Goal: Task Accomplishment & Management: Manage account settings

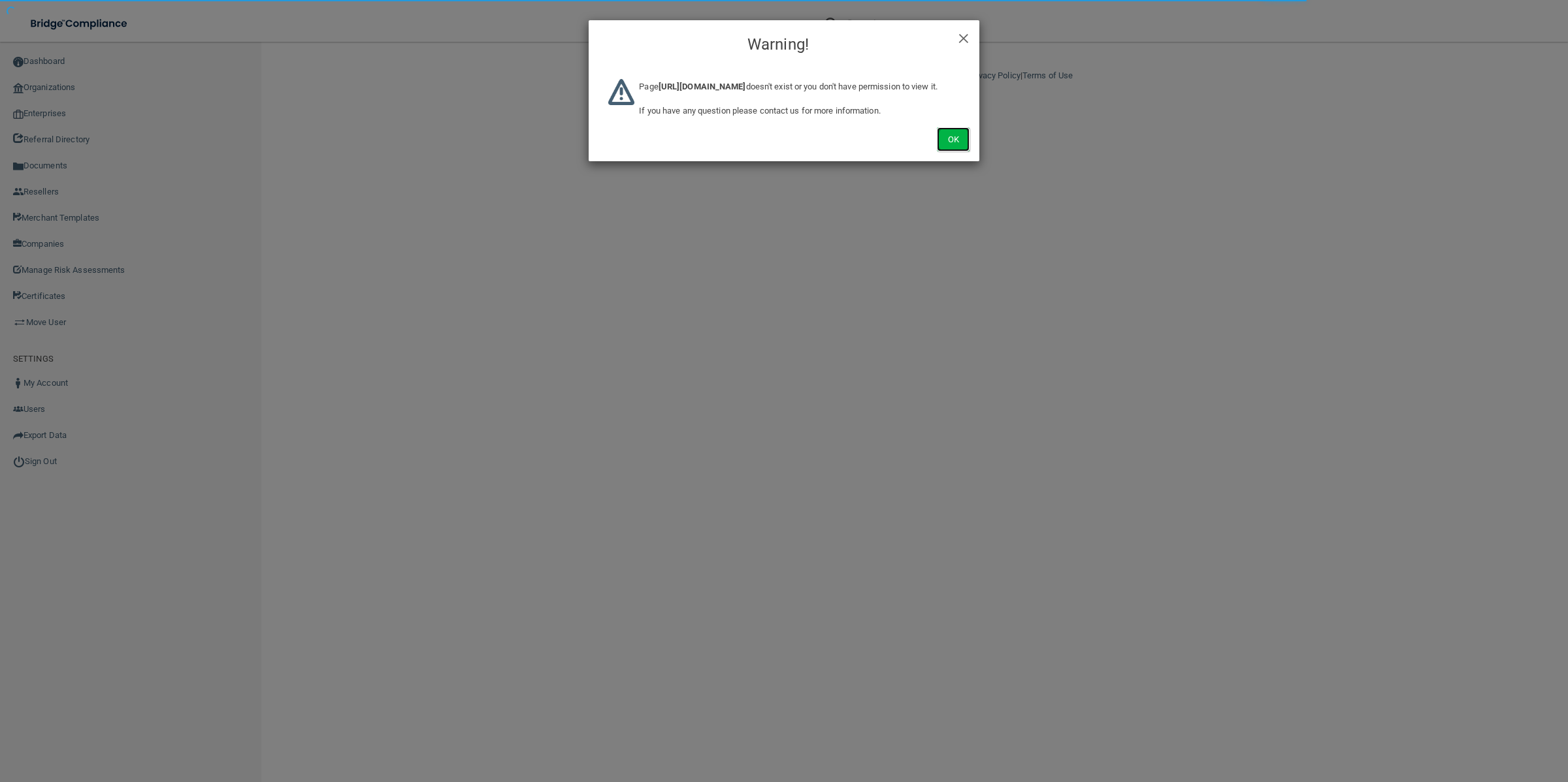
click at [963, 151] on button "Ok" at bounding box center [953, 139] width 33 height 24
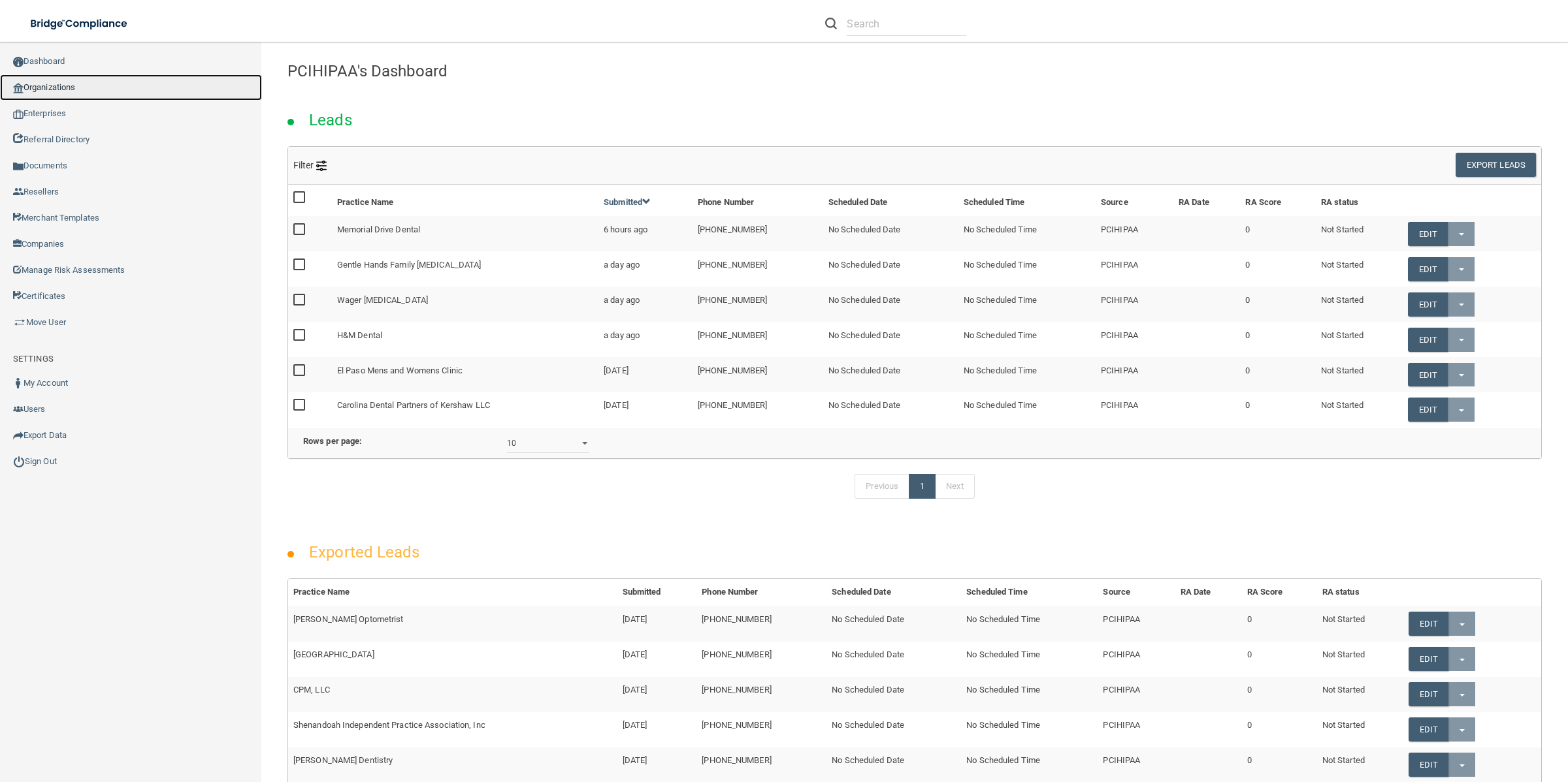
click at [41, 85] on link "Organizations" at bounding box center [130, 88] width 262 height 26
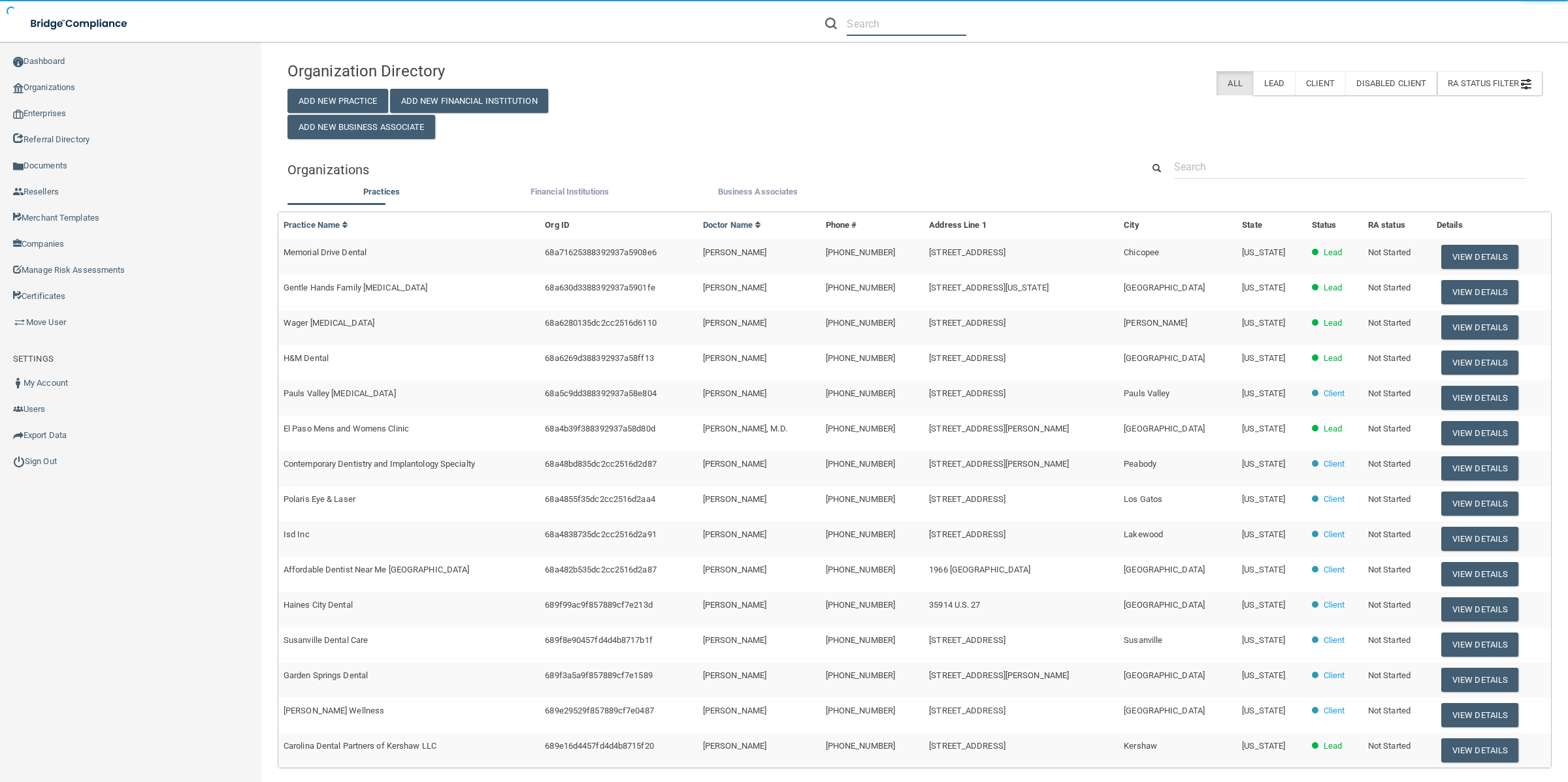
click at [909, 20] on input "text" at bounding box center [907, 23] width 120 height 24
paste input "Carolina Dental Partners"
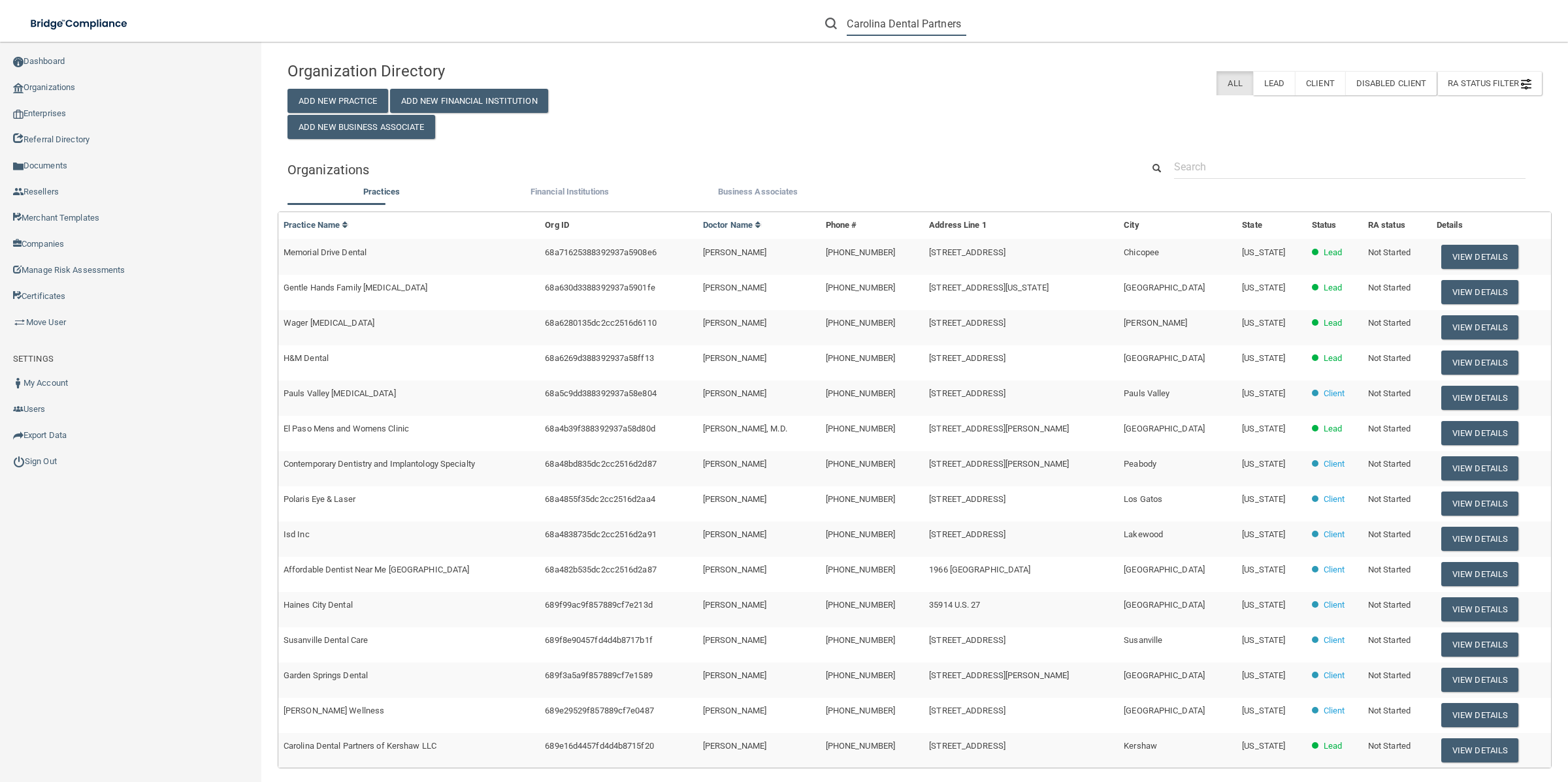
scroll to position [0, 1]
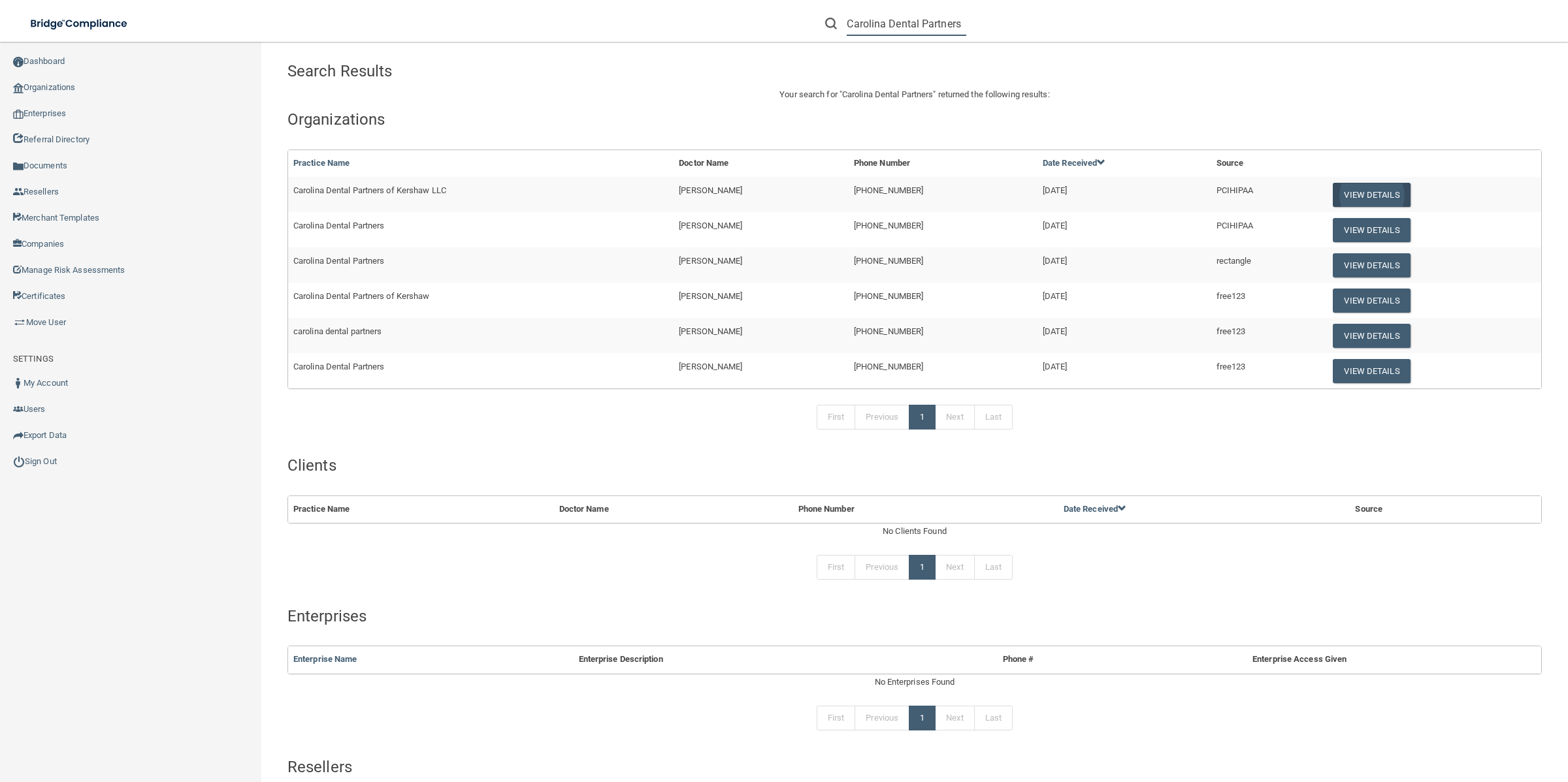
type input "Carolina Dental Partners"
click at [1333, 193] on button "View Details" at bounding box center [1371, 195] width 77 height 24
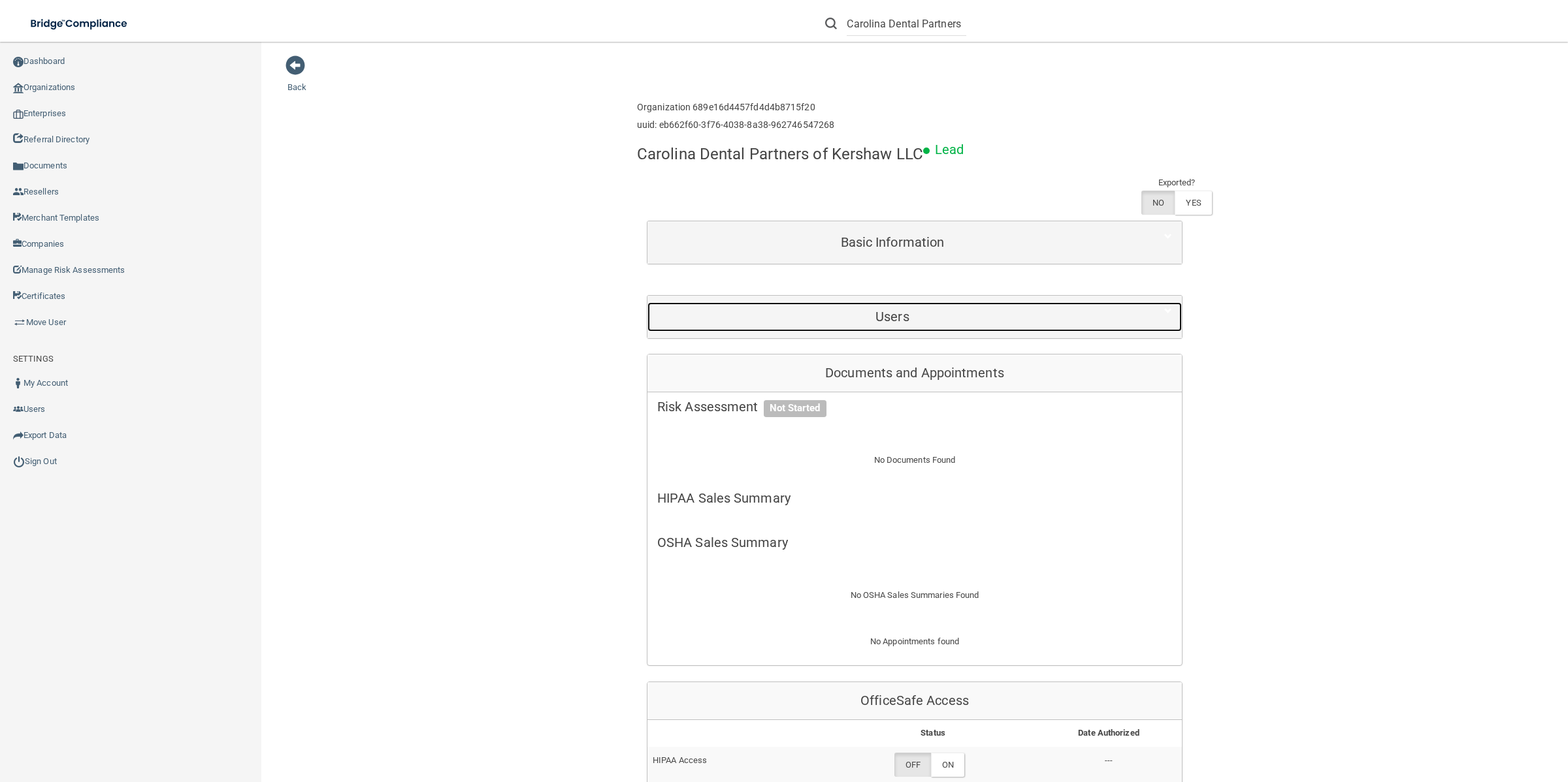
click at [1053, 327] on div "Users" at bounding box center [892, 317] width 490 height 29
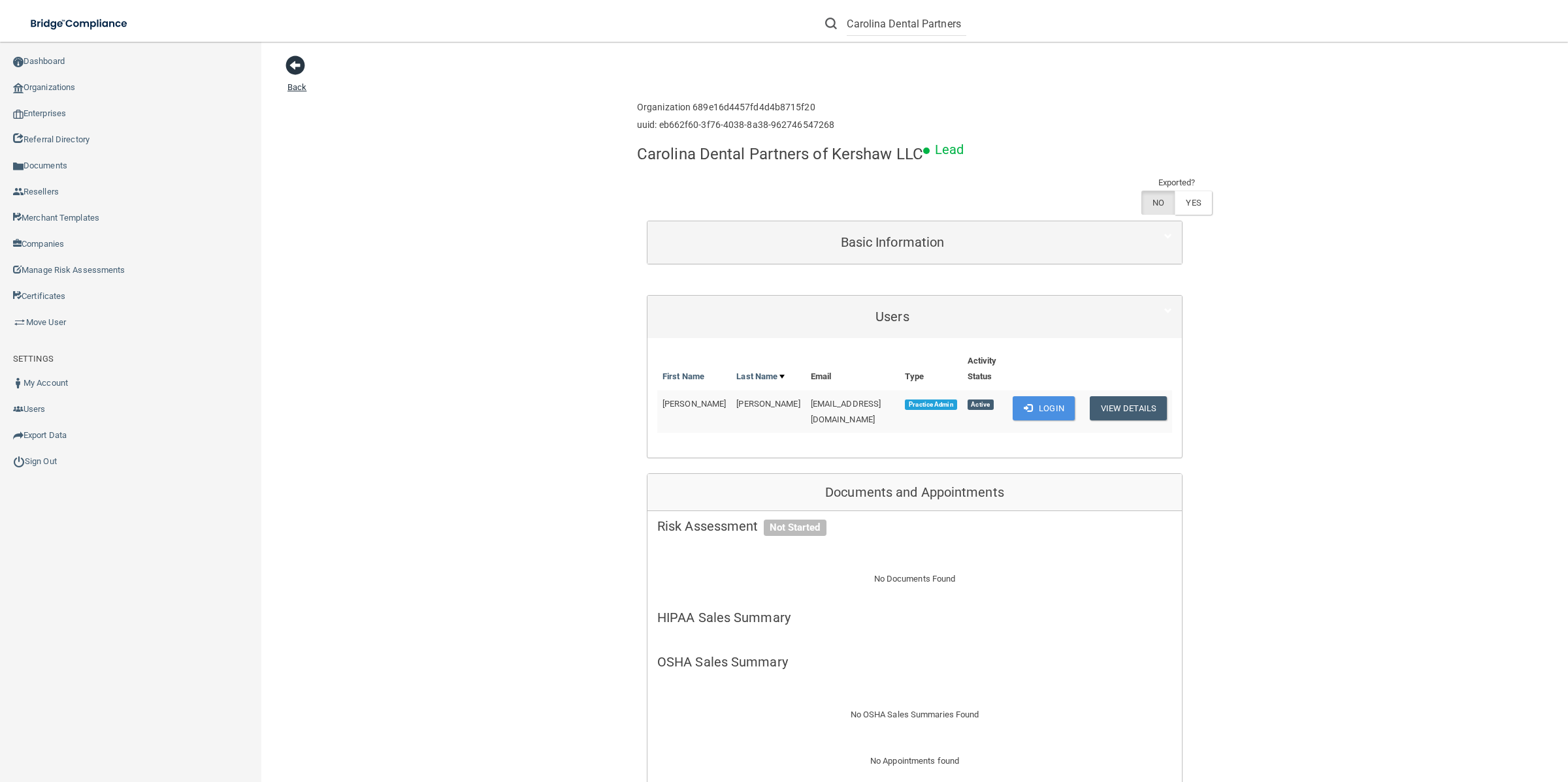
click at [303, 82] on link "Back" at bounding box center [297, 79] width 19 height 26
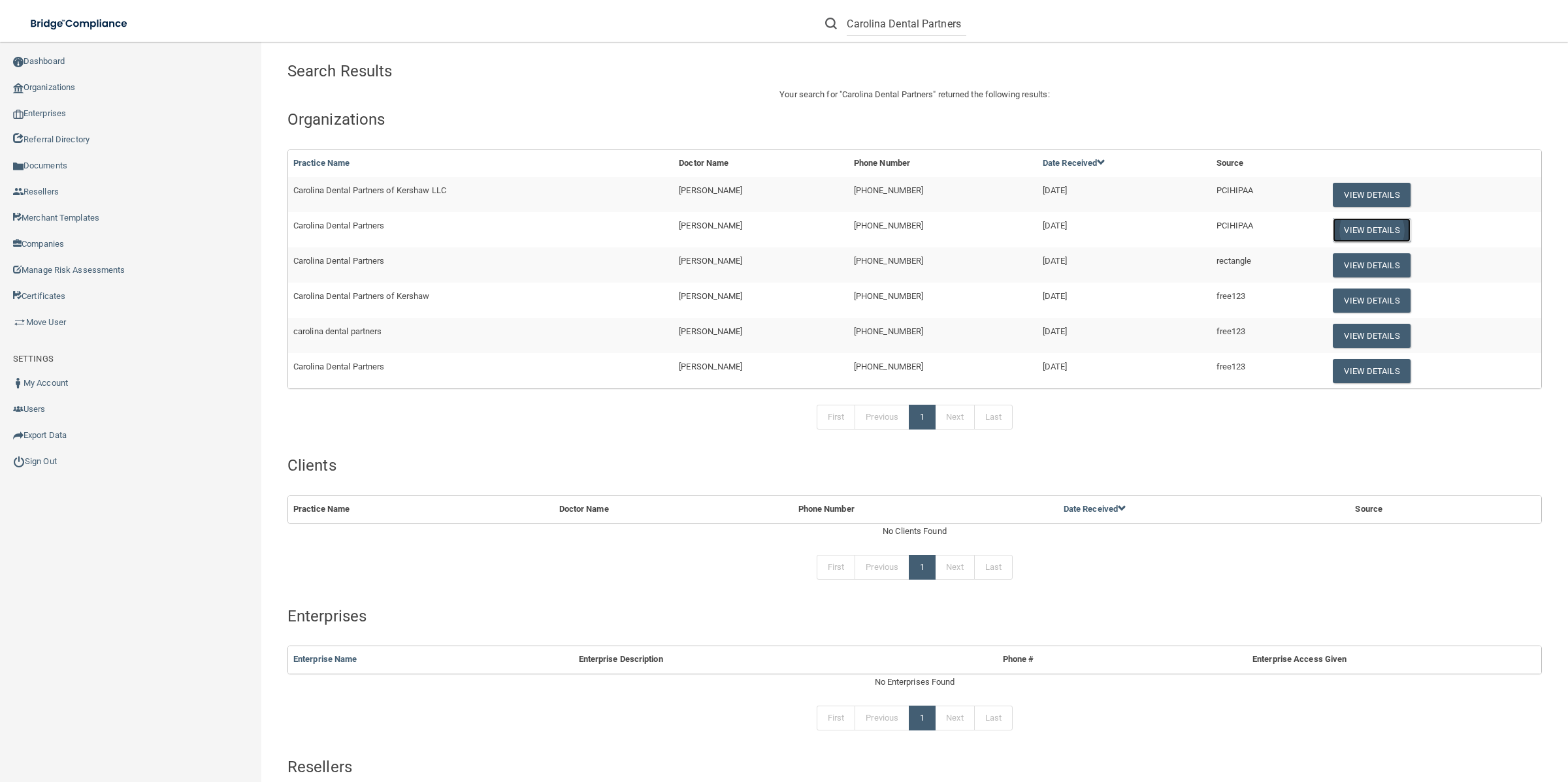
click at [1344, 229] on button "View Details" at bounding box center [1371, 230] width 77 height 24
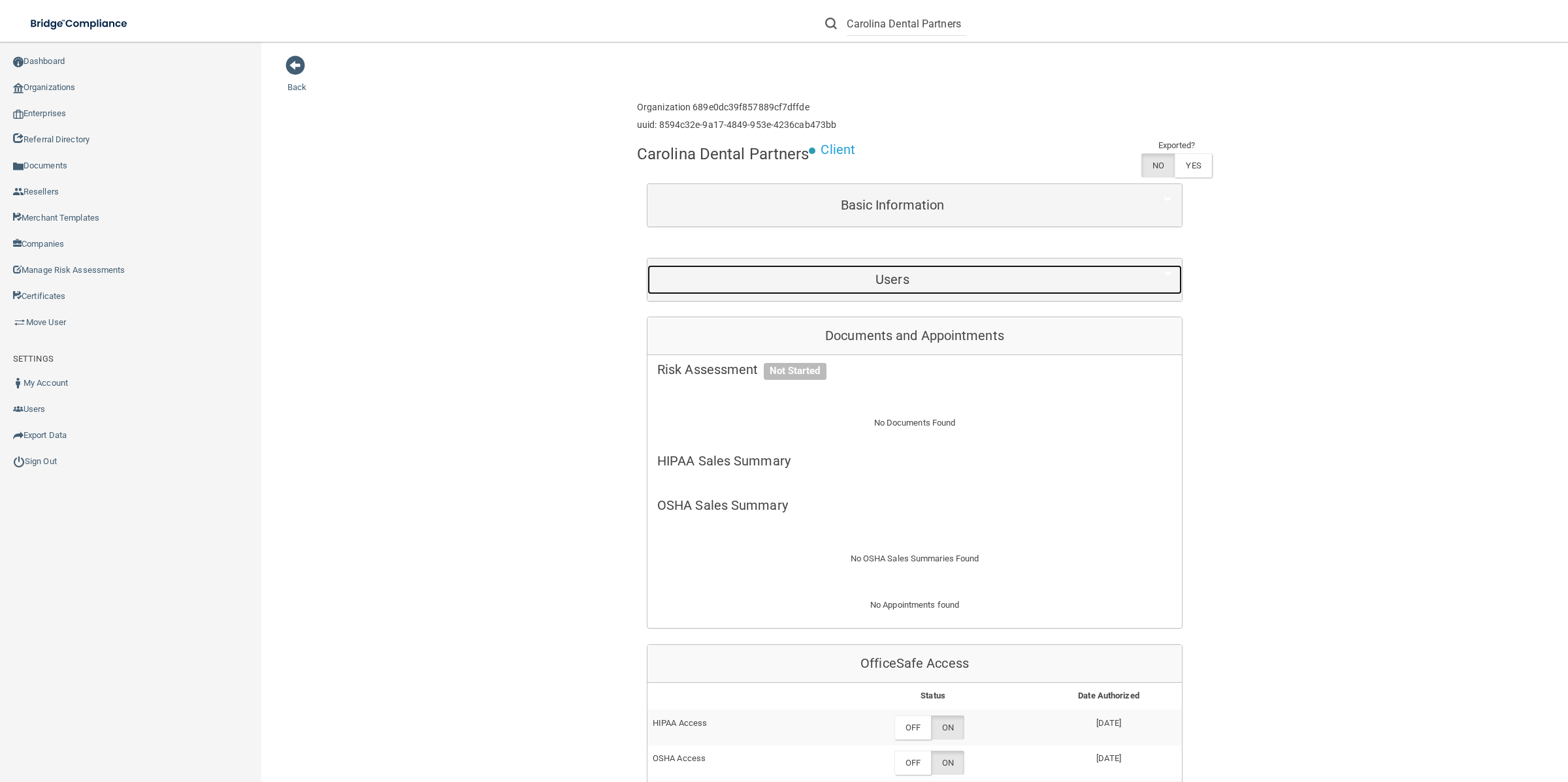
click at [1004, 281] on h5 "Users" at bounding box center [893, 279] width 470 height 15
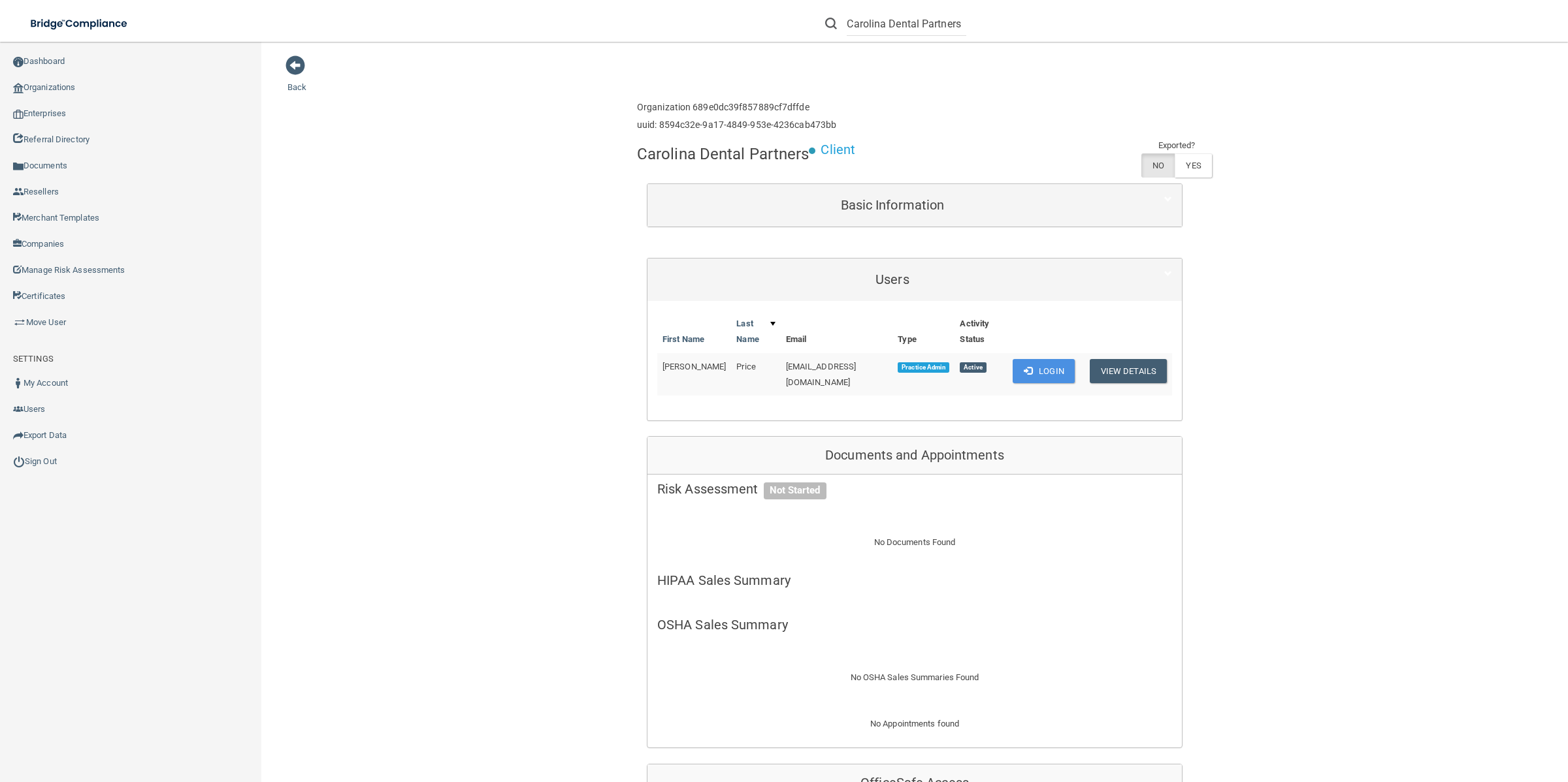
click at [786, 365] on span "[EMAIL_ADDRESS][DOMAIN_NAME]" at bounding box center [820, 374] width 71 height 26
copy td "[EMAIL_ADDRESS][DOMAIN_NAME]"
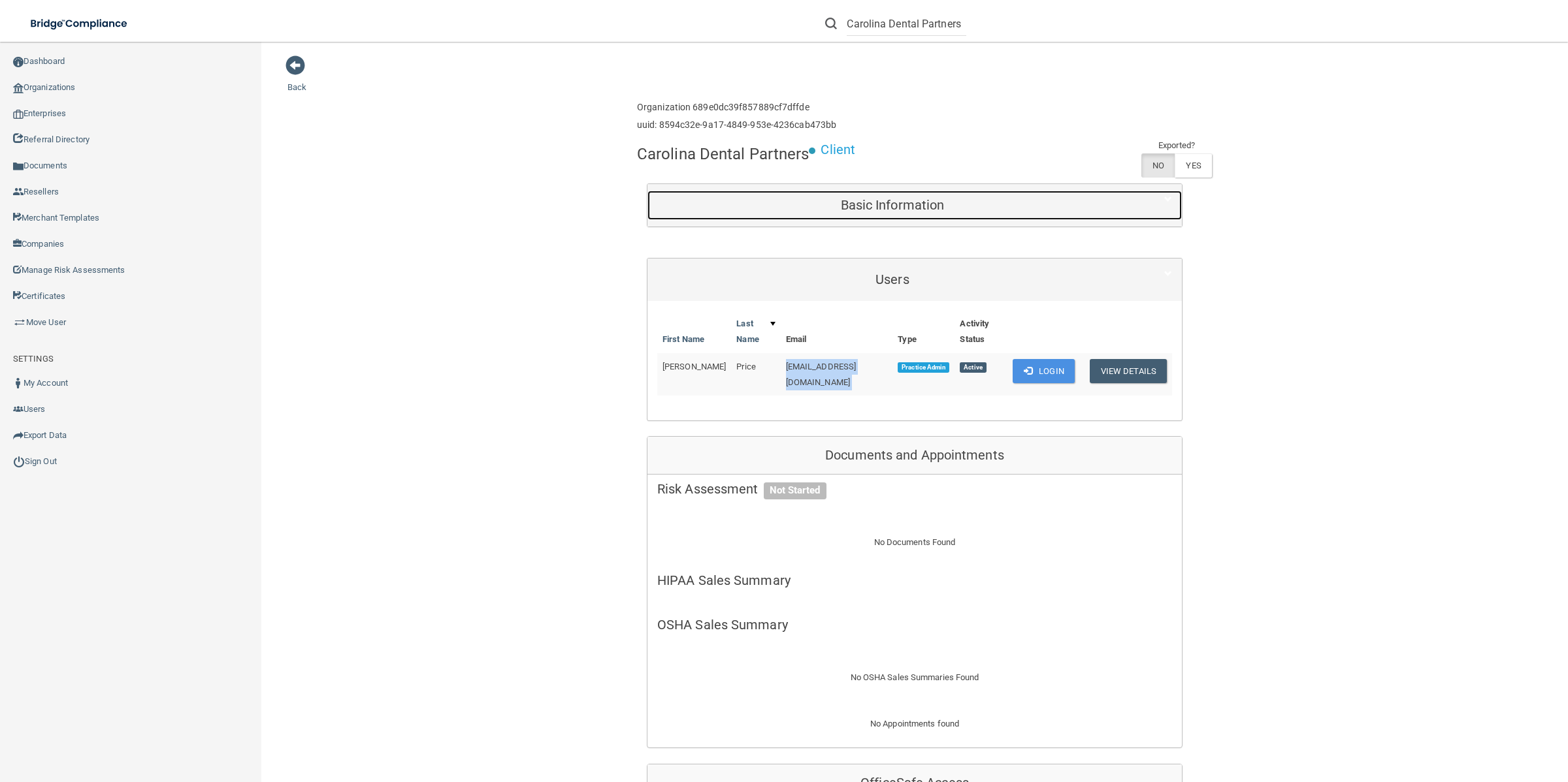
click at [913, 210] on h5 "Basic Information" at bounding box center [893, 205] width 470 height 15
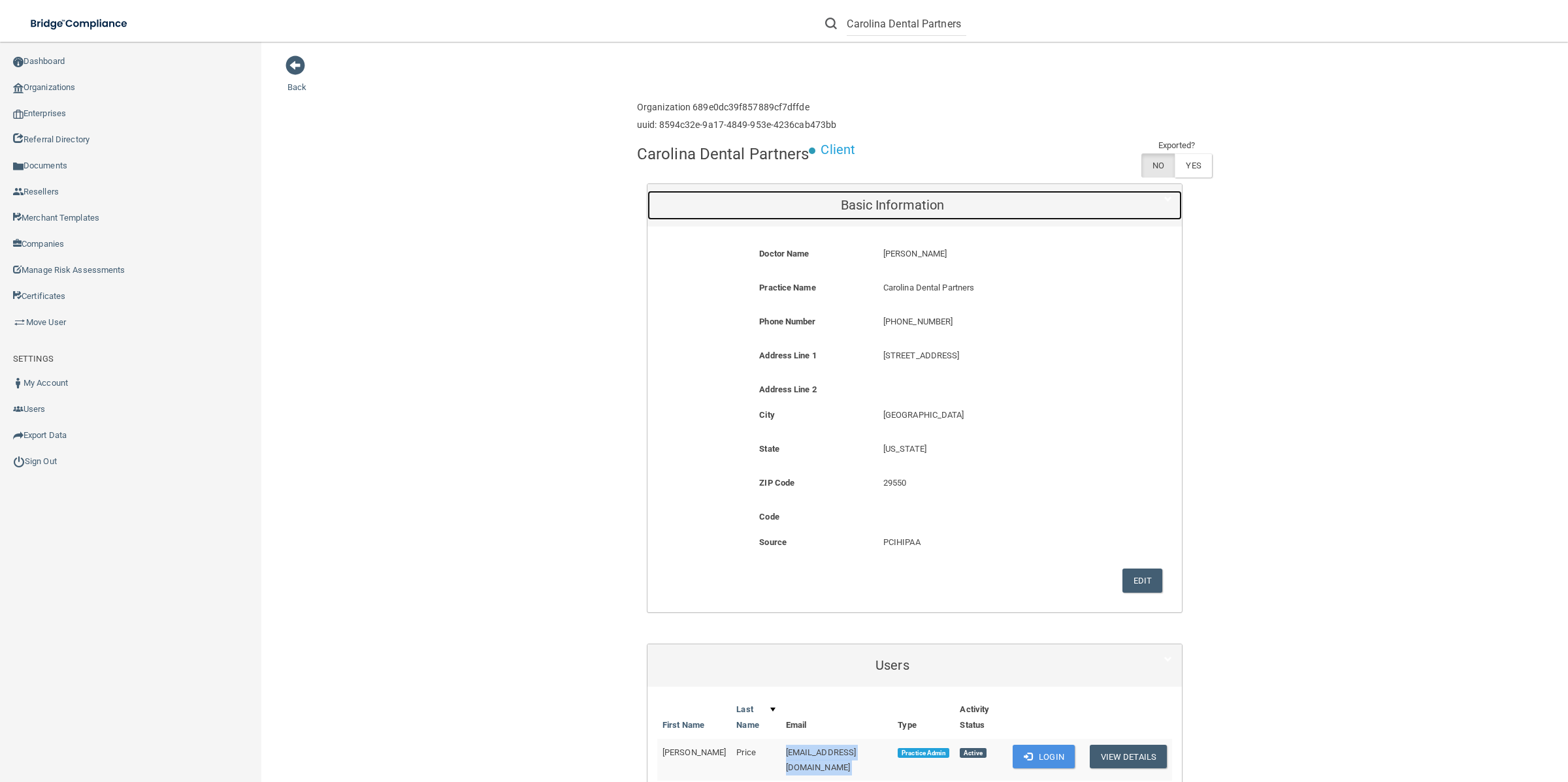
click at [952, 198] on h5 "Basic Information" at bounding box center [893, 205] width 470 height 15
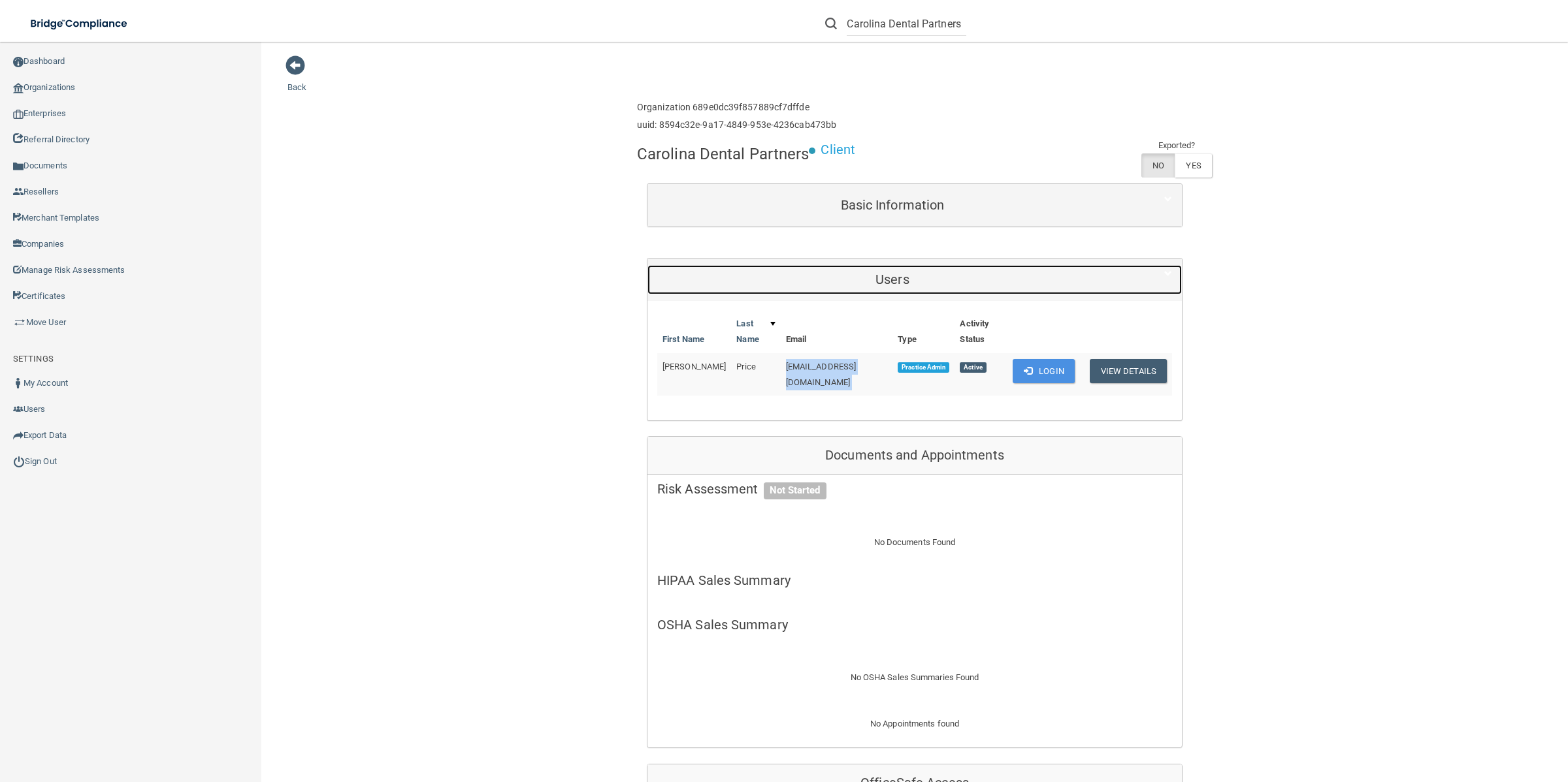
click at [944, 282] on h5 "Users" at bounding box center [893, 279] width 470 height 15
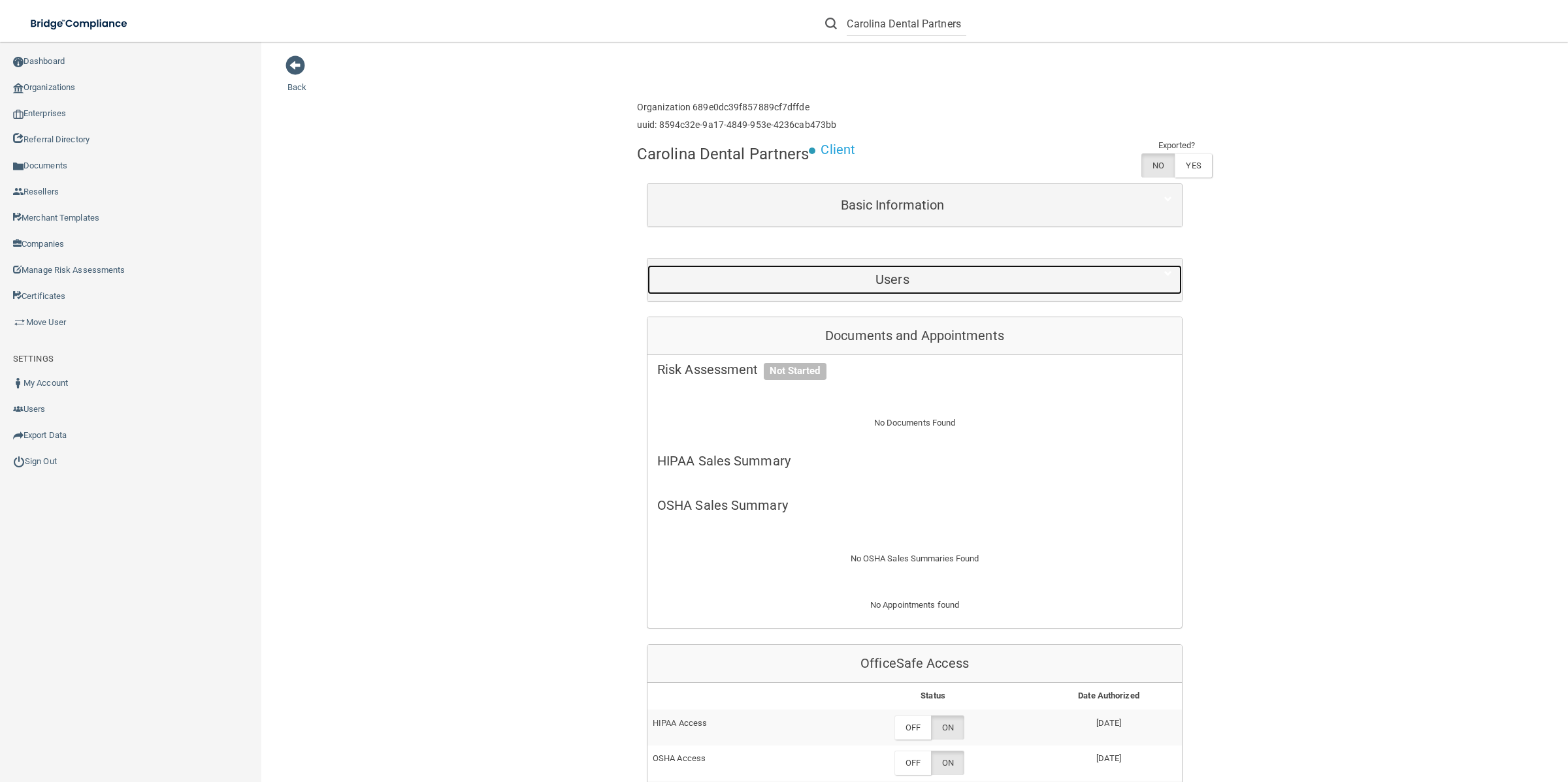
click at [944, 282] on h5 "Users" at bounding box center [893, 279] width 470 height 15
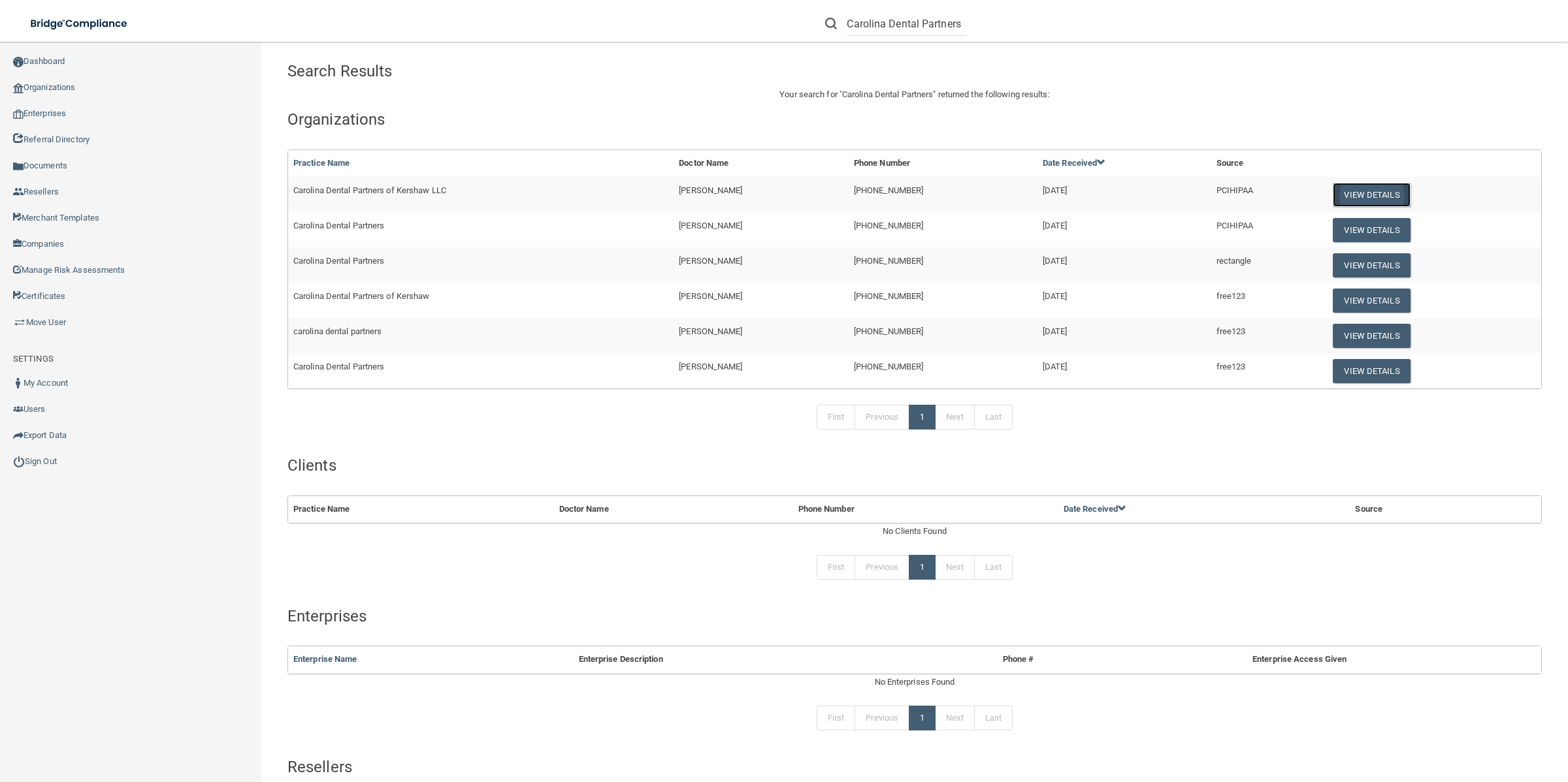
click at [1370, 188] on button "View Details" at bounding box center [1371, 195] width 77 height 24
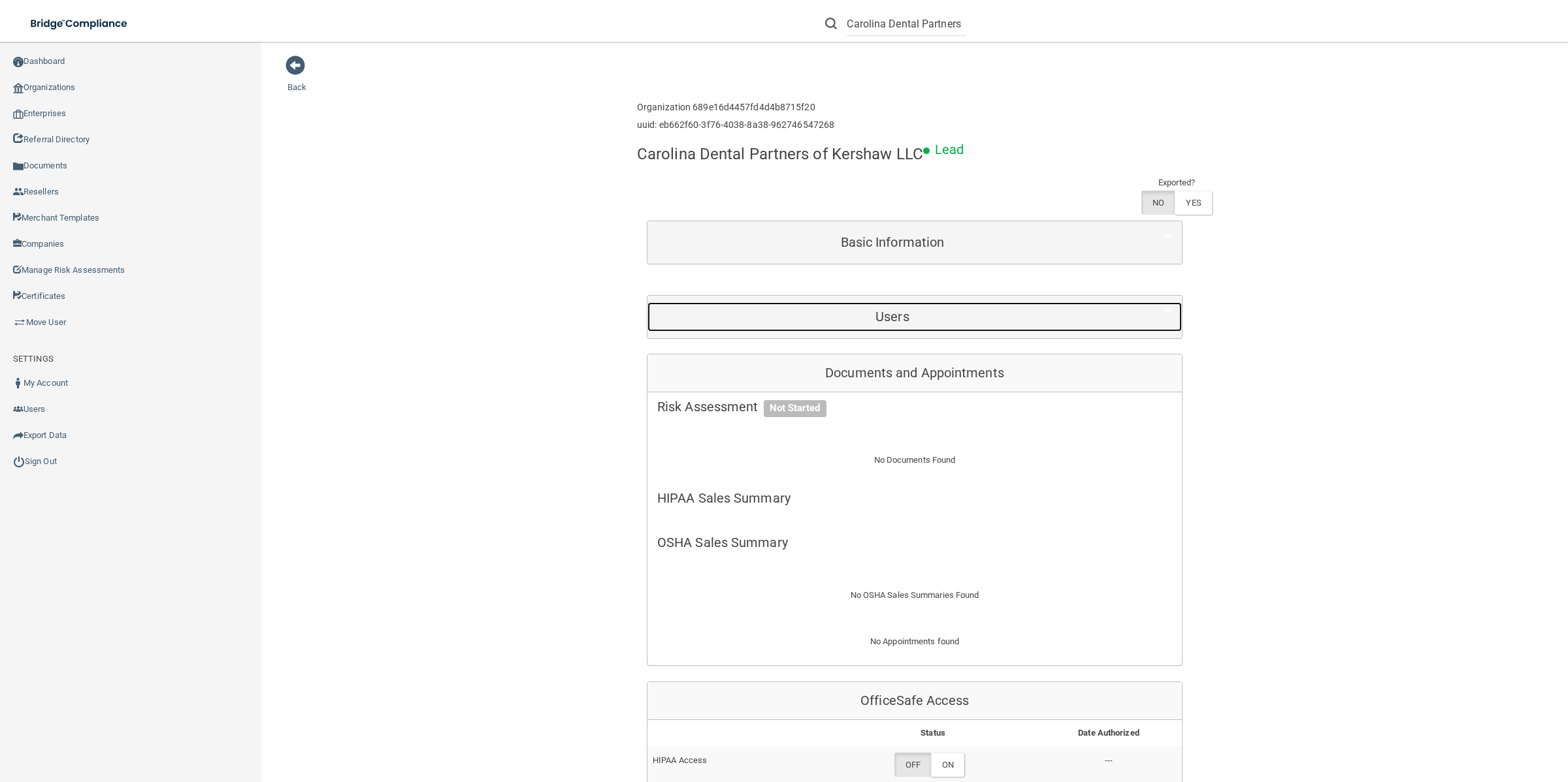
click at [1031, 310] on h5 "Users" at bounding box center [893, 317] width 470 height 15
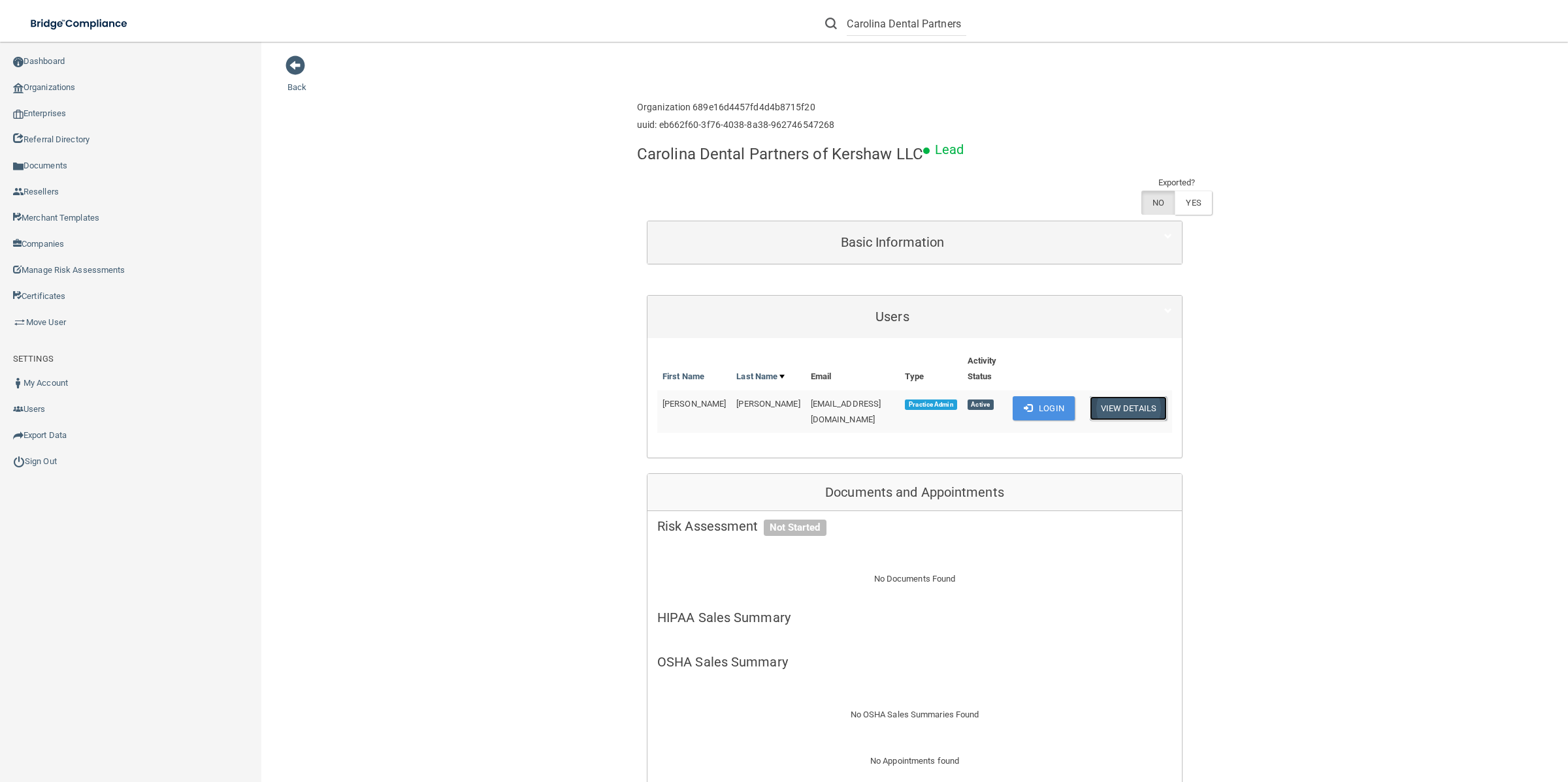
click at [1115, 409] on button "View Details" at bounding box center [1128, 408] width 77 height 24
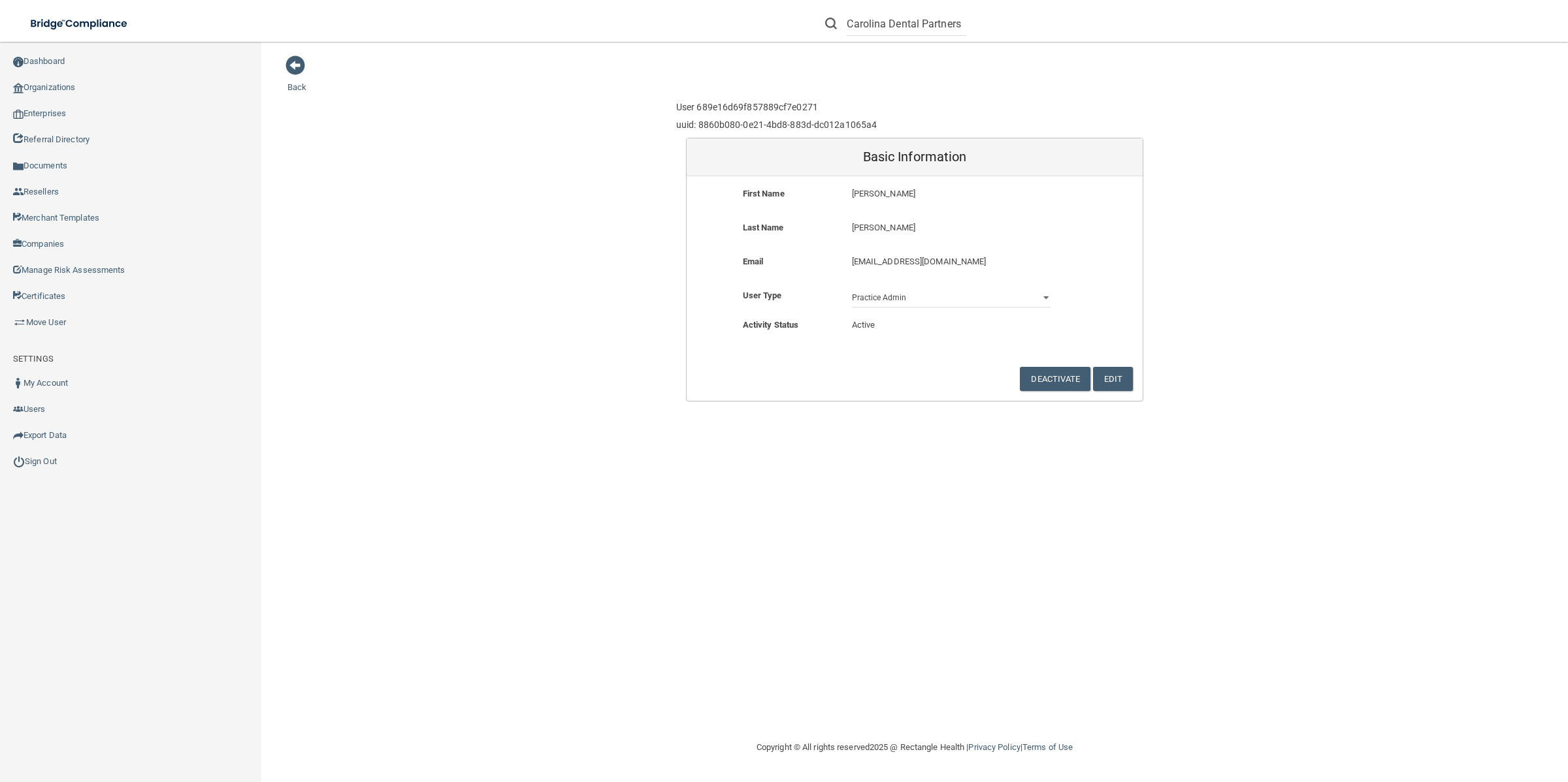
click at [1018, 266] on p "[EMAIL_ADDRESS][DOMAIN_NAME]" at bounding box center [951, 261] width 199 height 16
click at [1111, 372] on button "Edit" at bounding box center [1112, 379] width 40 height 24
drag, startPoint x: 1001, startPoint y: 258, endPoint x: 726, endPoint y: 258, distance: 275.0
click at [726, 258] on div "Email [EMAIL_ADDRESS][DOMAIN_NAME] [EMAIL_ADDRESS][DOMAIN_NAME]" at bounding box center [914, 254] width 456 height 19
paste input "[EMAIL_ADDRESS]"
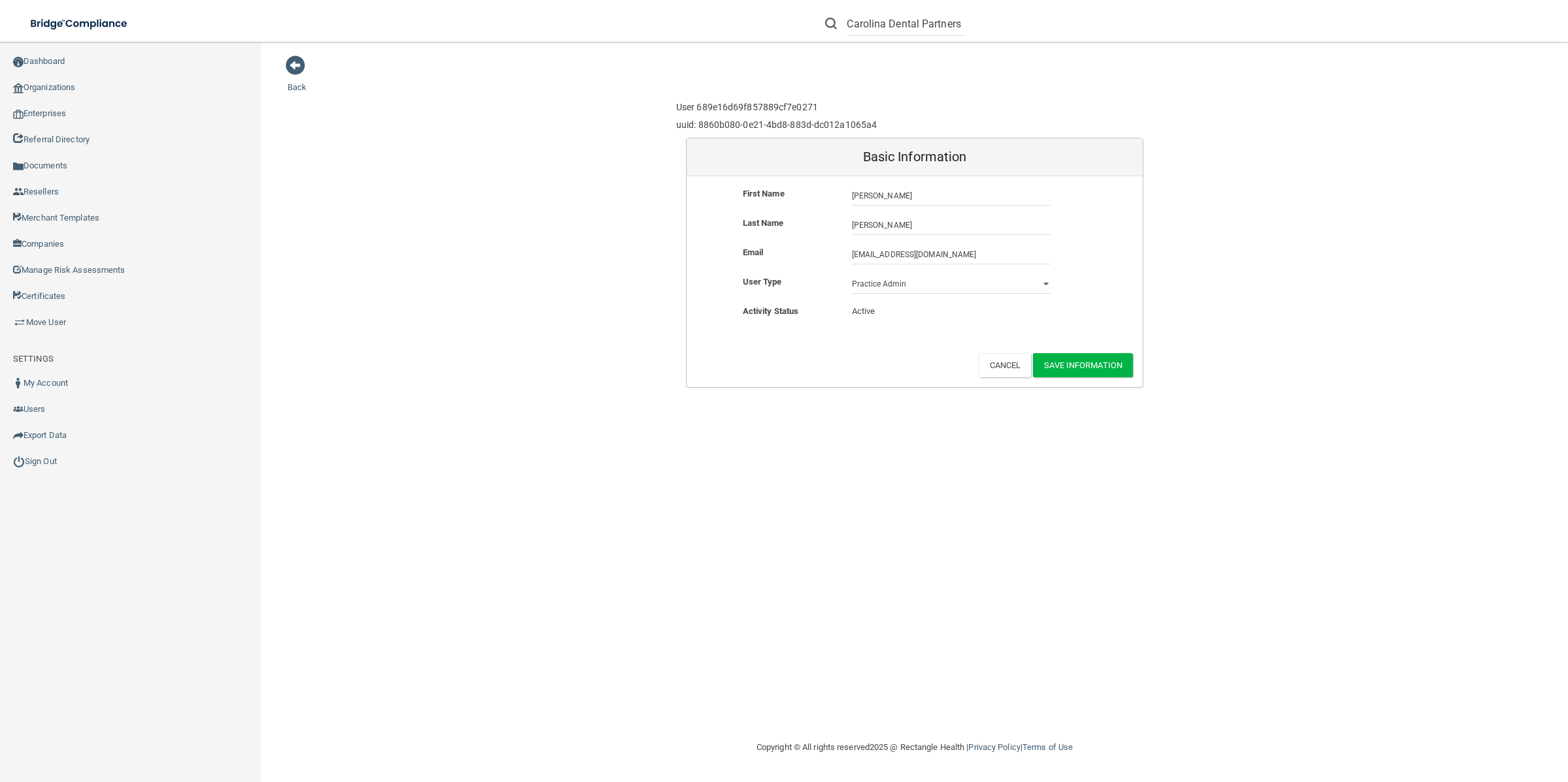
click at [1112, 397] on div "Back User 689e16d69f857889cf7e0271 uuid: 8860b080-0e21-4bd8-883d-dc012a1065a4 B…" at bounding box center [914, 391] width 1254 height 672
click at [1114, 375] on button "Save Information" at bounding box center [1082, 365] width 100 height 24
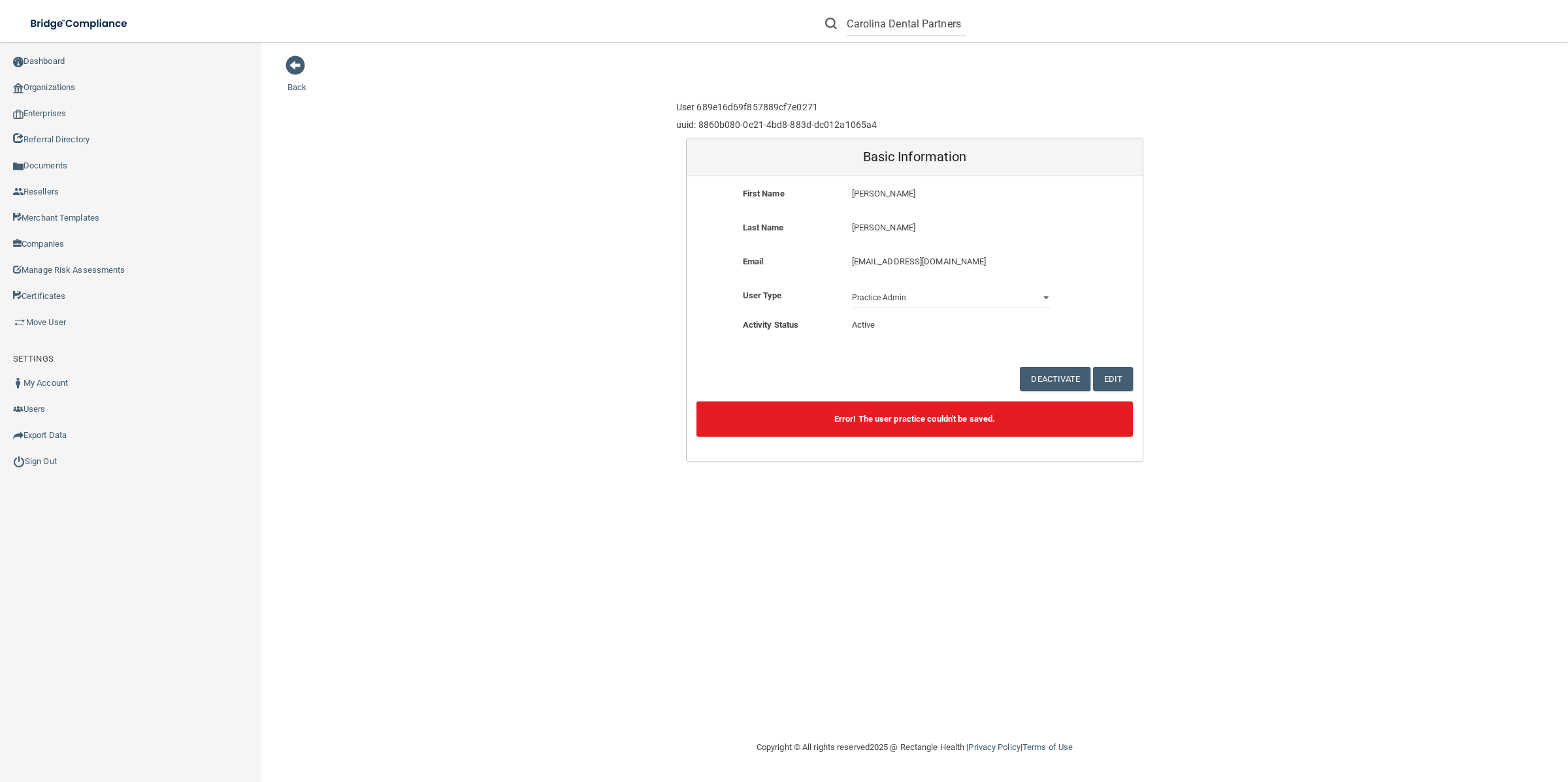
click at [987, 214] on div "First Name [PERSON_NAME]" at bounding box center [914, 203] width 456 height 34
click at [984, 248] on div "Last Name [PERSON_NAME]" at bounding box center [914, 237] width 456 height 34
click at [1012, 263] on p "[EMAIL_ADDRESS][DOMAIN_NAME]" at bounding box center [951, 261] width 199 height 16
drag, startPoint x: 1019, startPoint y: 261, endPoint x: 706, endPoint y: 261, distance: 313.0
click at [706, 261] on div "Email [EMAIL_ADDRESS][DOMAIN_NAME] [EMAIL_ADDRESS][DOMAIN_NAME]" at bounding box center [914, 265] width 456 height 24
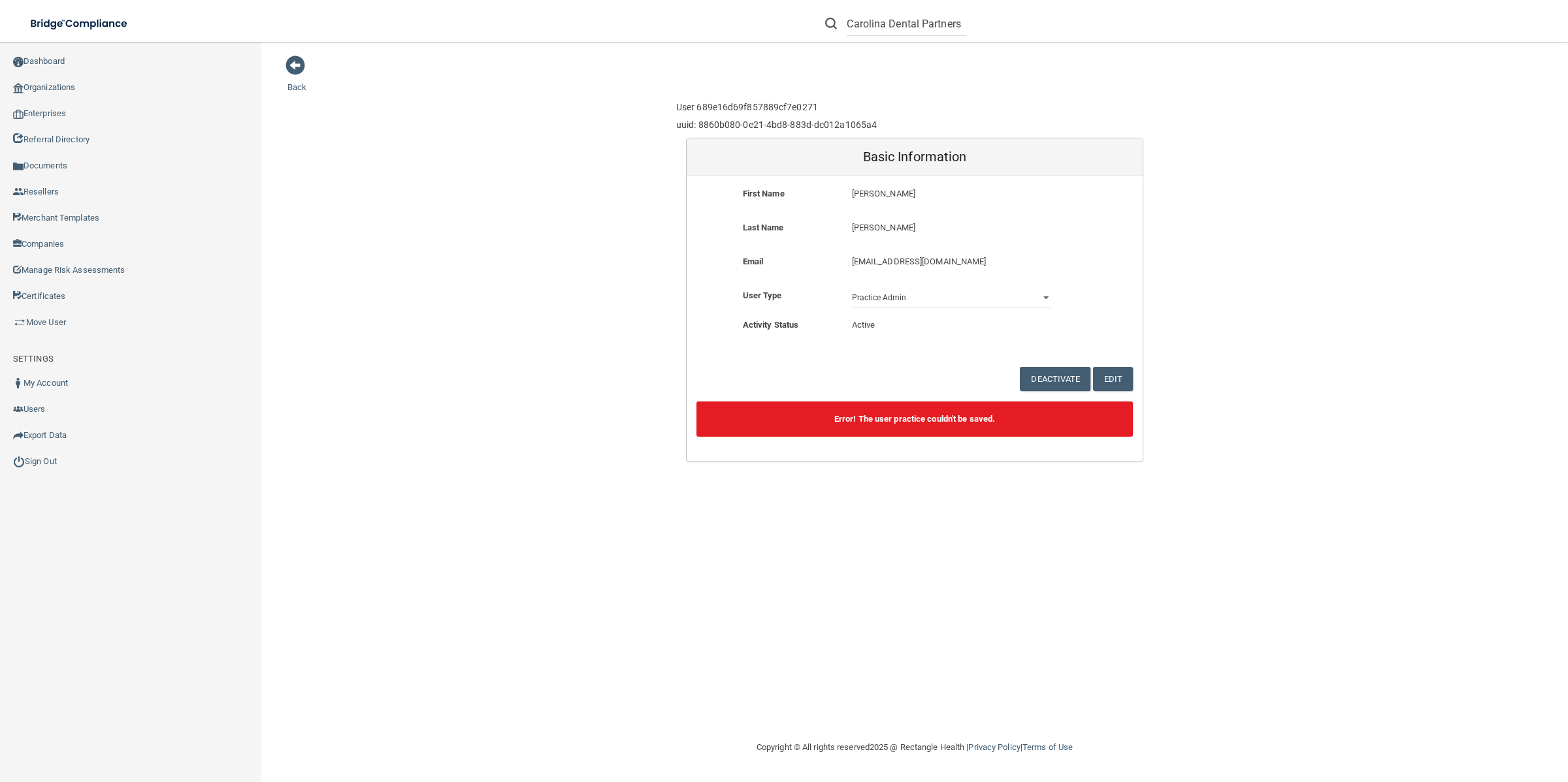
click at [852, 262] on p "[EMAIL_ADDRESS][DOMAIN_NAME]" at bounding box center [951, 261] width 199 height 16
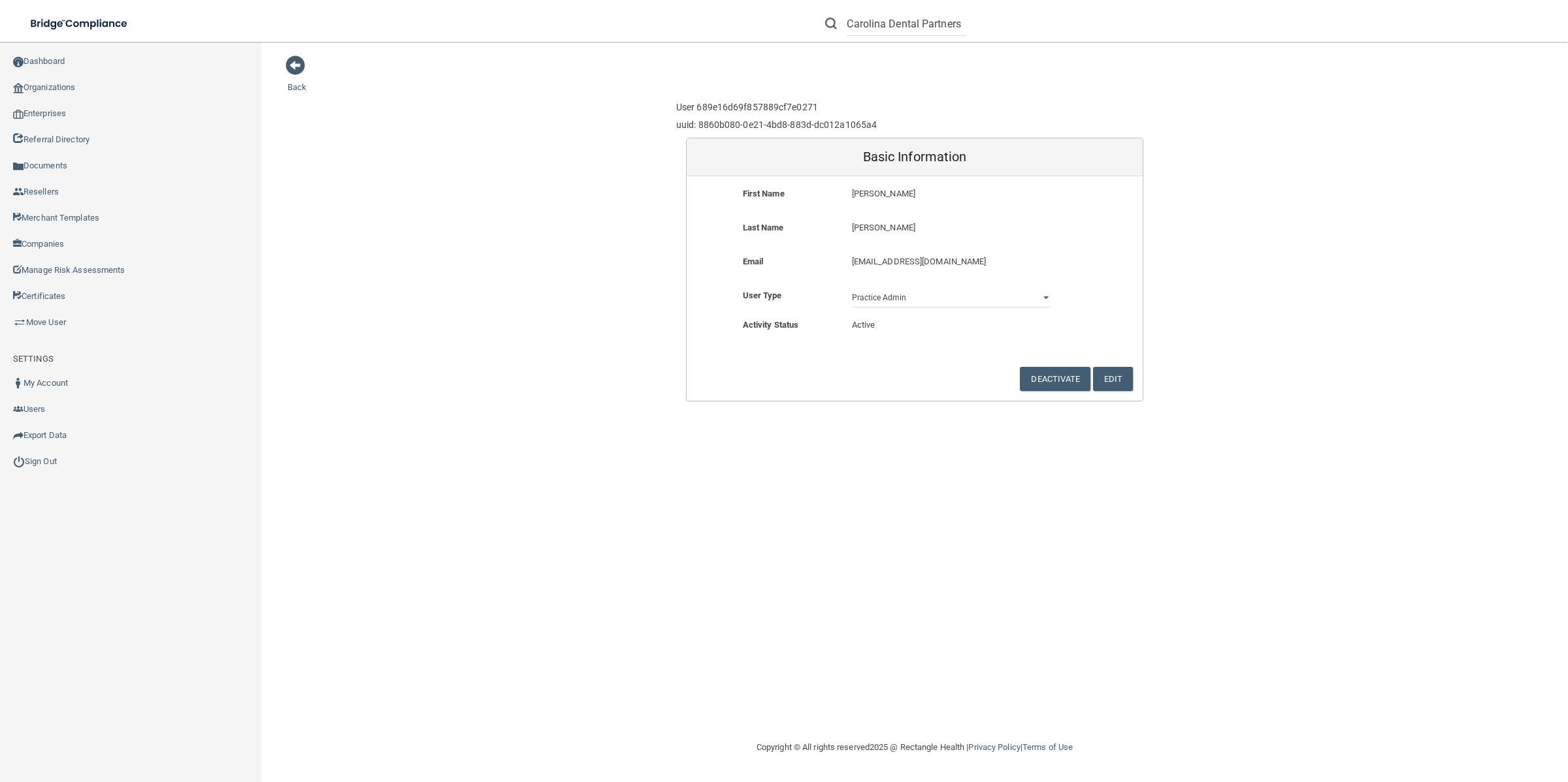
drag, startPoint x: 1024, startPoint y: 258, endPoint x: 776, endPoint y: 258, distance: 248.0
click at [776, 258] on div "Email [EMAIL_ADDRESS][DOMAIN_NAME] [EMAIL_ADDRESS][DOMAIN_NAME]" at bounding box center [914, 265] width 456 height 24
click at [950, 272] on div "[EMAIL_ADDRESS][DOMAIN_NAME] [EMAIL_ADDRESS][DOMAIN_NAME]" at bounding box center [951, 265] width 218 height 24
click at [974, 257] on p "[EMAIL_ADDRESS][DOMAIN_NAME]" at bounding box center [951, 261] width 199 height 16
click at [1000, 261] on p "[EMAIL_ADDRESS][DOMAIN_NAME]" at bounding box center [951, 261] width 199 height 16
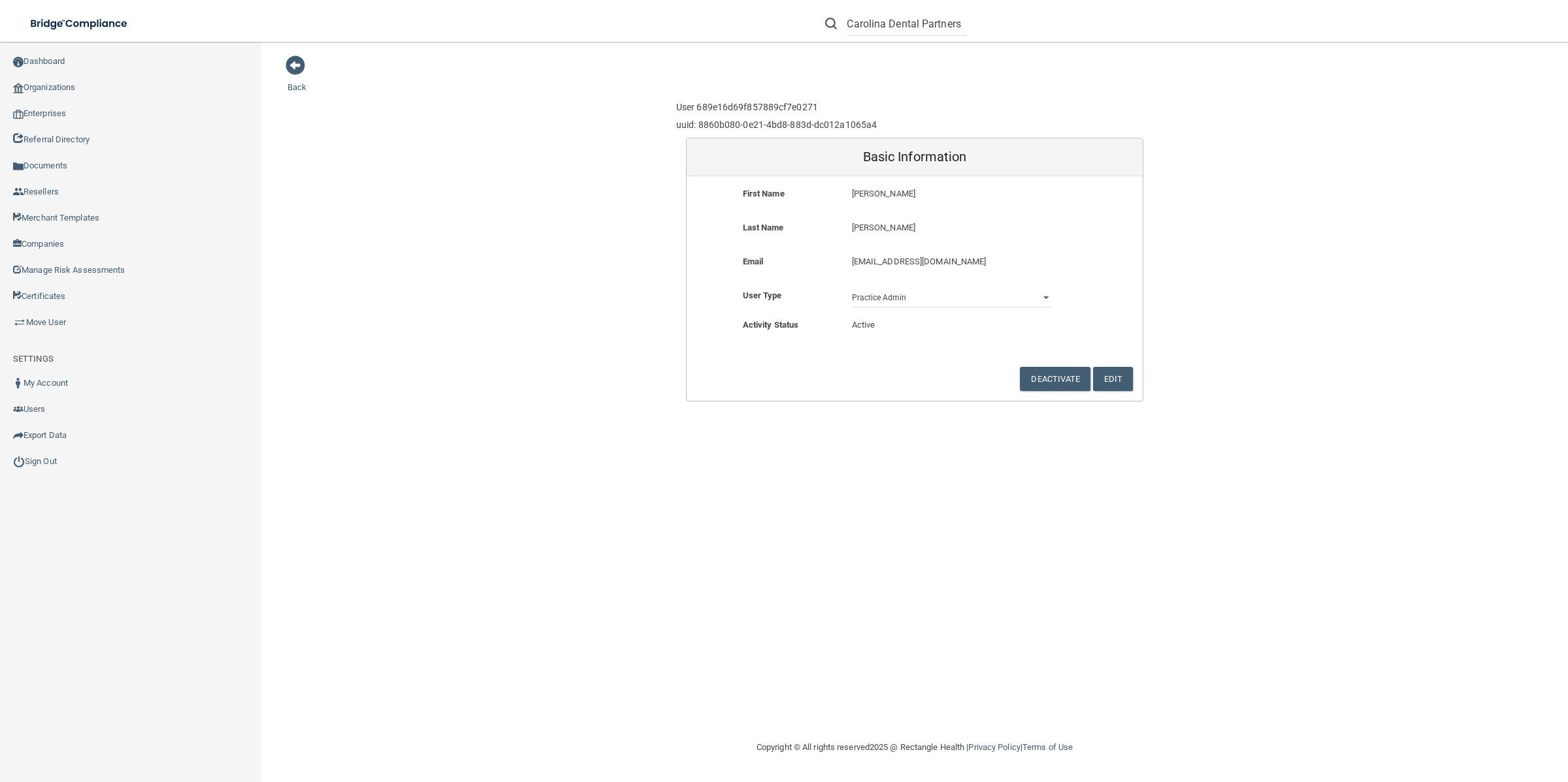
drag, startPoint x: 1007, startPoint y: 261, endPoint x: 730, endPoint y: 265, distance: 277.0
click at [730, 265] on div "Email [EMAIL_ADDRESS][DOMAIN_NAME] [EMAIL_ADDRESS][DOMAIN_NAME]" at bounding box center [914, 265] width 456 height 24
click at [906, 262] on p "[EMAIL_ADDRESS][DOMAIN_NAME]" at bounding box center [951, 261] width 199 height 16
click at [1004, 262] on p "[EMAIL_ADDRESS][DOMAIN_NAME]" at bounding box center [951, 261] width 199 height 16
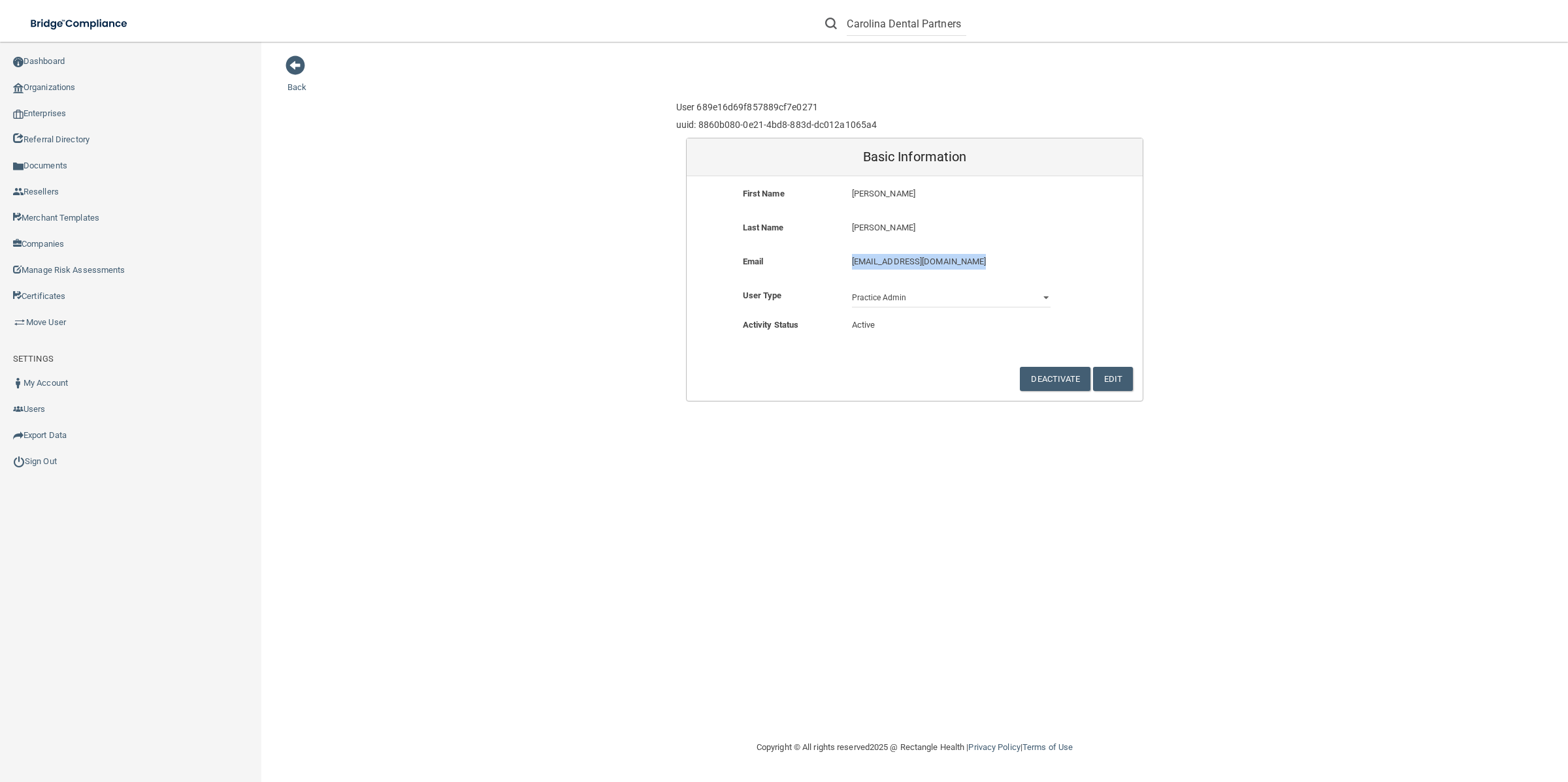
click at [1004, 262] on p "[EMAIL_ADDRESS][DOMAIN_NAME]" at bounding box center [951, 261] width 199 height 16
drag, startPoint x: 925, startPoint y: 258, endPoint x: 817, endPoint y: 253, distance: 108.1
click at [798, 251] on div "Last Name [PERSON_NAME]" at bounding box center [914, 237] width 456 height 34
click at [1033, 265] on keeper-lock "Open Keeper Popup" at bounding box center [1040, 264] width 16 height 16
click at [1004, 260] on p "[EMAIL_ADDRESS][DOMAIN_NAME]" at bounding box center [951, 261] width 199 height 16
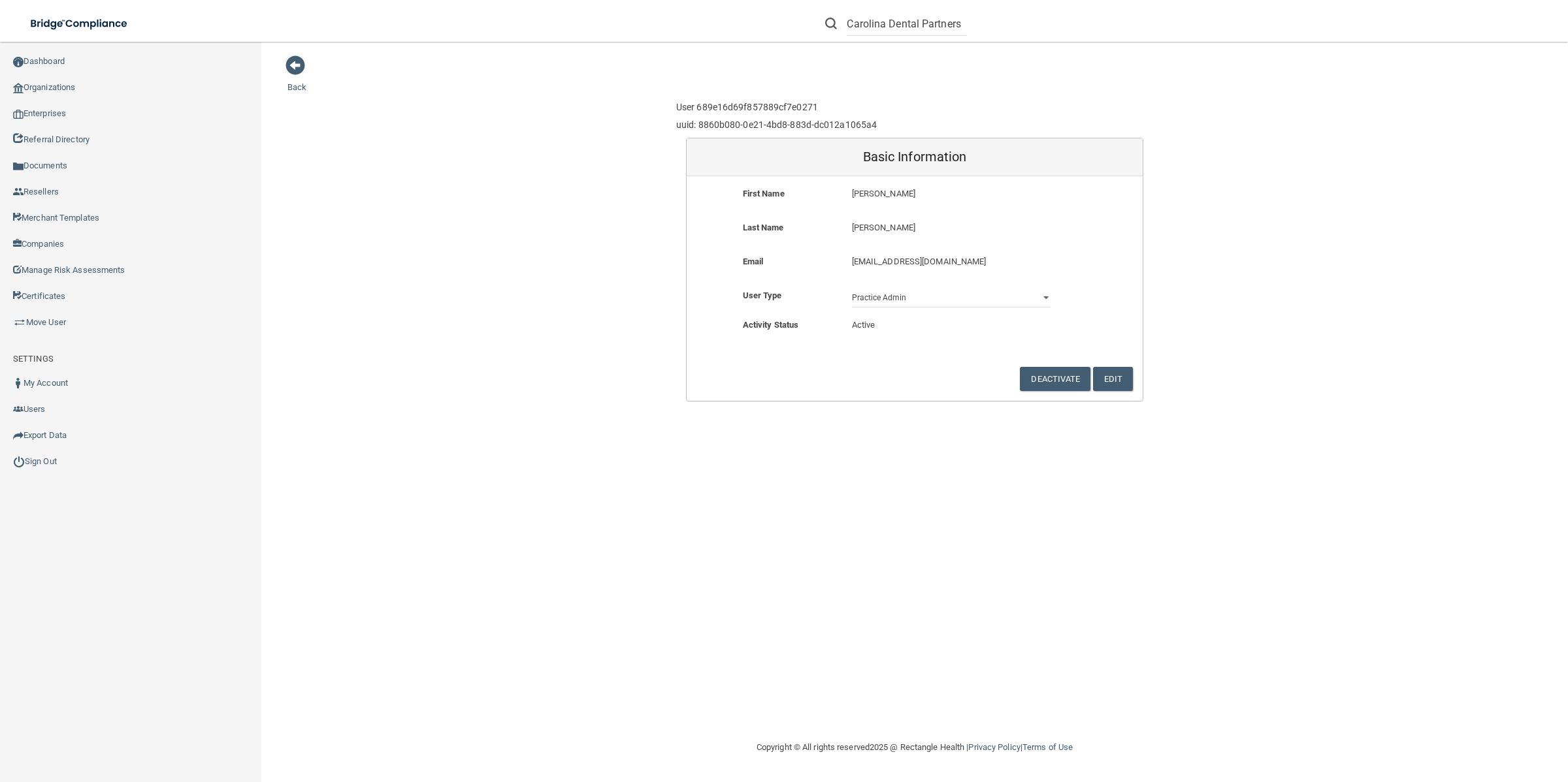
drag, startPoint x: 1003, startPoint y: 261, endPoint x: 750, endPoint y: 261, distance: 253.0
click at [750, 261] on div "Email [EMAIL_ADDRESS][DOMAIN_NAME] [EMAIL_ADDRESS][DOMAIN_NAME]" at bounding box center [914, 265] width 456 height 24
click at [1046, 266] on keeper-lock "Open Keeper Popup" at bounding box center [1040, 264] width 16 height 16
click at [1108, 370] on button "Edit" at bounding box center [1112, 379] width 40 height 24
drag, startPoint x: 1001, startPoint y: 249, endPoint x: 549, endPoint y: 249, distance: 452.0
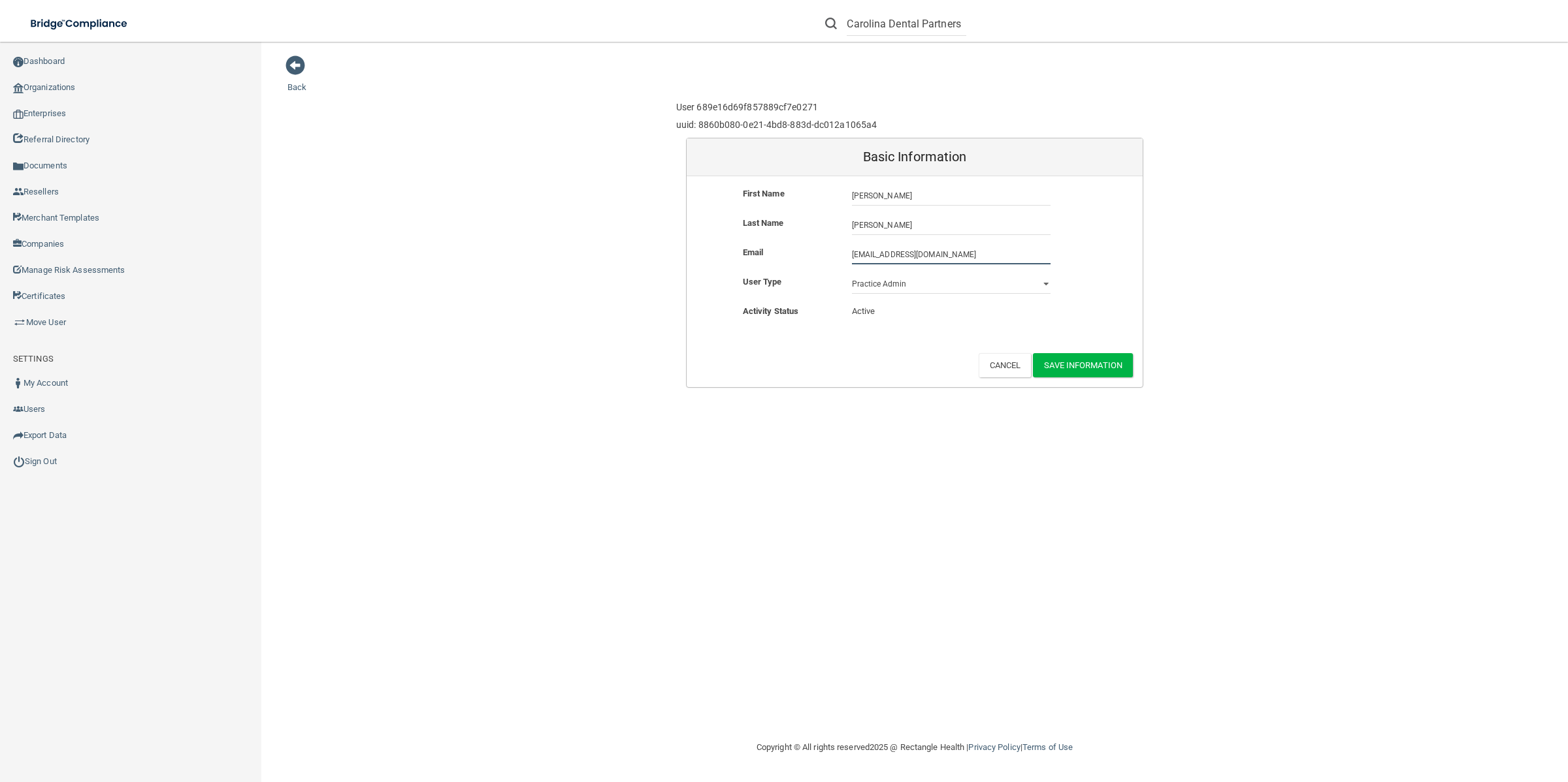
click at [549, 249] on div "Back User 689e16d69f857889cf7e0271 uuid: 8860b080-0e21-4bd8-883d-dc012a1065a4 B…" at bounding box center [914, 221] width 1254 height 333
paste input "[EMAIL_ADDRESS]"
type input "[EMAIL_ADDRESS][DOMAIN_NAME]"
click at [290, 76] on div "Back User 689e16d69f857889cf7e0271 uuid: 8860b080-0e21-4bd8-883d-dc012a1065a4 B…" at bounding box center [914, 234] width 1254 height 358
click at [291, 70] on span at bounding box center [295, 65] width 19 height 19
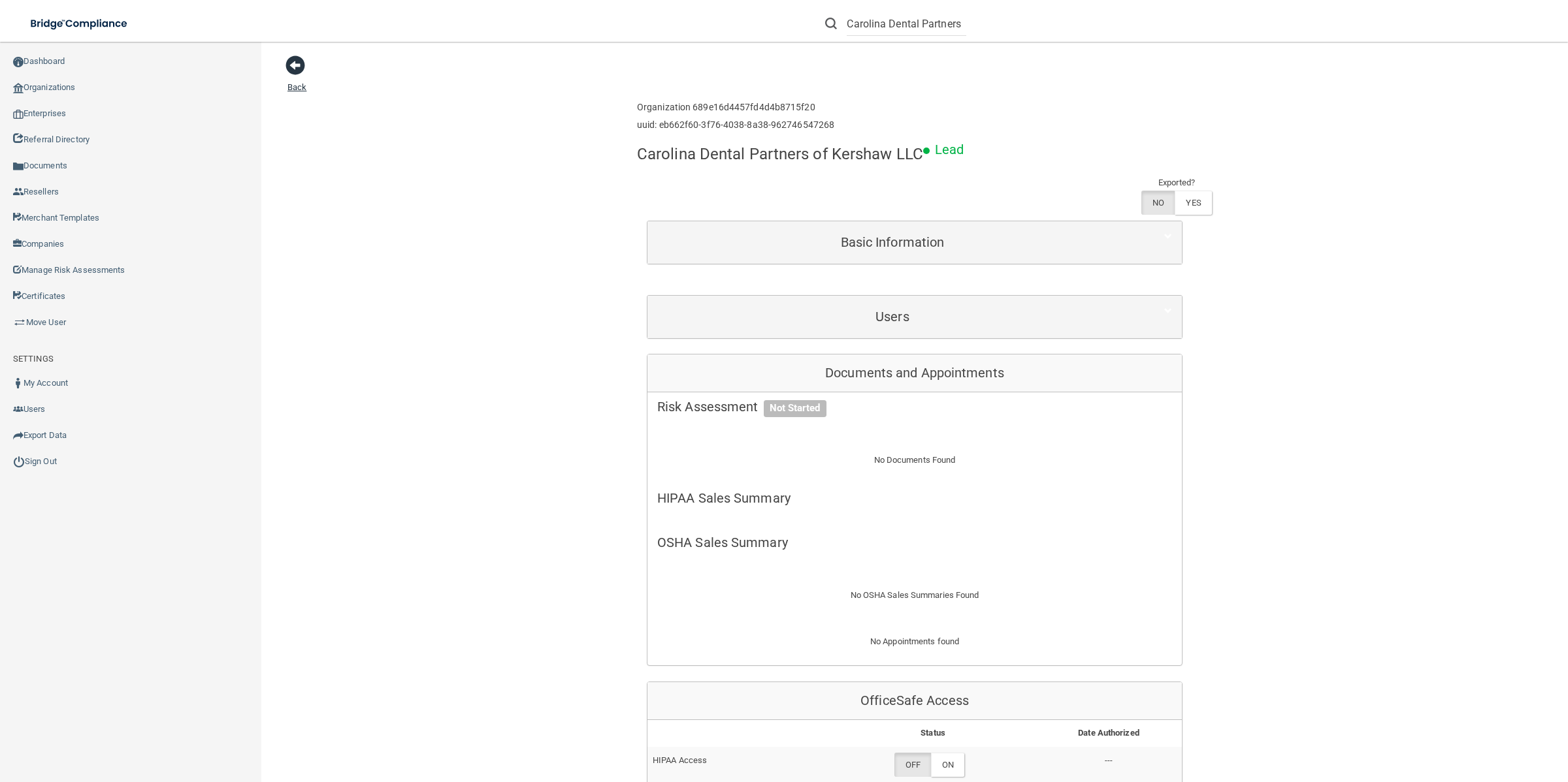
click at [294, 63] on span at bounding box center [295, 65] width 19 height 19
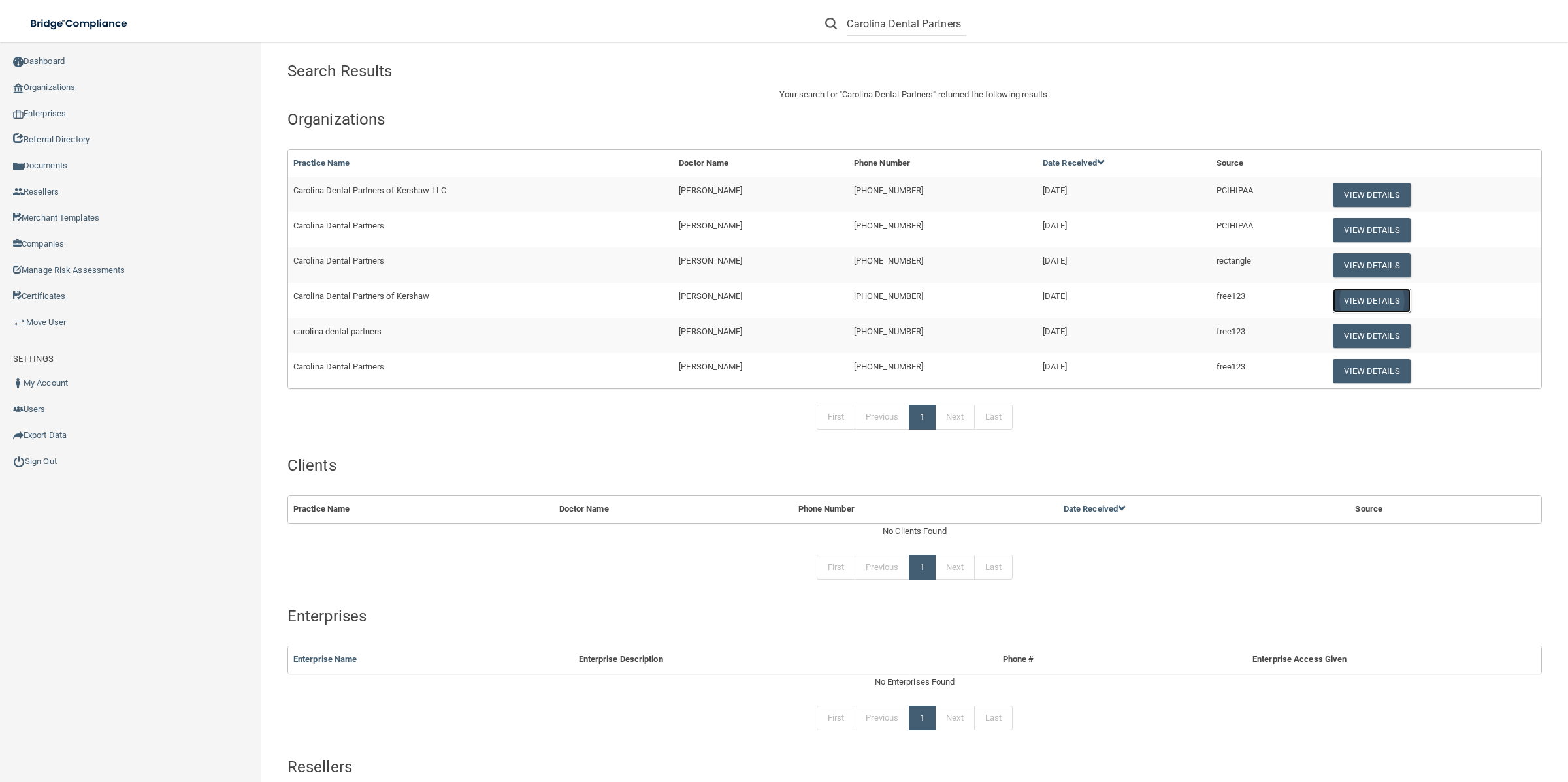
click at [1380, 306] on button "View Details" at bounding box center [1371, 300] width 77 height 24
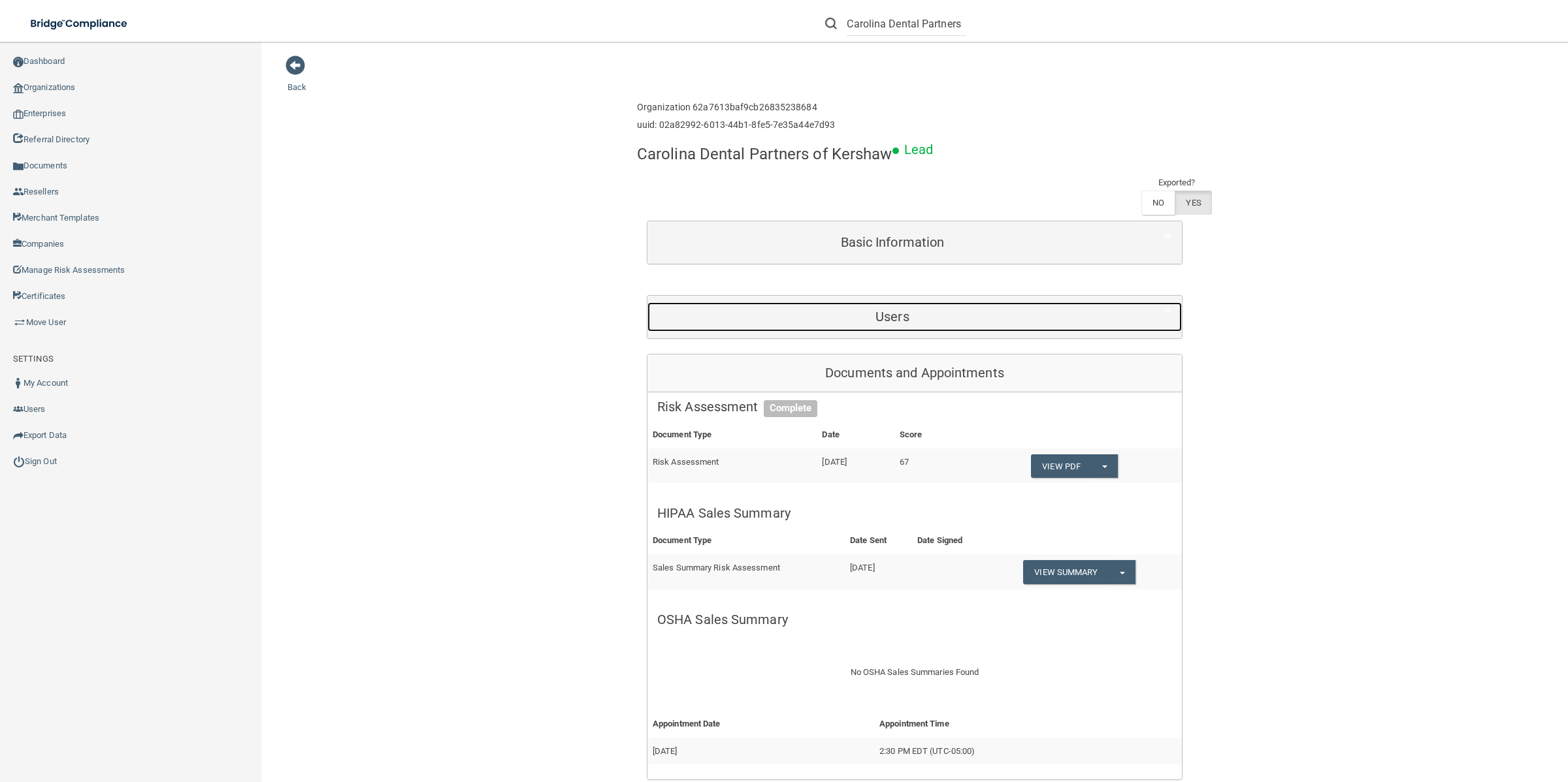
click at [982, 328] on div "Users" at bounding box center [892, 317] width 490 height 29
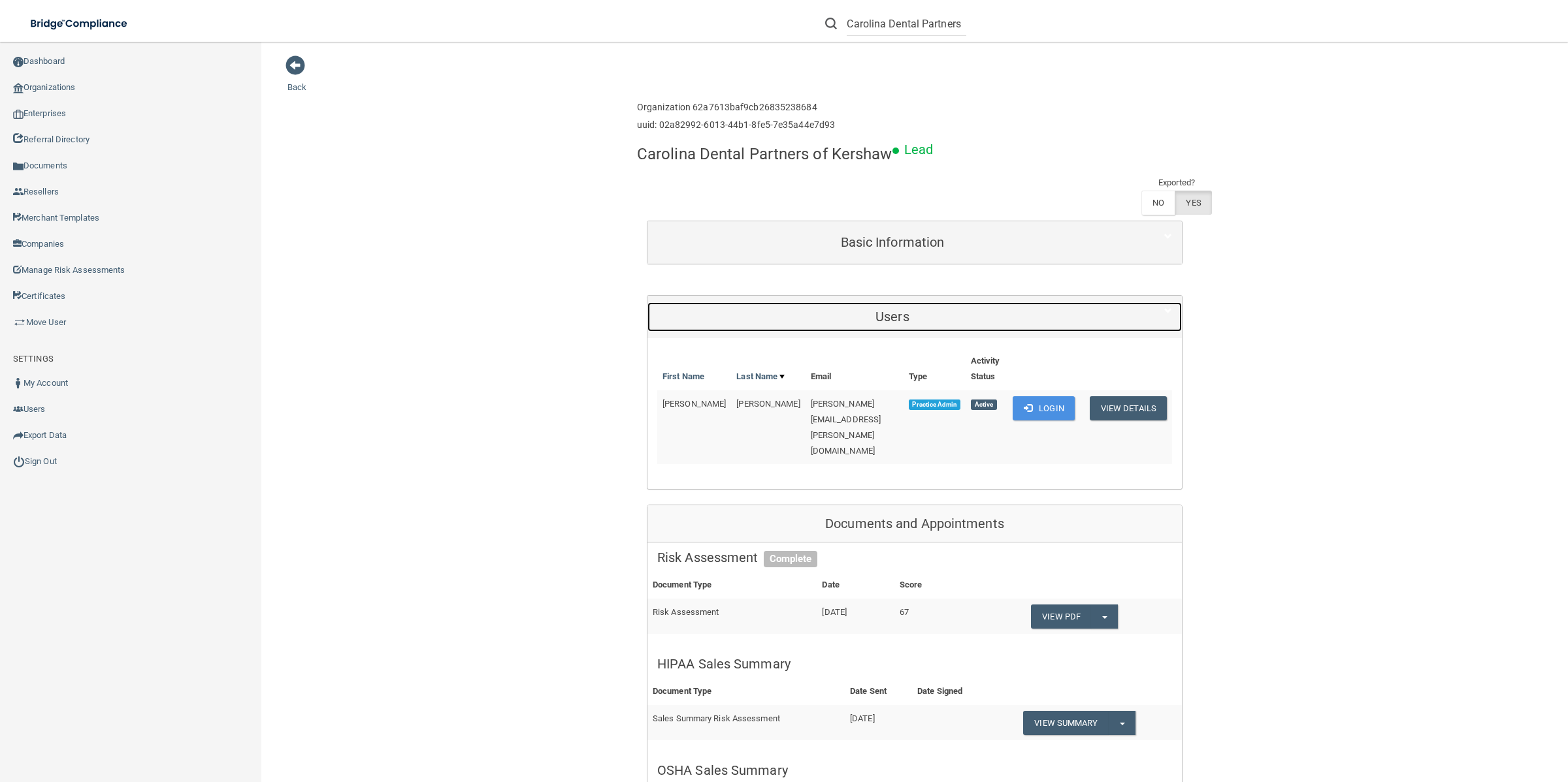
click at [982, 328] on div "Users" at bounding box center [892, 317] width 490 height 29
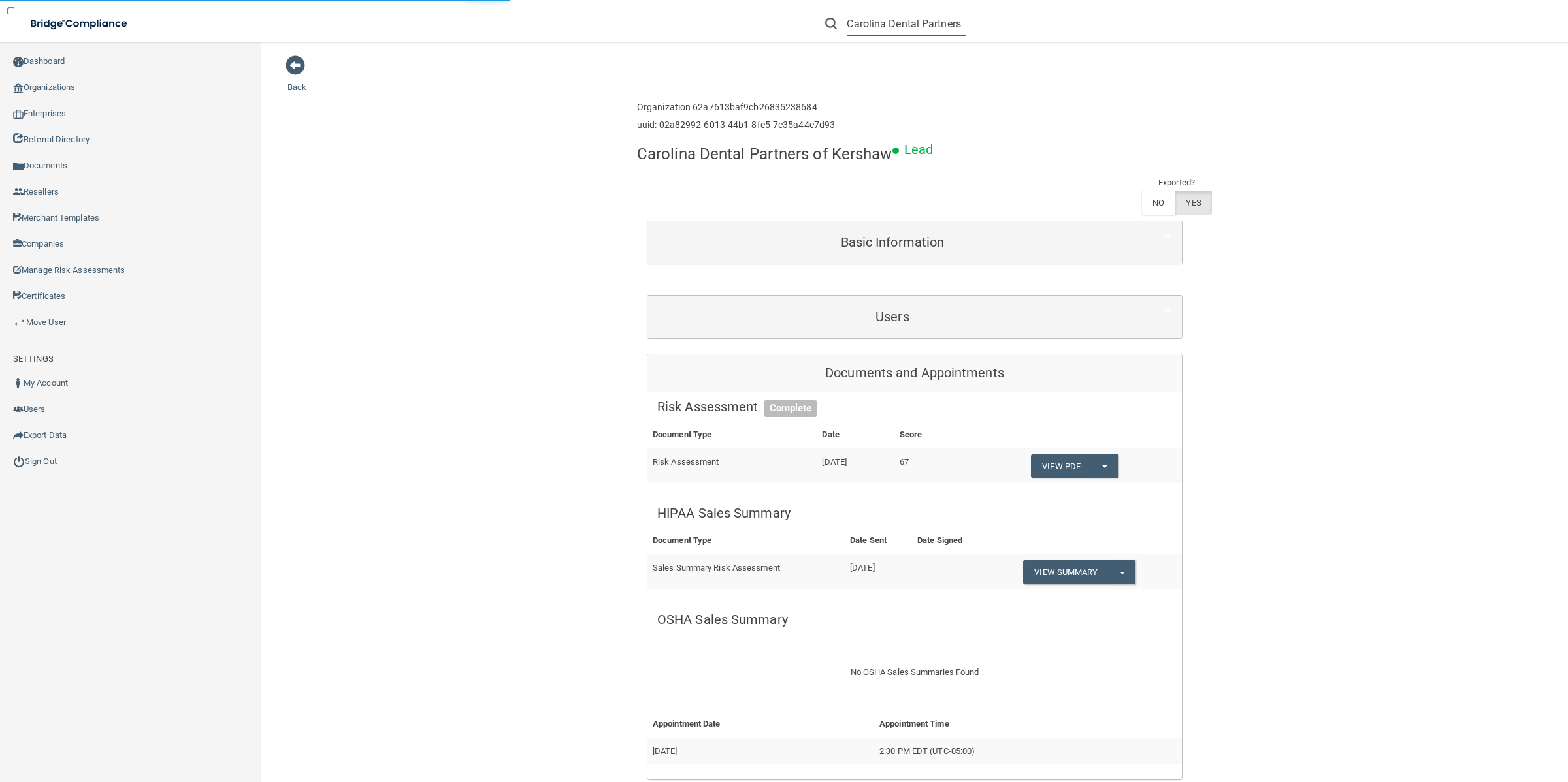
click at [893, 25] on input "Carolina Dental Partners" at bounding box center [907, 23] width 120 height 24
click at [938, 25] on input "Carolina Dental Partners" at bounding box center [907, 23] width 120 height 24
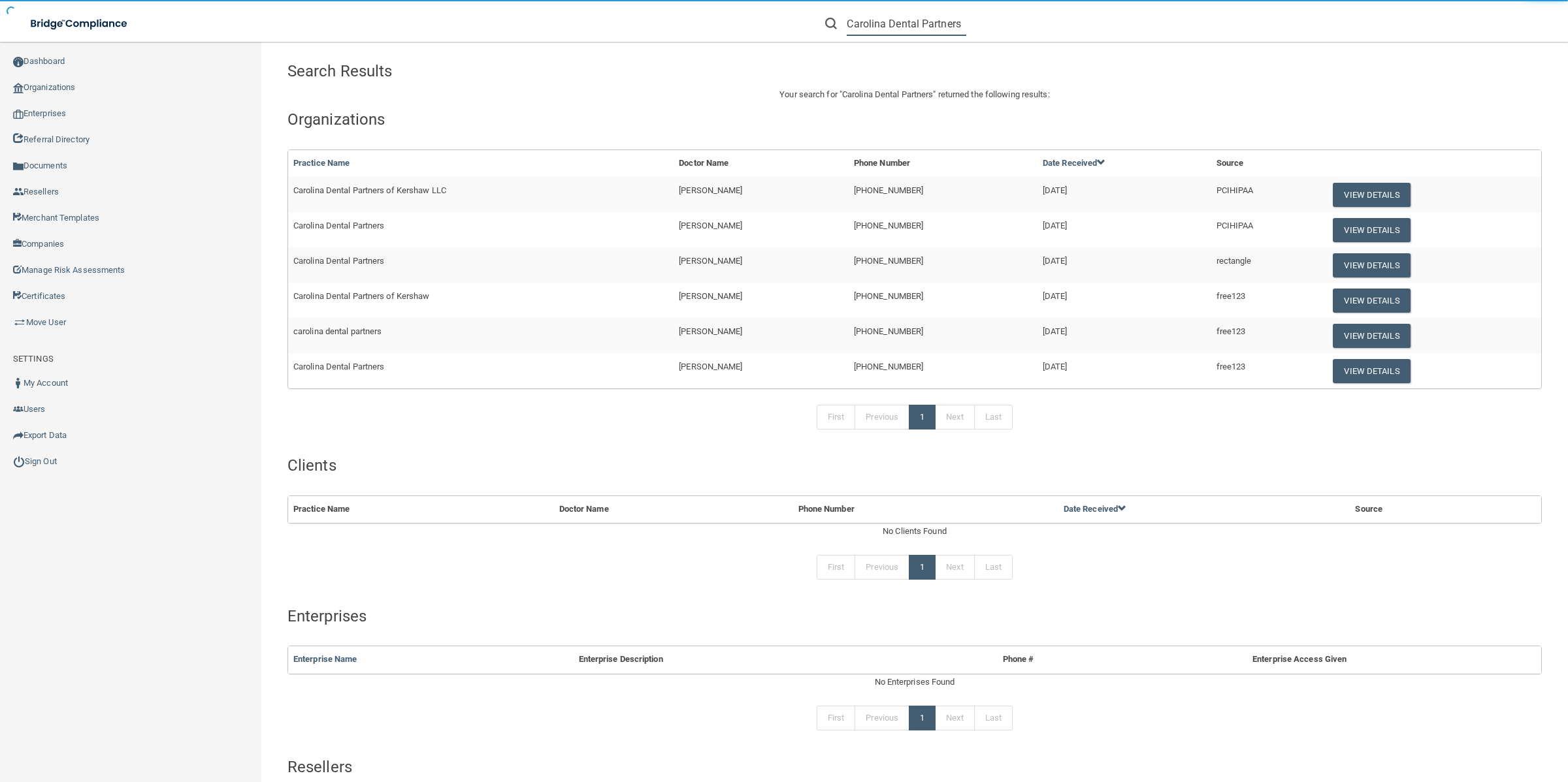
click at [938, 25] on input "Carolina Dental Partners" at bounding box center [907, 23] width 120 height 24
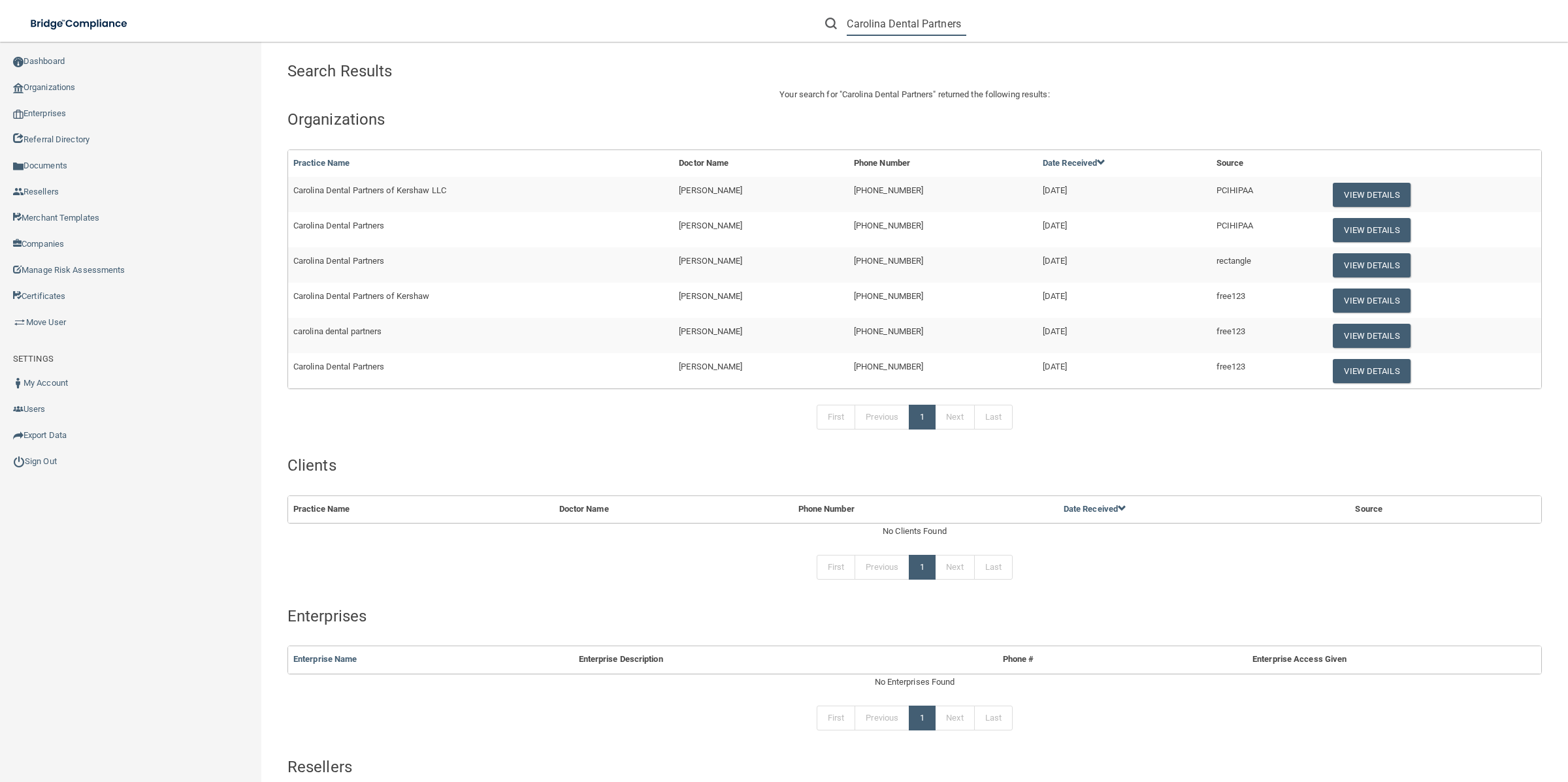
paste input "[EMAIL_ADDRESS][DOMAIN_NAME]"
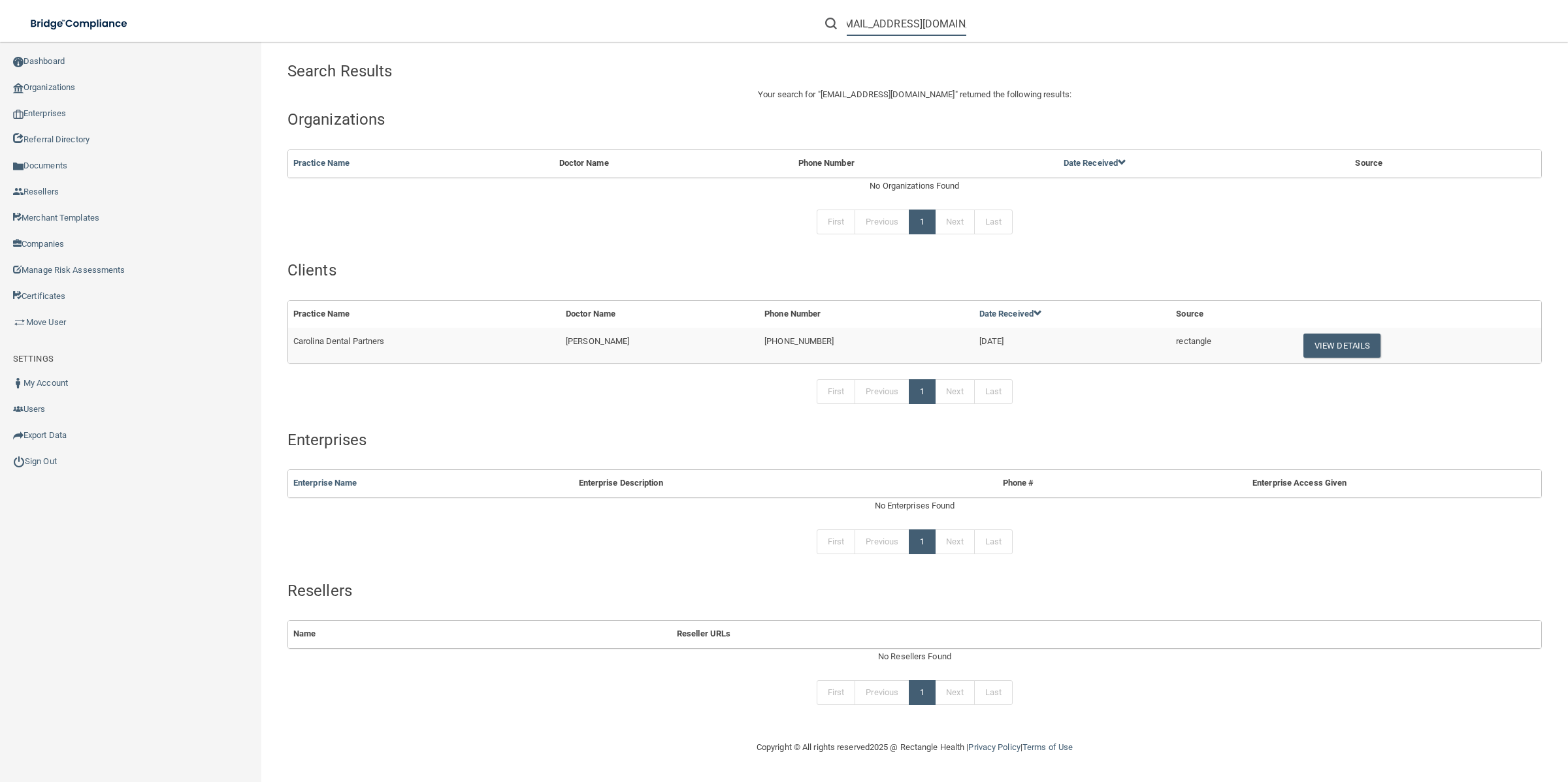
scroll to position [0, 12]
drag, startPoint x: 847, startPoint y: 25, endPoint x: 1226, endPoint y: 57, distance: 380.3
click at [1226, 57] on div "Toggle navigation [EMAIL_ADDRESS][DOMAIN_NAME] Manage My Enterprise Manage My L…" at bounding box center [914, 412] width 1306 height 740
type input "c"
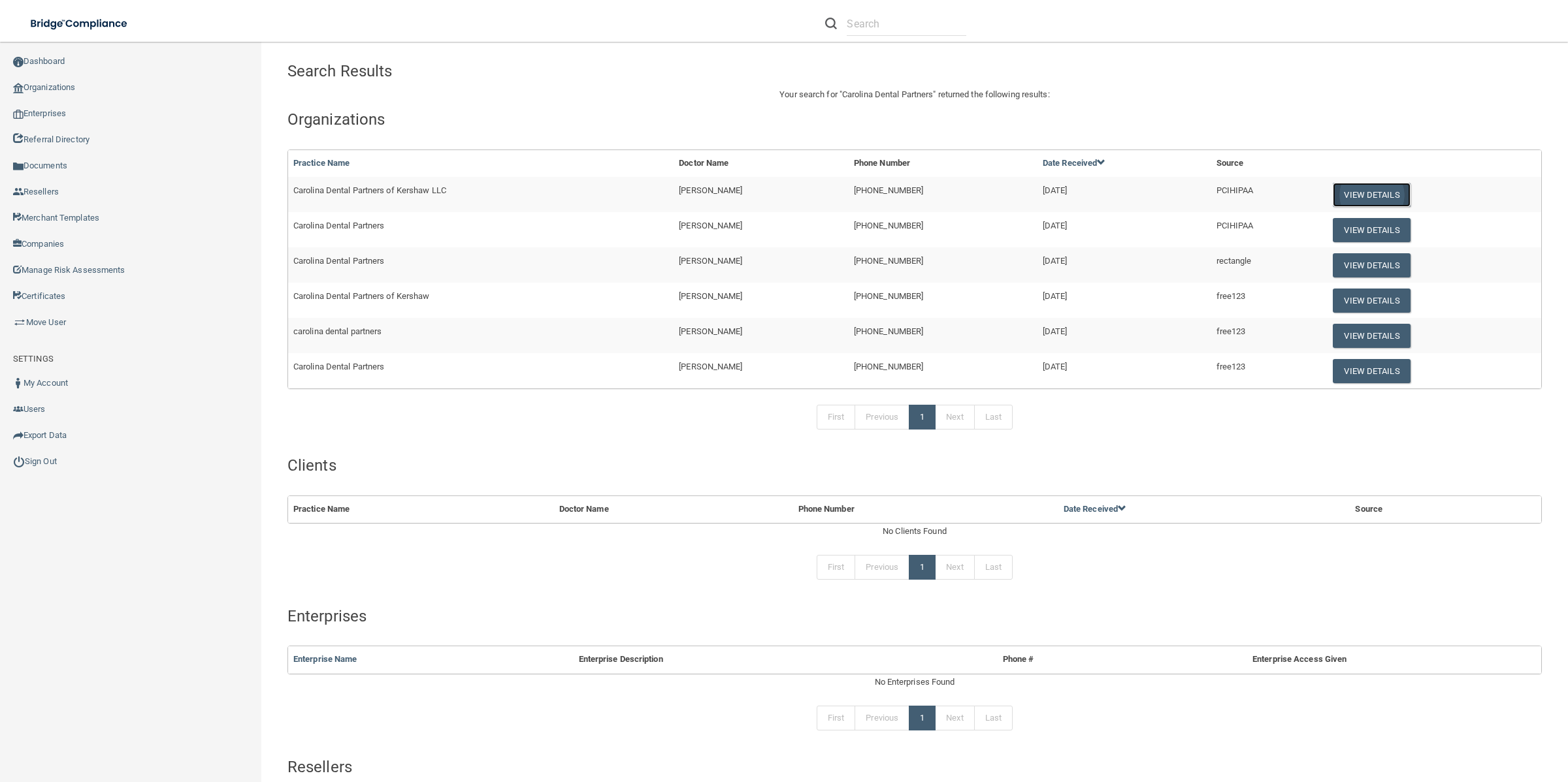
click at [1350, 192] on button "View Details" at bounding box center [1371, 195] width 77 height 24
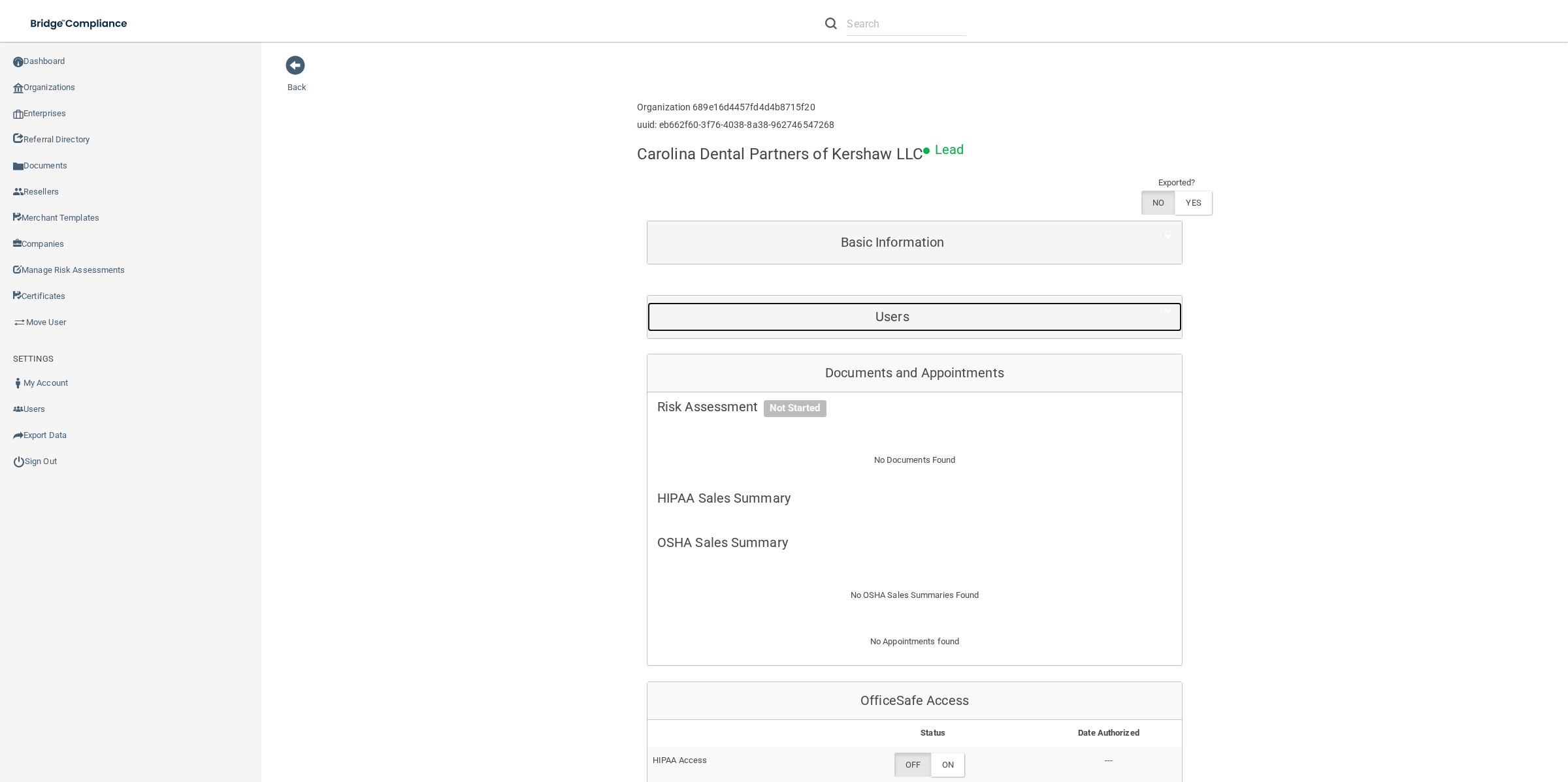
click at [970, 319] on h5 "Users" at bounding box center [893, 317] width 470 height 15
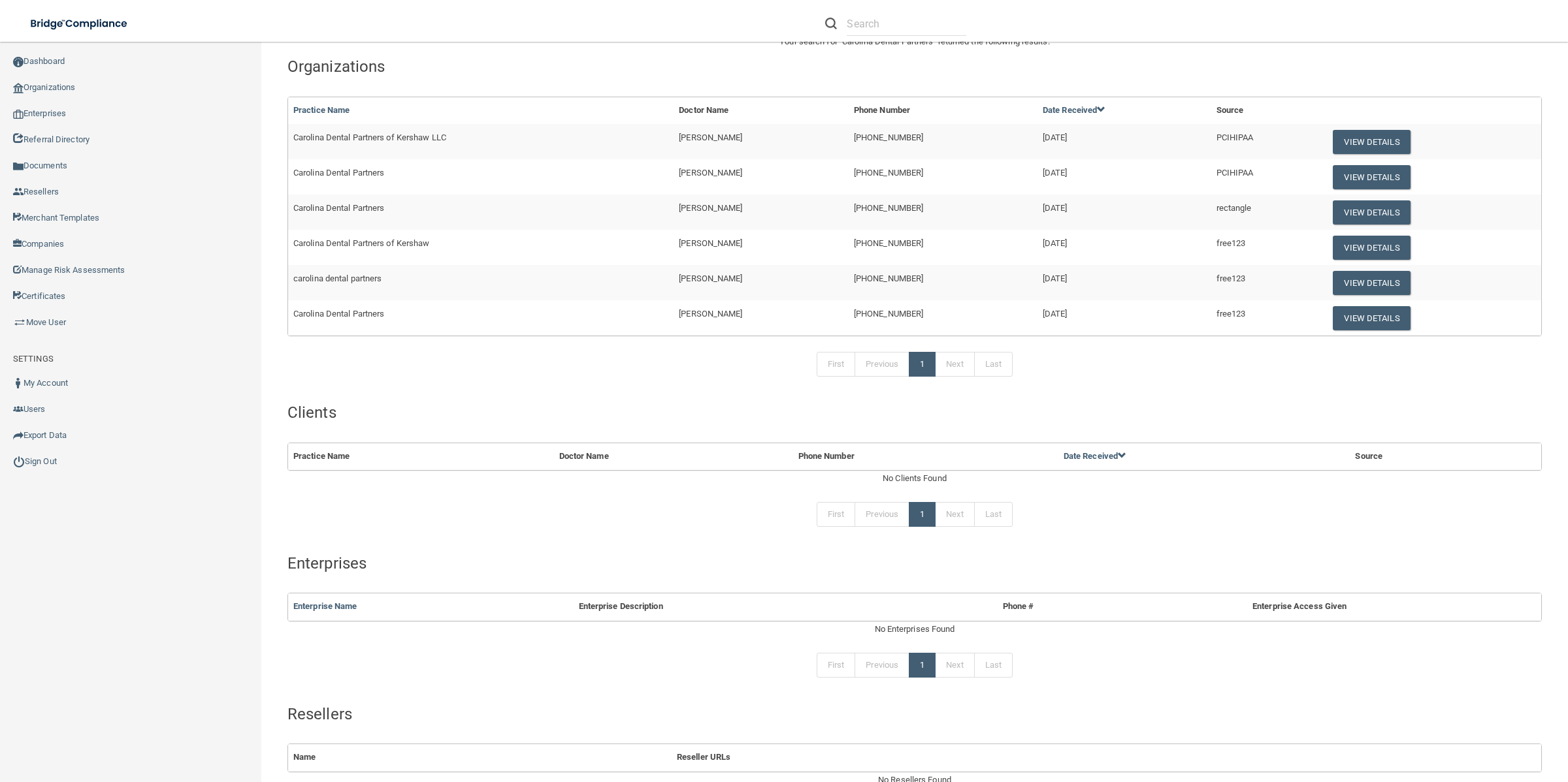
scroll to position [81, 0]
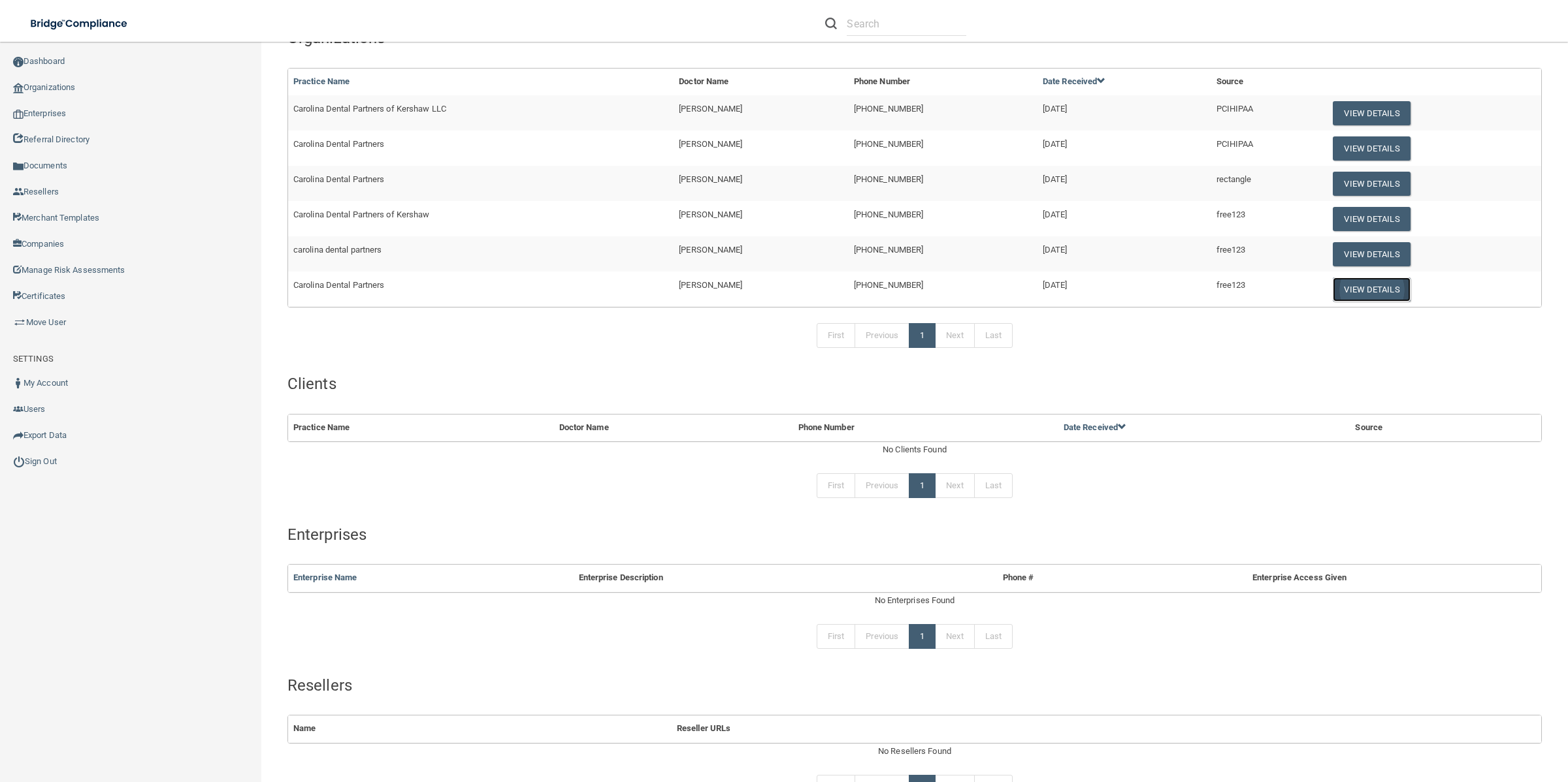
click at [1333, 287] on button "View Details" at bounding box center [1371, 289] width 77 height 24
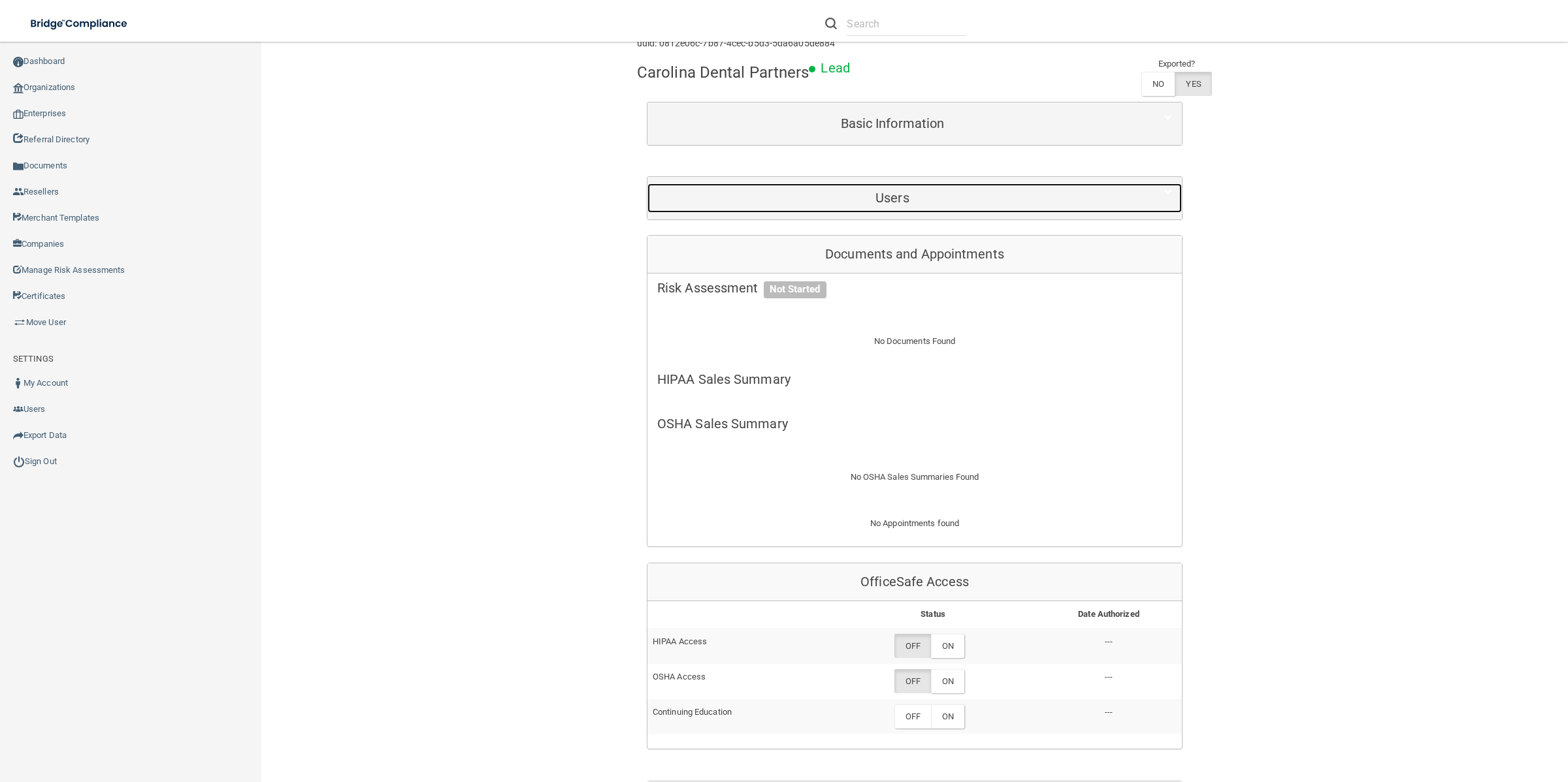
click at [851, 204] on h5 "Users" at bounding box center [893, 198] width 470 height 15
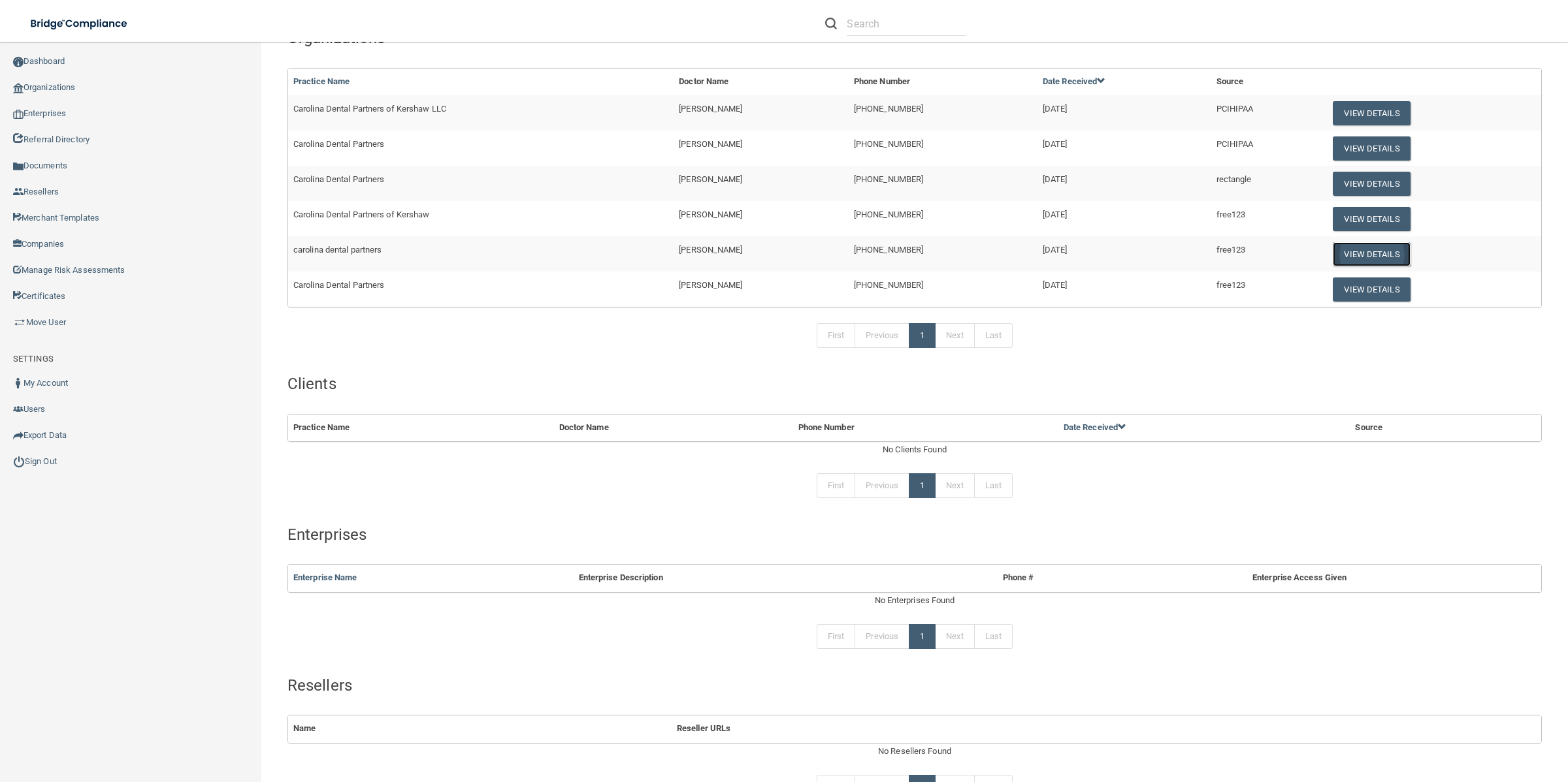
click at [1372, 252] on button "View Details" at bounding box center [1371, 254] width 77 height 24
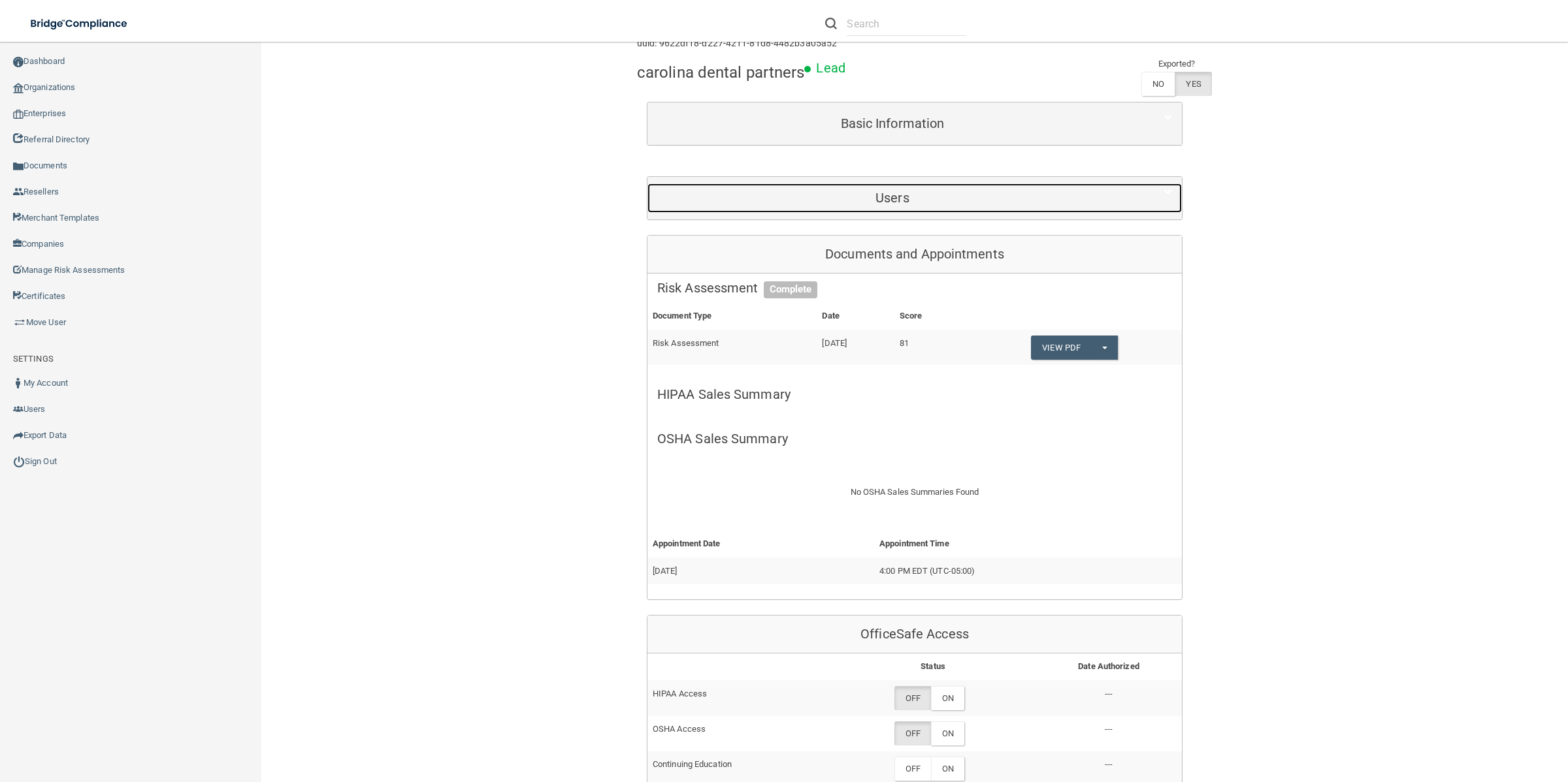
click at [905, 196] on h5 "Users" at bounding box center [893, 198] width 470 height 15
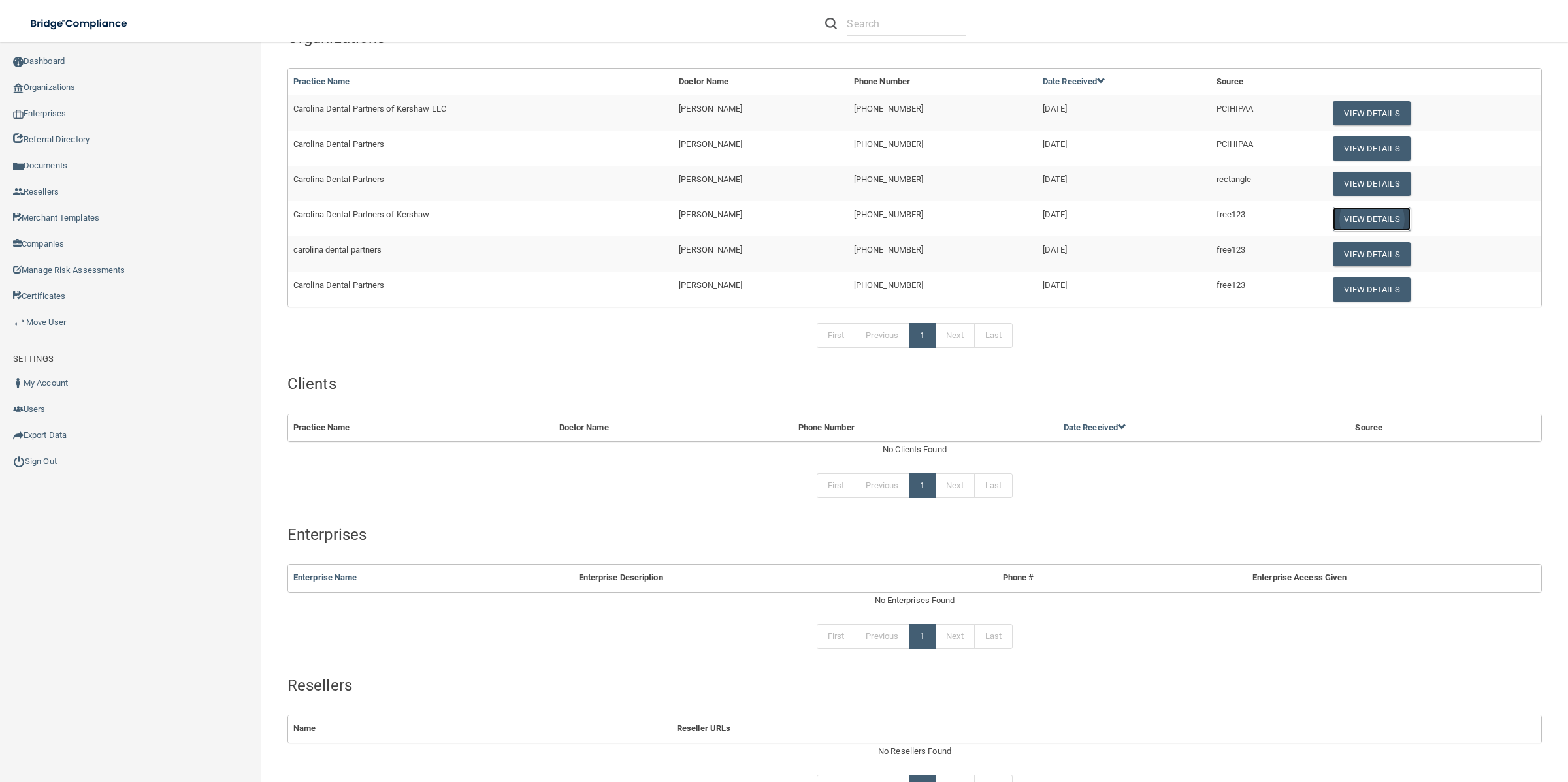
click at [1336, 216] on button "View Details" at bounding box center [1371, 219] width 77 height 24
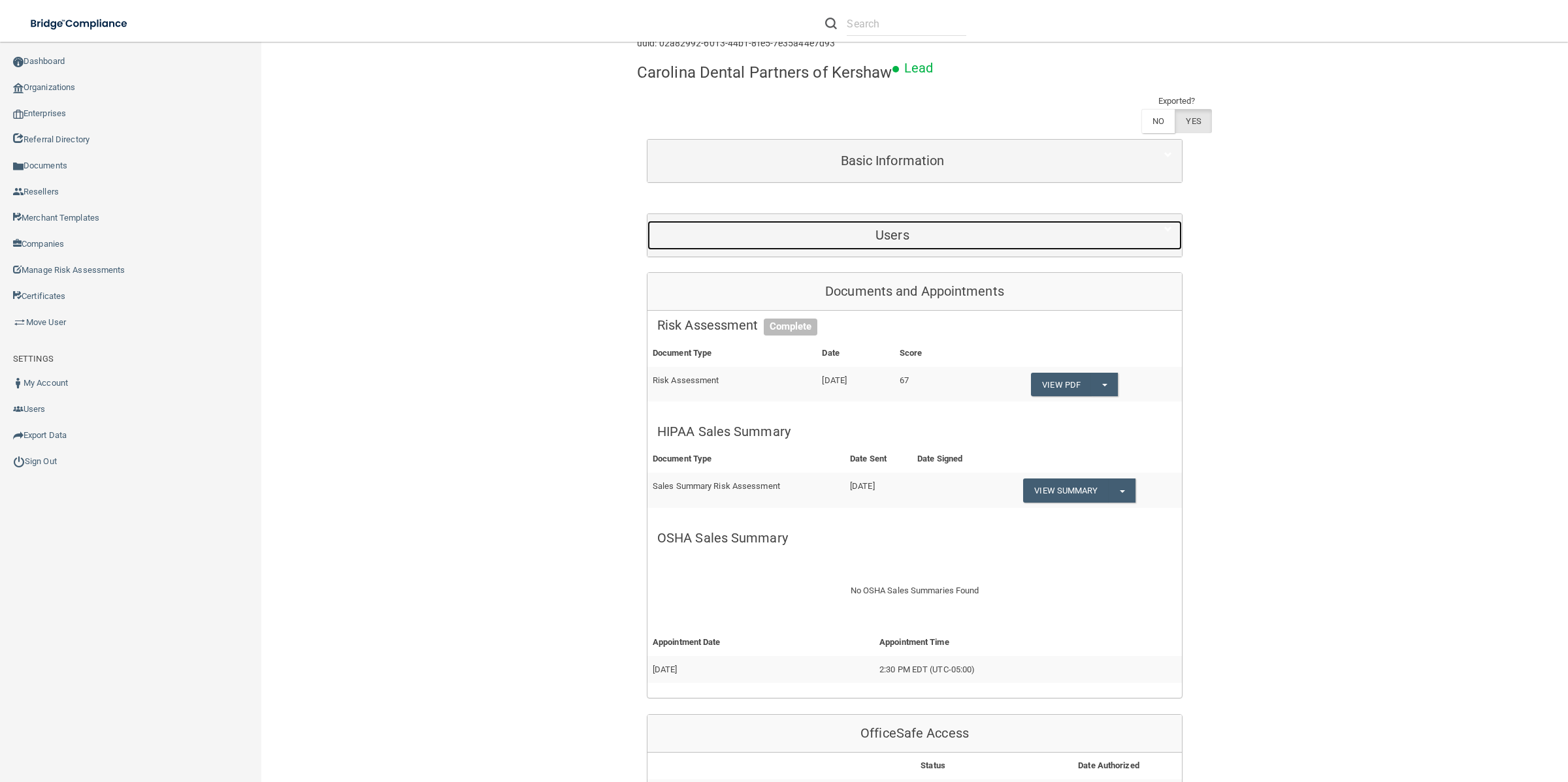
click at [944, 235] on h5 "Users" at bounding box center [893, 235] width 470 height 15
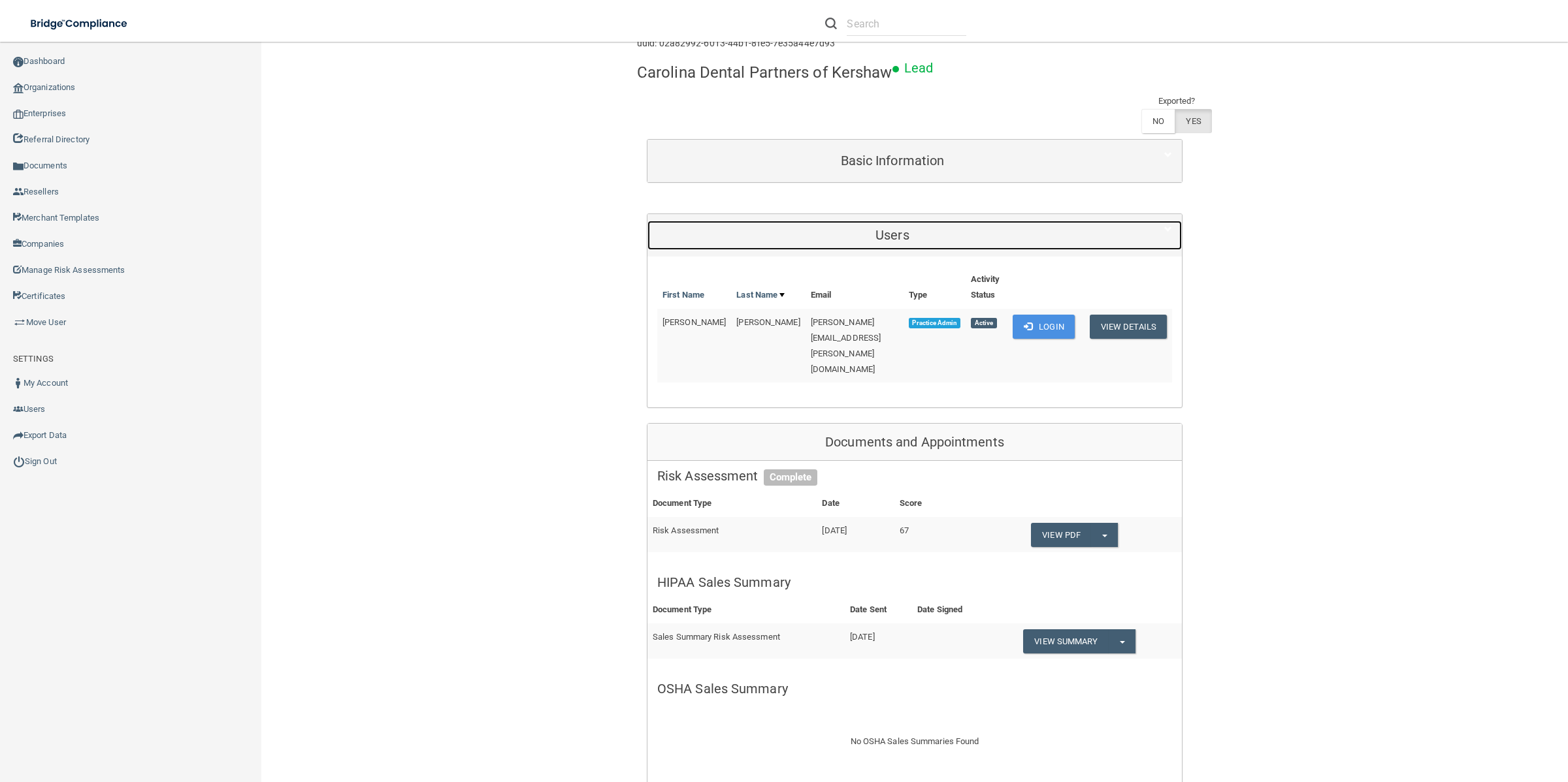
click at [944, 235] on h5 "Users" at bounding box center [893, 235] width 470 height 15
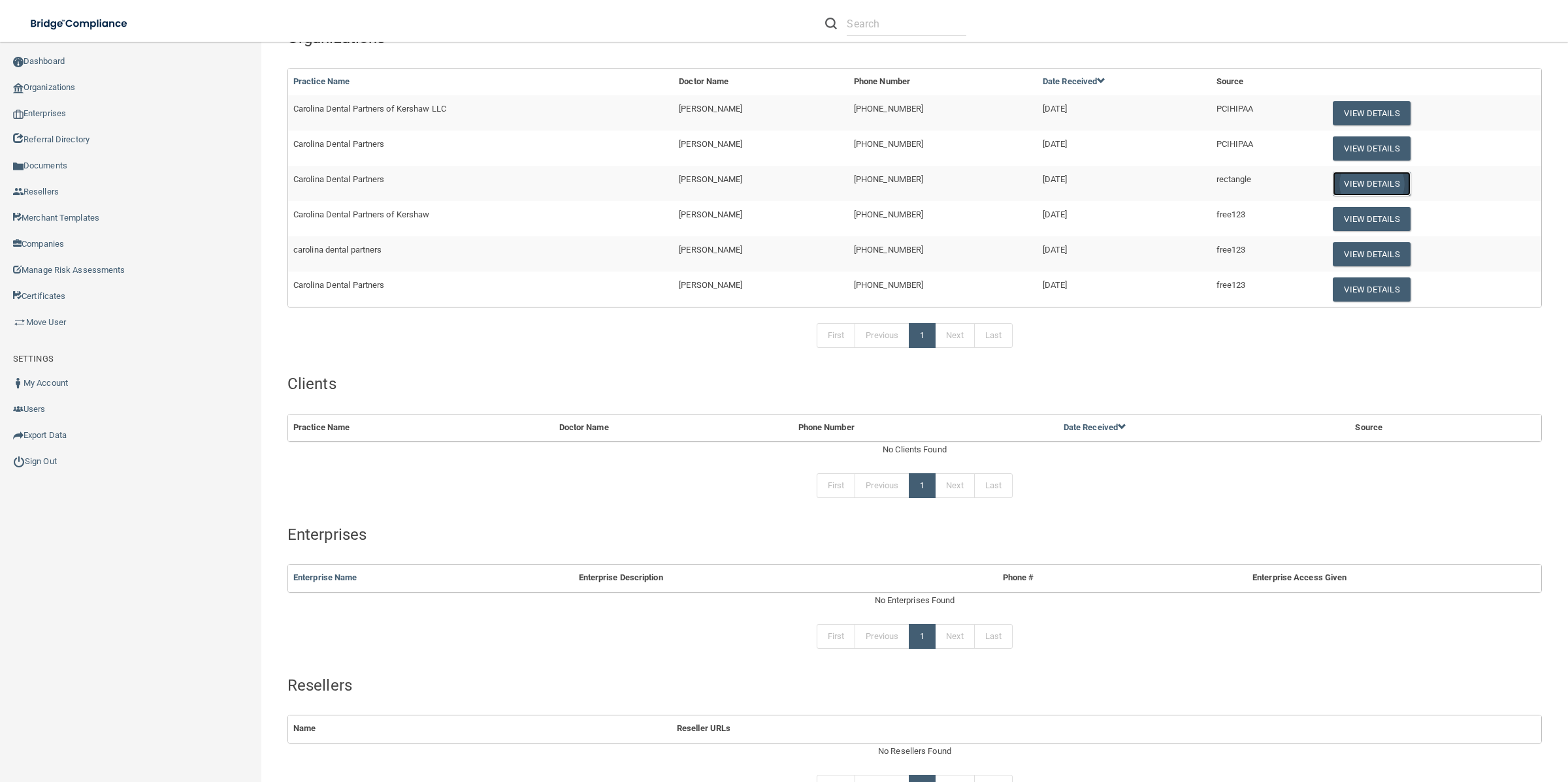
click at [1344, 177] on button "View Details" at bounding box center [1371, 183] width 77 height 24
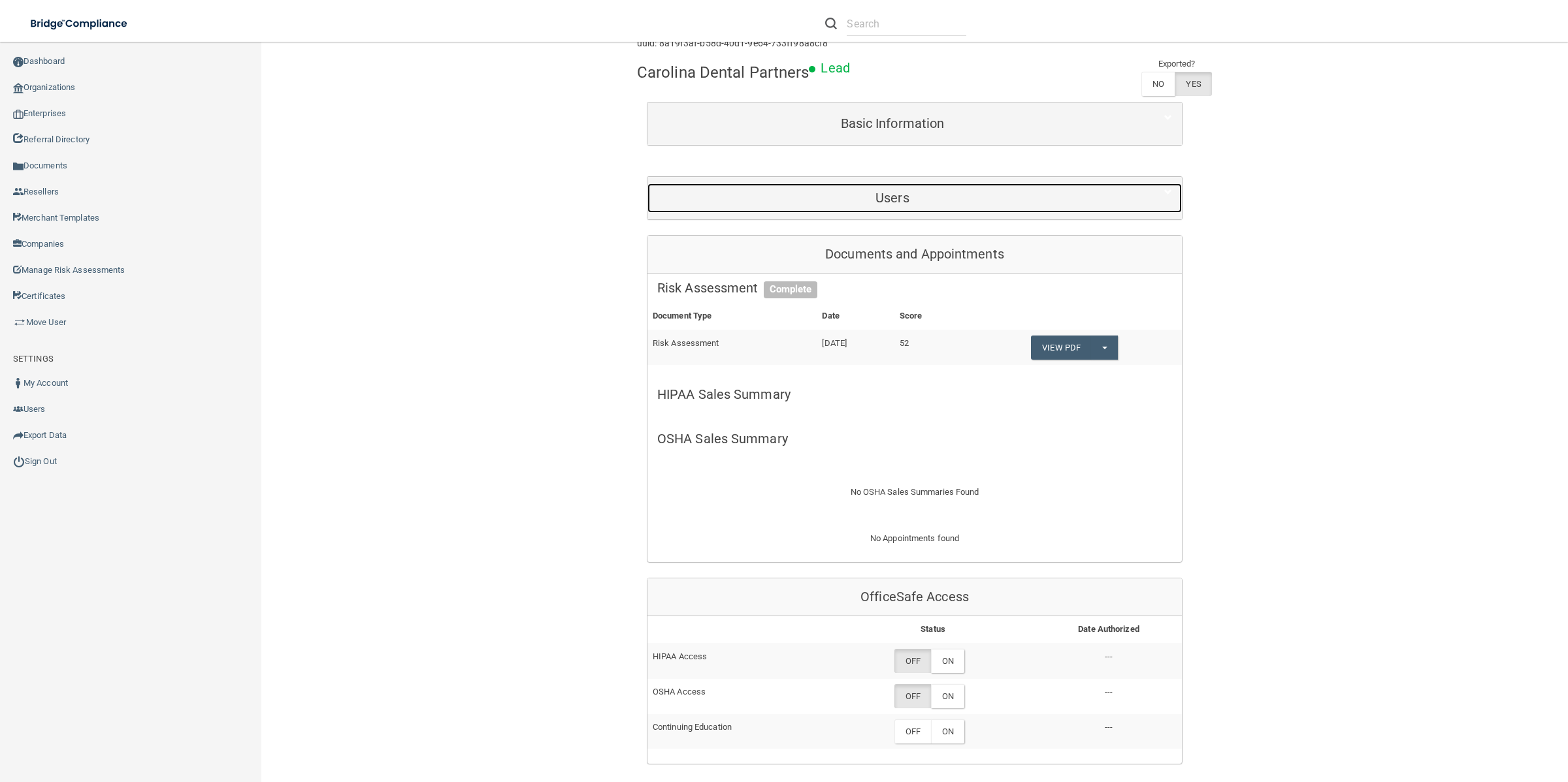
click at [928, 198] on h5 "Users" at bounding box center [893, 198] width 470 height 15
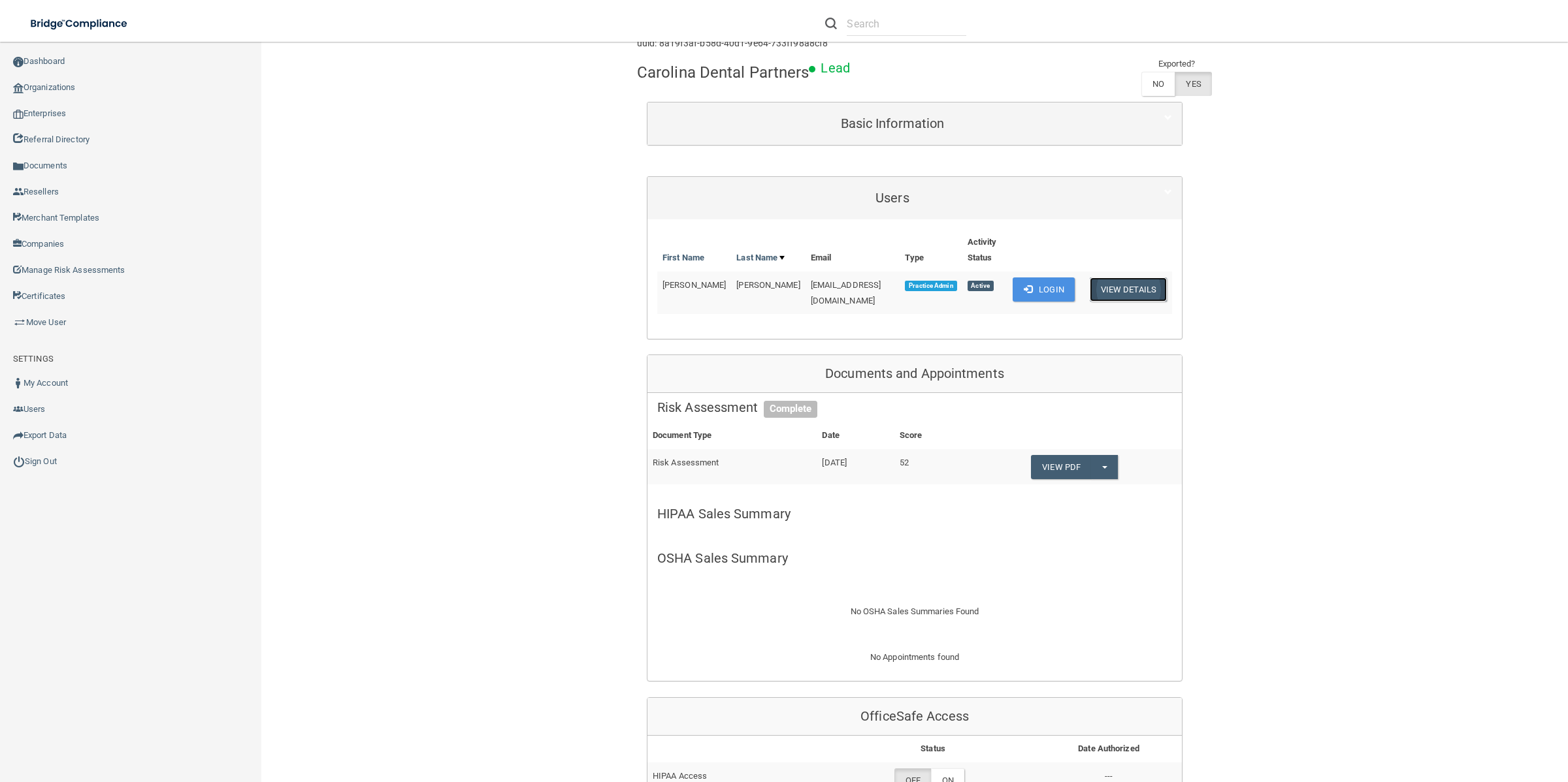
click at [1134, 298] on button "View Details" at bounding box center [1128, 289] width 77 height 24
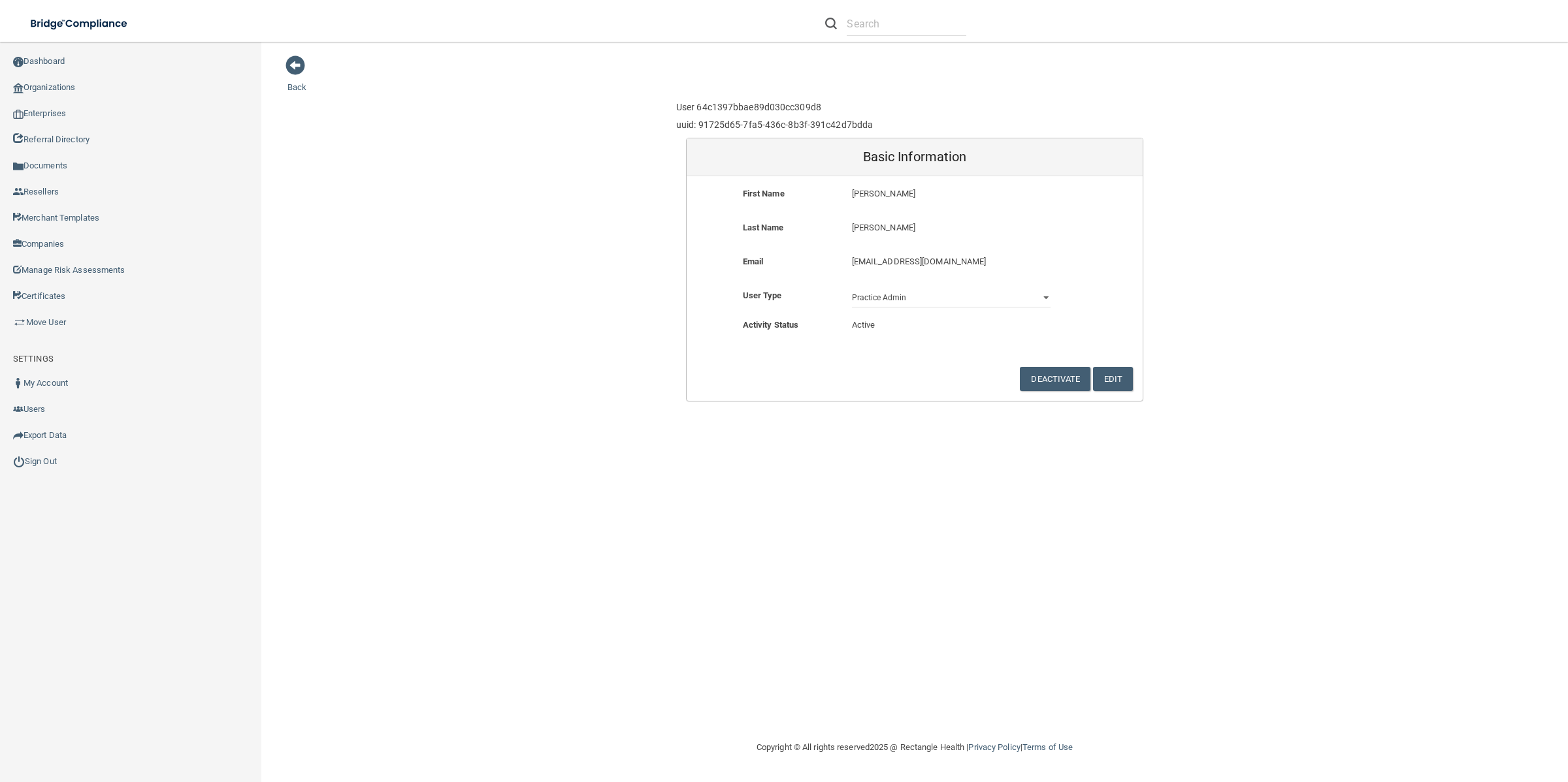
click at [848, 263] on div "[EMAIL_ADDRESS][DOMAIN_NAME] [EMAIL_ADDRESS][DOMAIN_NAME]" at bounding box center [951, 265] width 218 height 24
click at [1122, 377] on button "Edit" at bounding box center [1112, 379] width 40 height 24
click at [852, 257] on input "[EMAIL_ADDRESS][DOMAIN_NAME]" at bounding box center [951, 254] width 199 height 19
type input "[EMAIL_ADDRESS][DOMAIN_NAME]"
click at [1089, 340] on form "First Name [PERSON_NAME] Last Name [PERSON_NAME] Email [EMAIL_ADDRESS][DOMAIN_N…" at bounding box center [914, 282] width 456 height 211
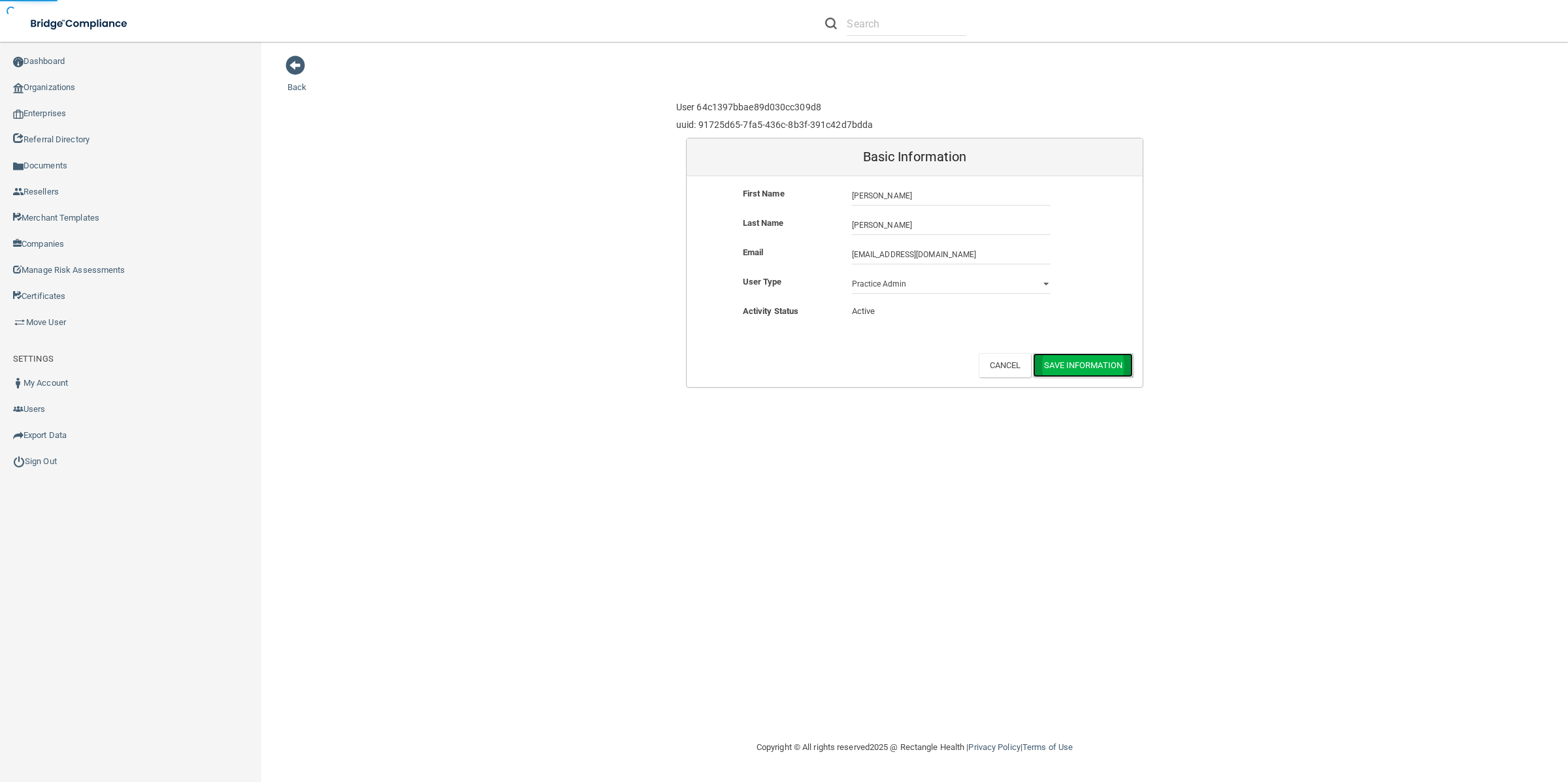
click at [1099, 365] on button "Save Information" at bounding box center [1082, 365] width 100 height 24
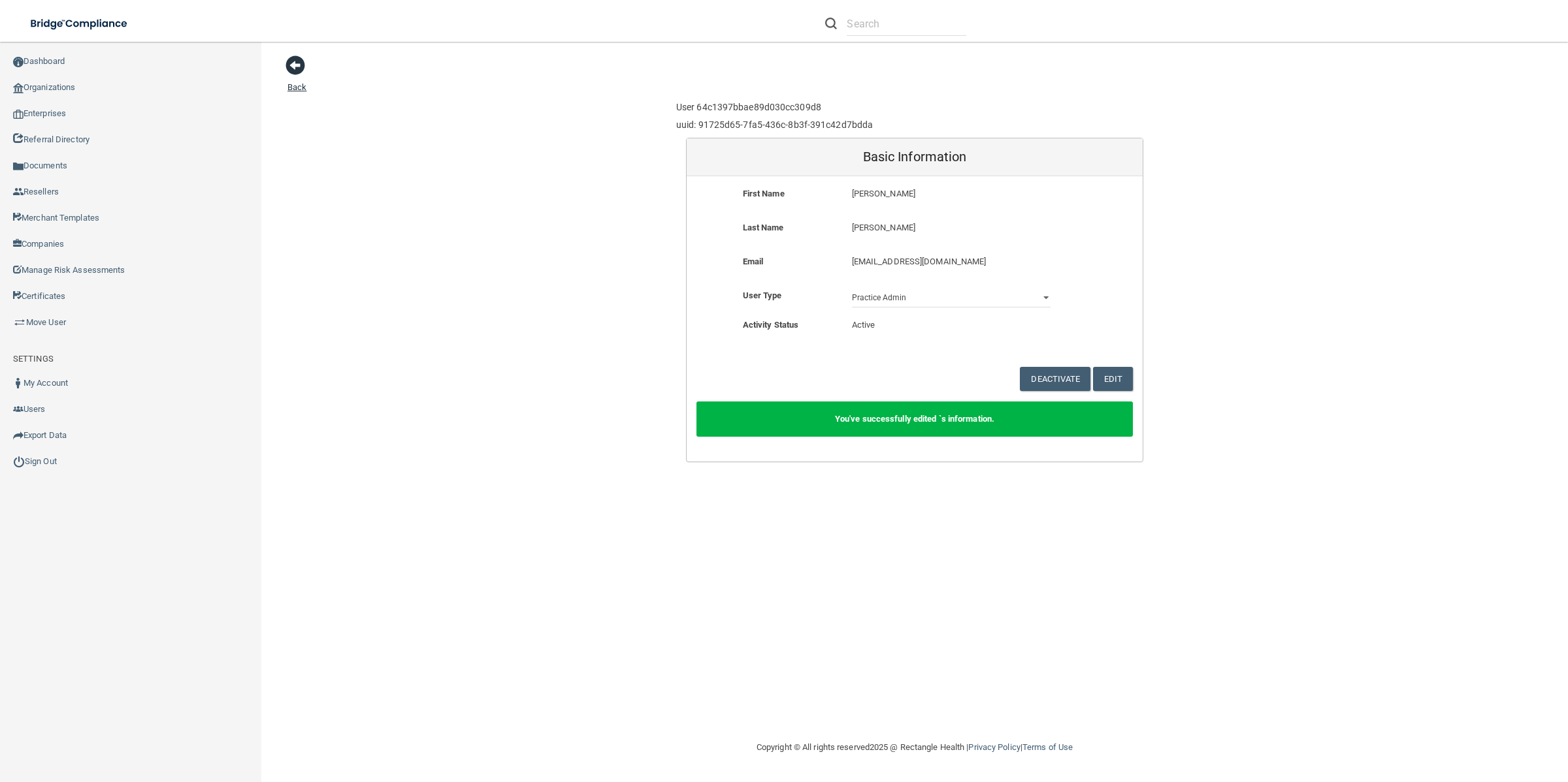
click at [304, 67] on span at bounding box center [295, 65] width 19 height 19
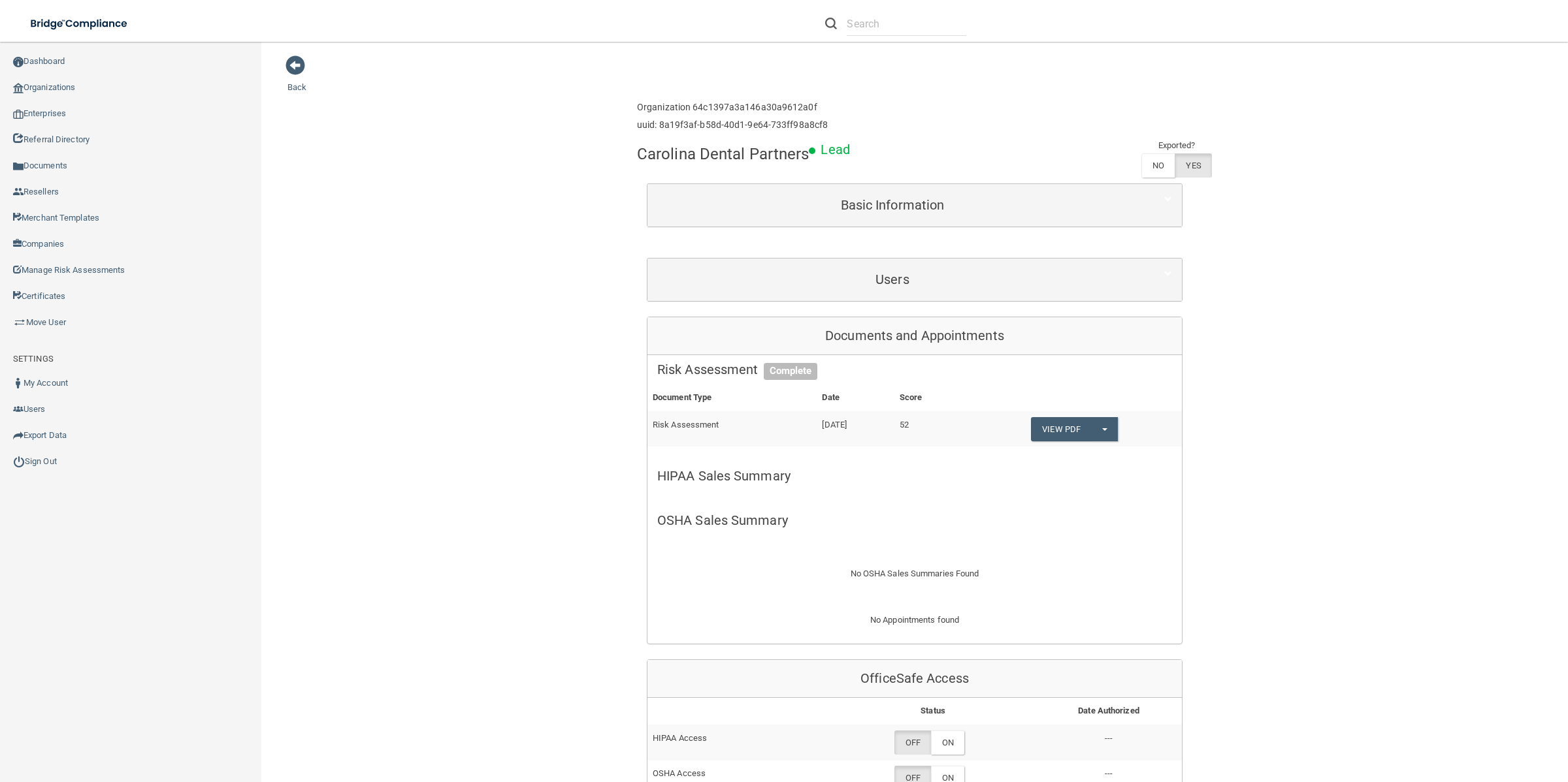
click at [304, 67] on span at bounding box center [295, 65] width 19 height 19
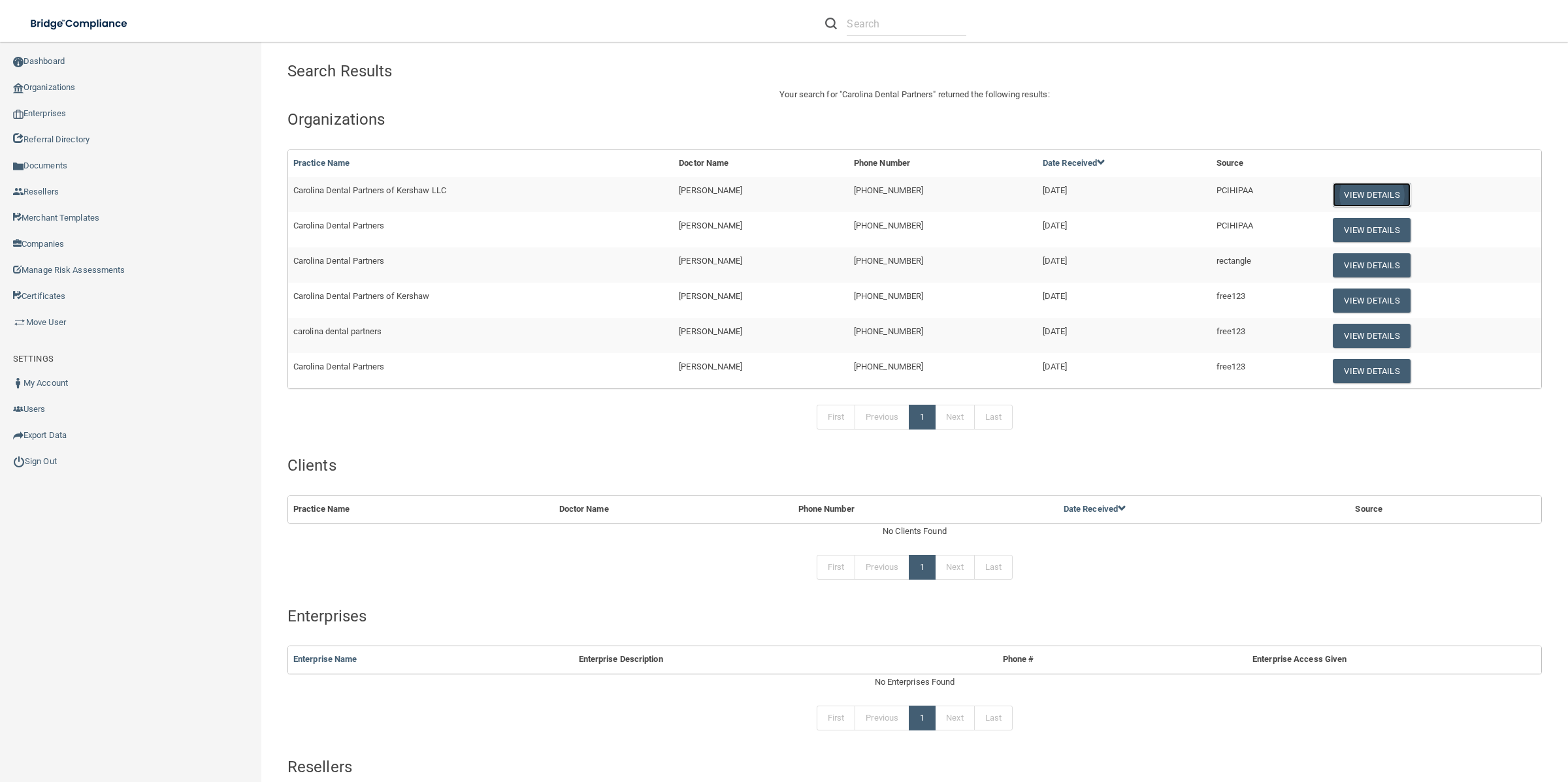
click at [1340, 196] on button "View Details" at bounding box center [1371, 195] width 77 height 24
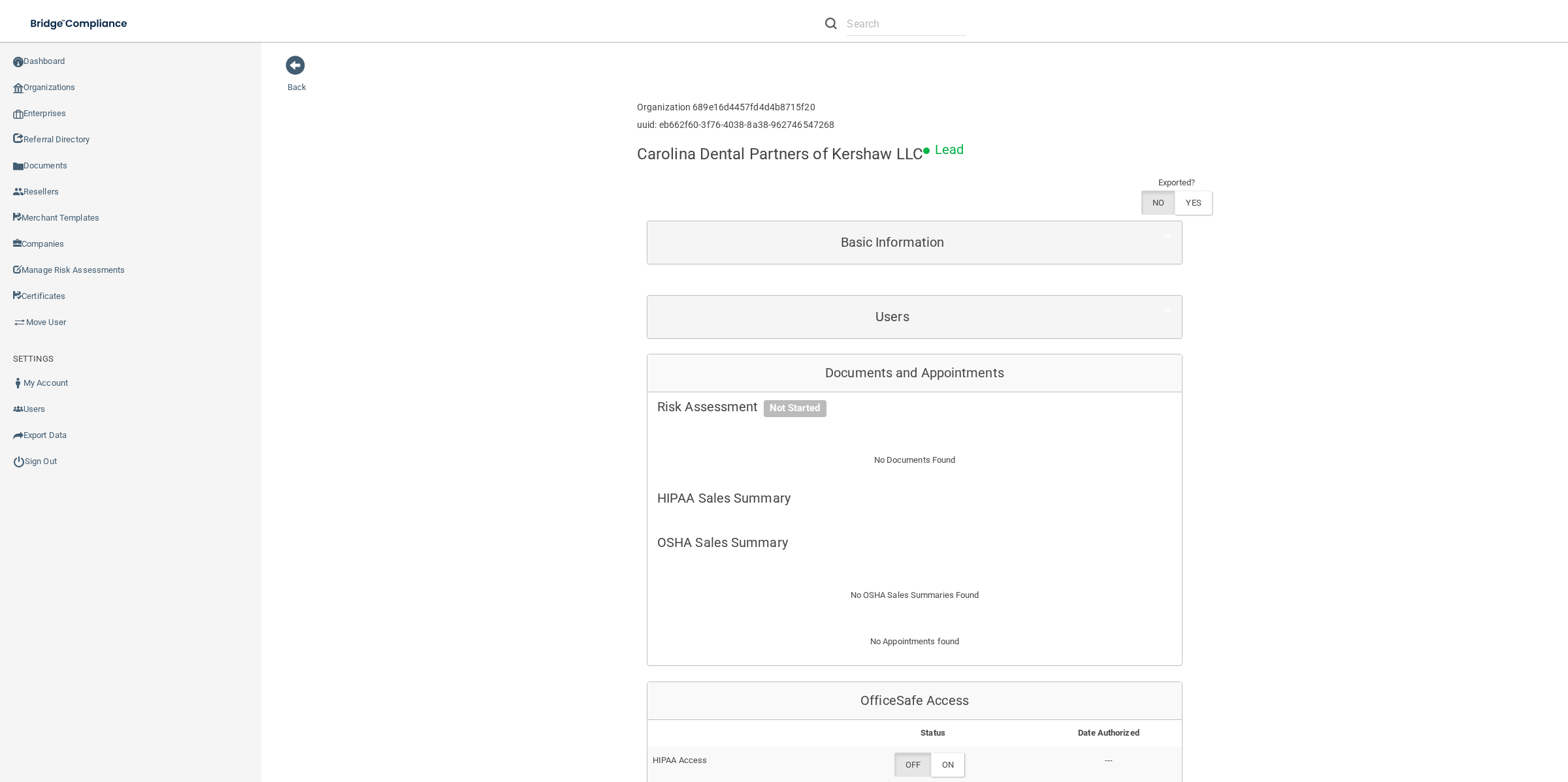
click at [929, 301] on div "Users" at bounding box center [914, 317] width 534 height 43
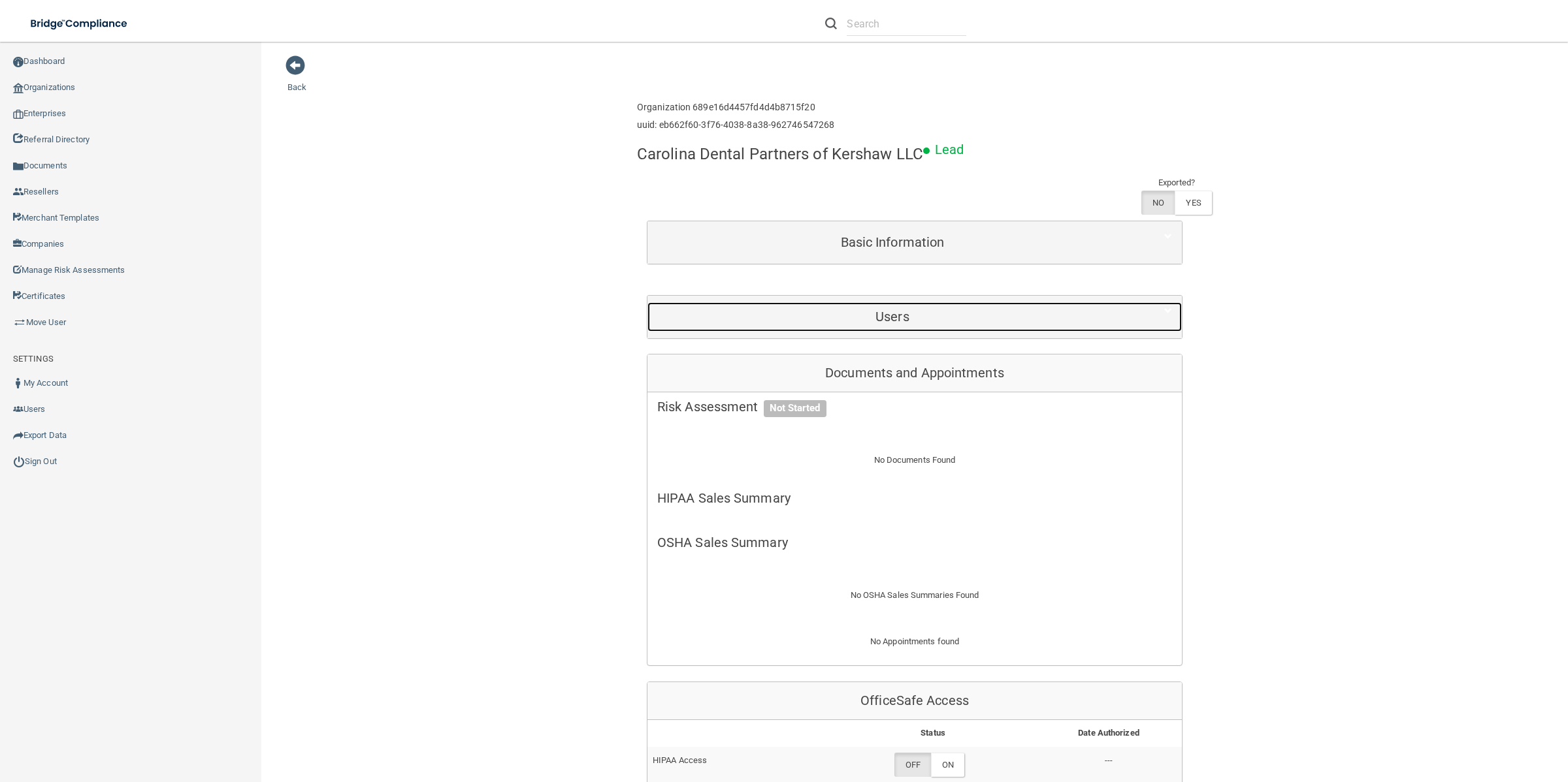
click at [928, 315] on h5 "Users" at bounding box center [893, 317] width 470 height 15
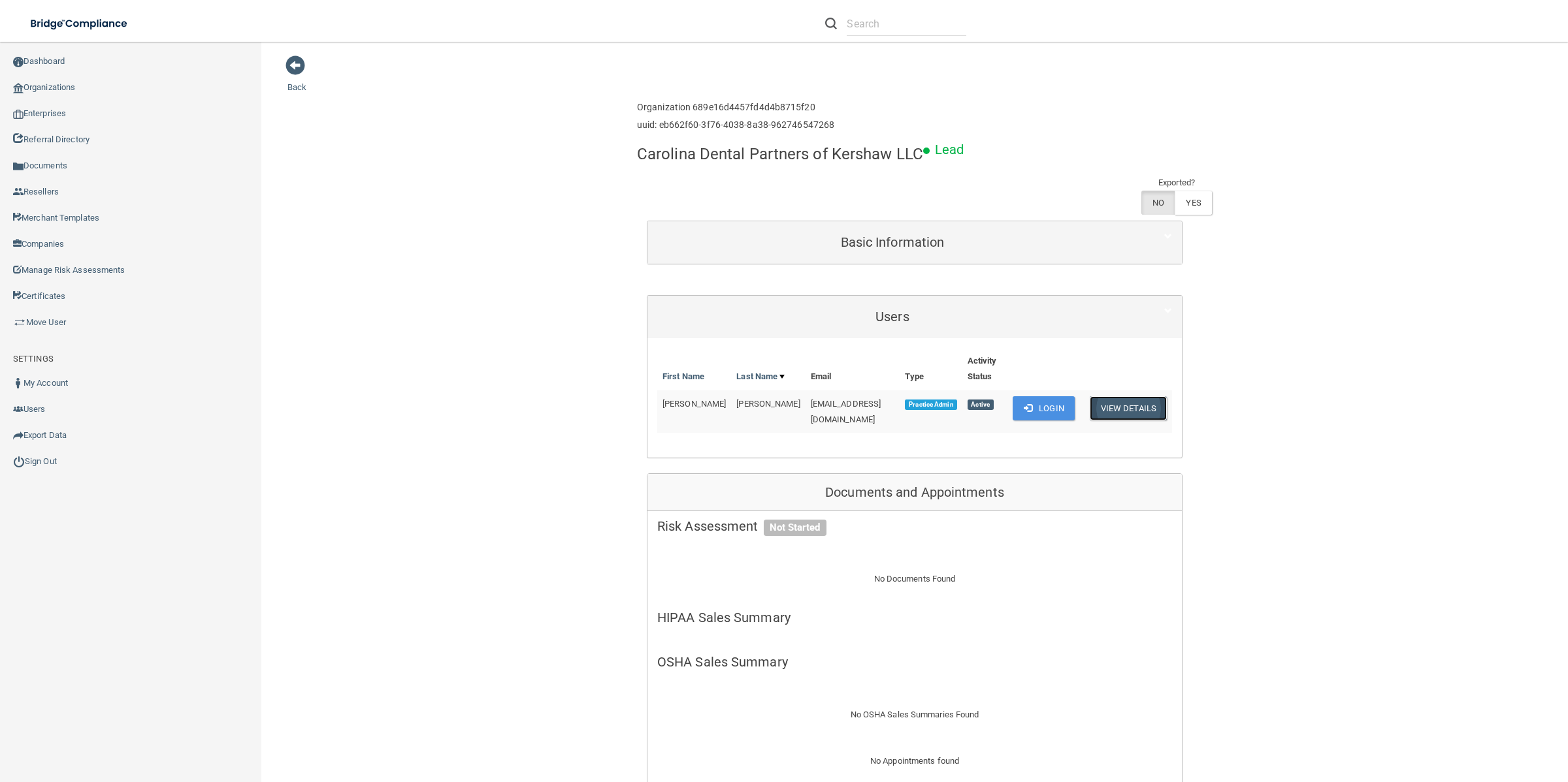
click at [1126, 410] on button "View Details" at bounding box center [1128, 408] width 77 height 24
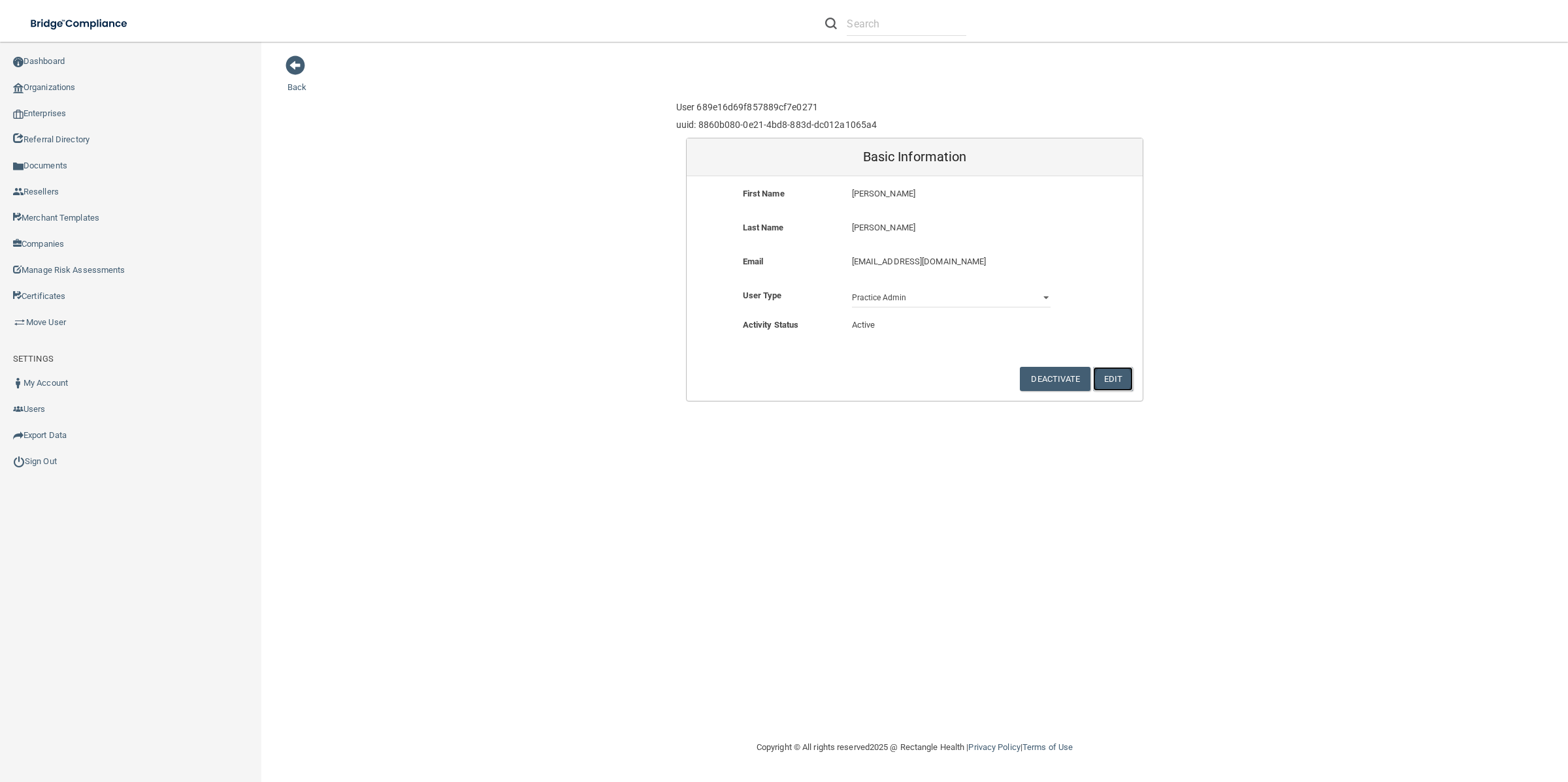
click at [1107, 371] on button "Edit" at bounding box center [1112, 379] width 40 height 24
click at [908, 256] on input "[EMAIL_ADDRESS][DOMAIN_NAME]" at bounding box center [951, 254] width 199 height 19
paste input "[EMAIL_ADDRESS]"
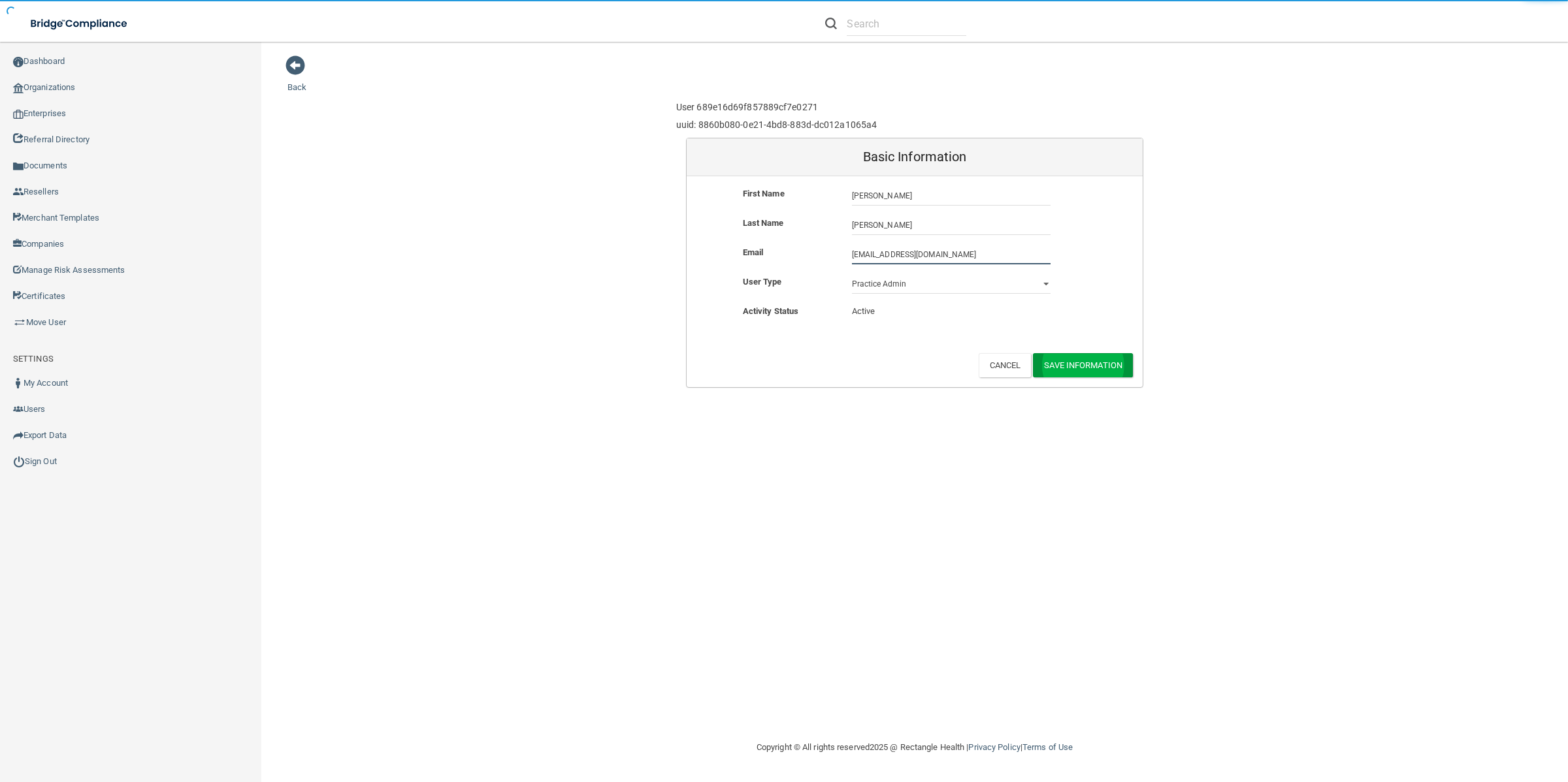
type input "[EMAIL_ADDRESS][DOMAIN_NAME]"
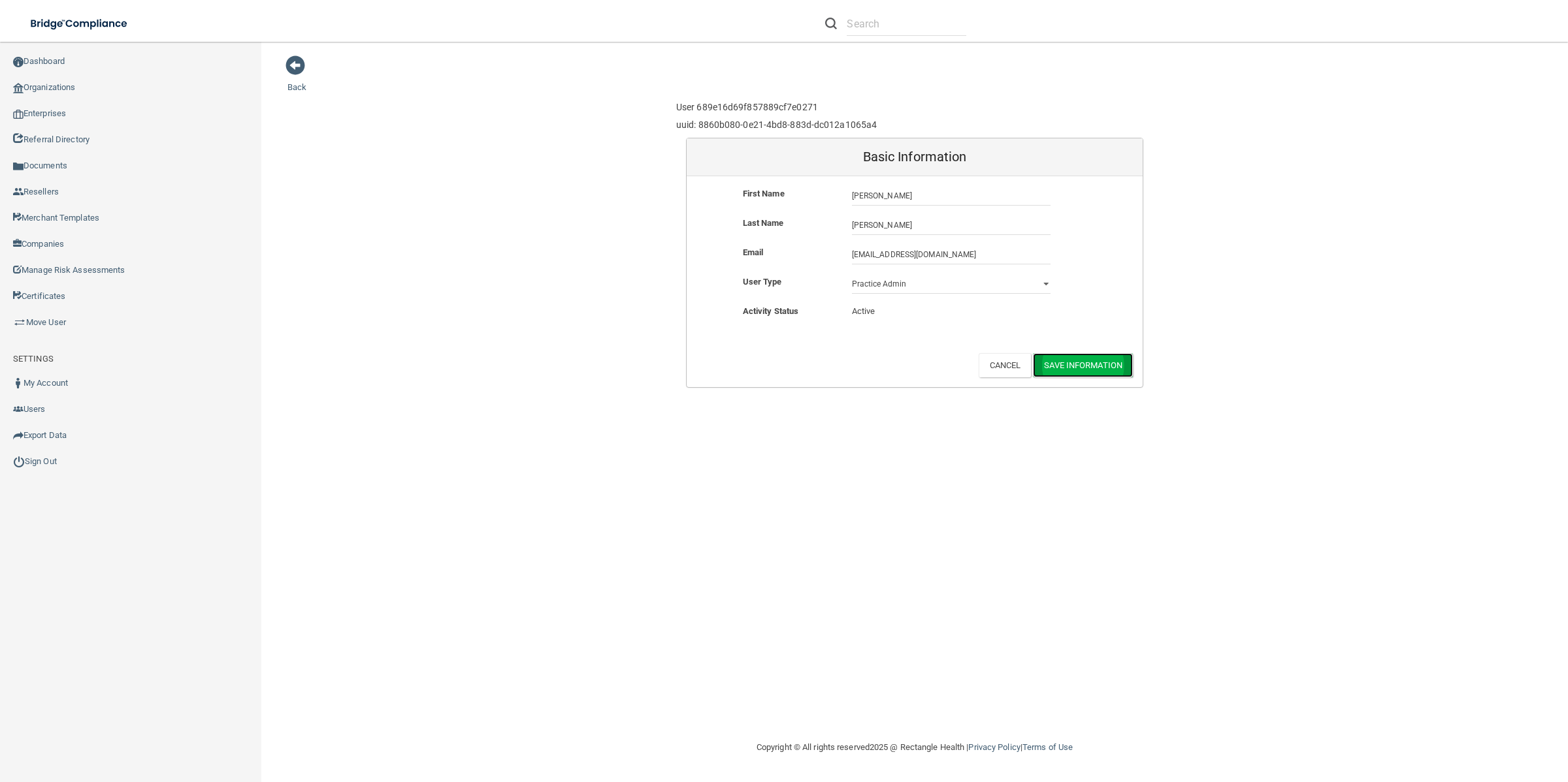
click at [1105, 370] on button "Save Information" at bounding box center [1082, 365] width 100 height 24
drag, startPoint x: 906, startPoint y: 192, endPoint x: 845, endPoint y: 196, distance: 61.1
click at [845, 196] on div "[PERSON_NAME]" at bounding box center [951, 198] width 218 height 24
copy p "[PERSON_NAME]"
drag, startPoint x: 922, startPoint y: 229, endPoint x: 838, endPoint y: 229, distance: 84.0
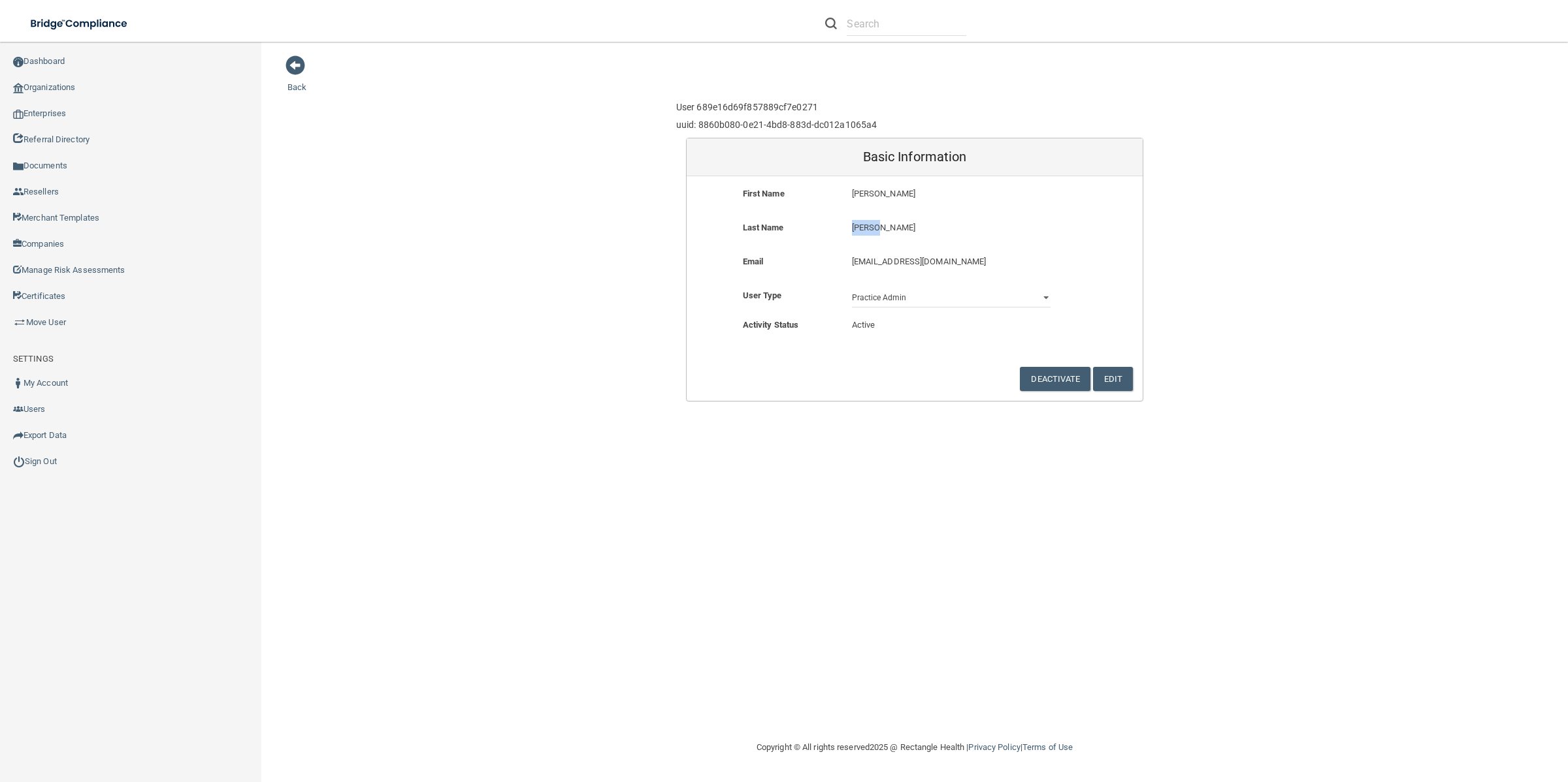
click at [838, 229] on div "Last Name [PERSON_NAME]" at bounding box center [914, 232] width 456 height 24
copy div "[PERSON_NAME]"
